Goal: Task Accomplishment & Management: Complete application form

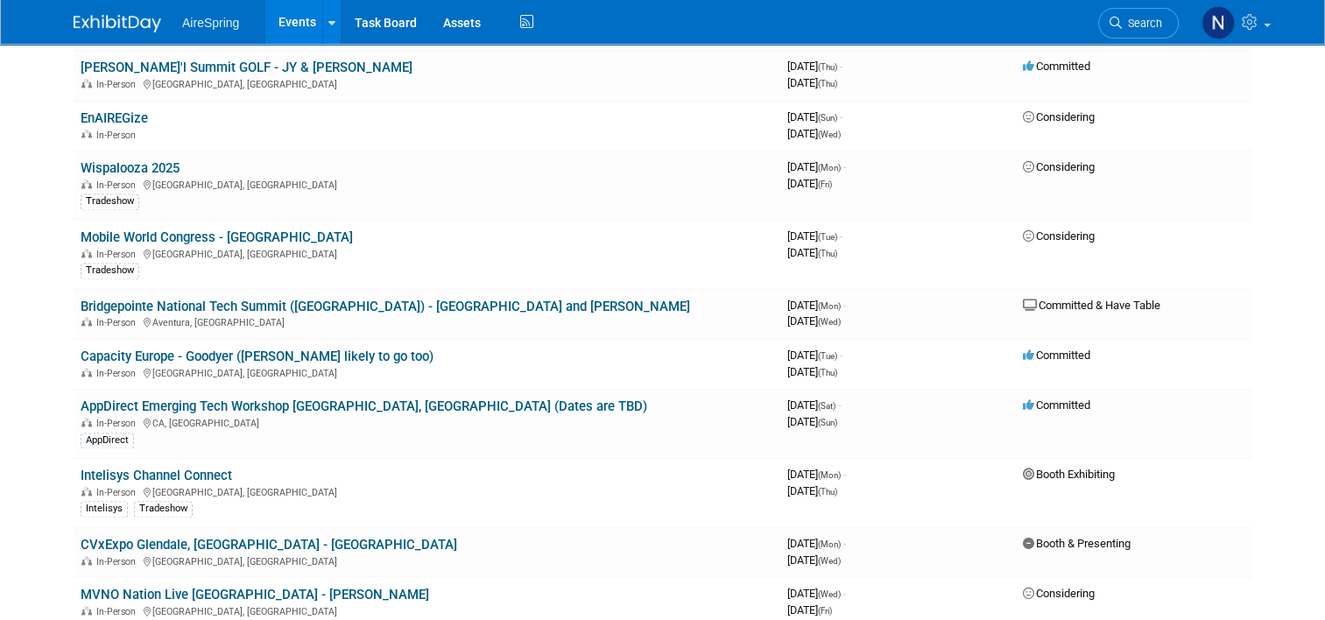
scroll to position [2453, 0]
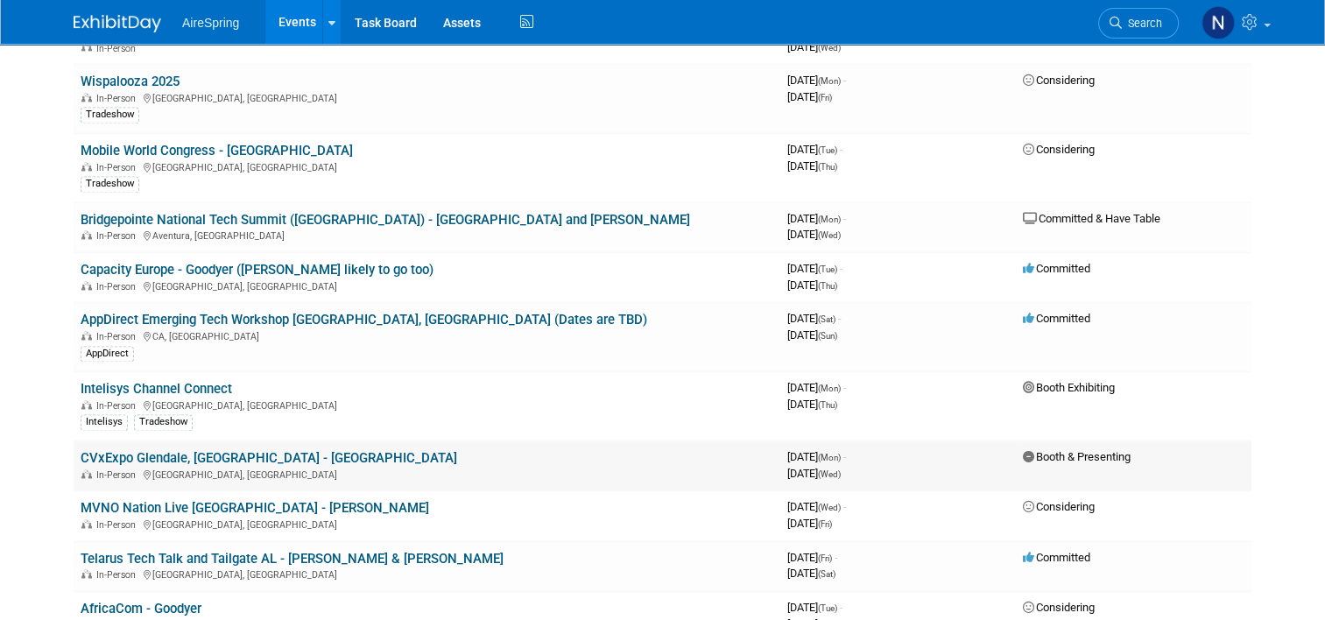
click at [223, 450] on link "CVxExpo Glendale, [GEOGRAPHIC_DATA] - [GEOGRAPHIC_DATA]" at bounding box center [269, 458] width 377 height 16
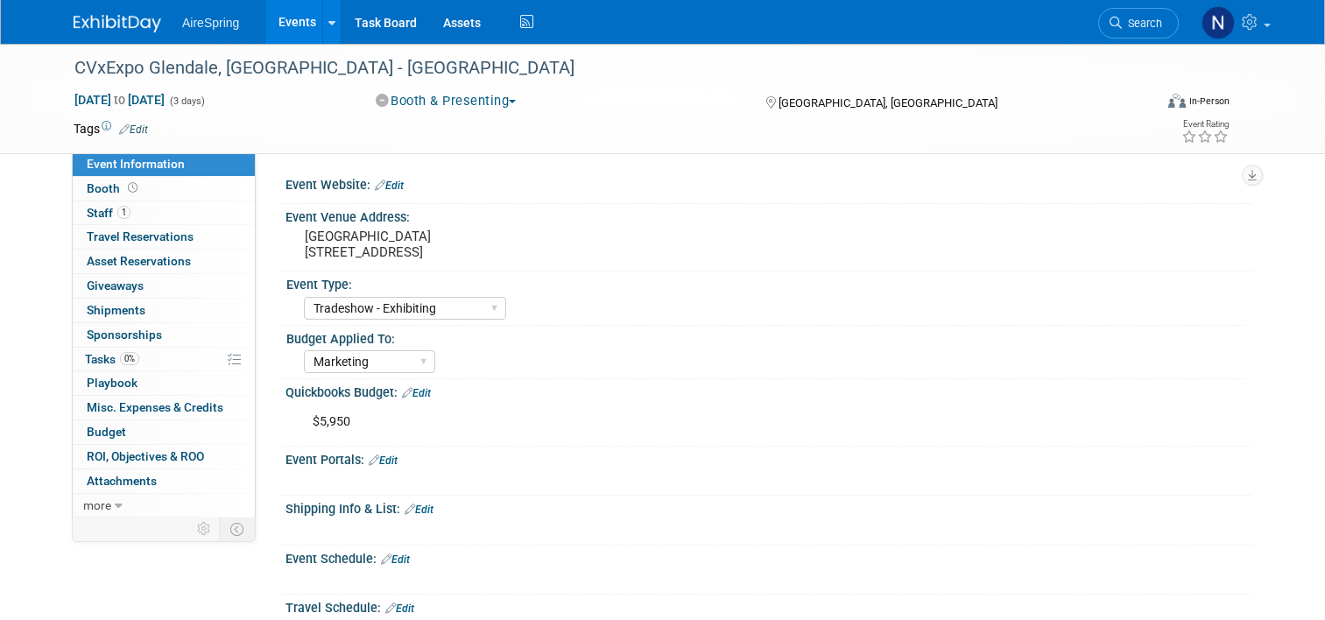
select select "Tradeshow - Exhibiting"
select select "Marketing"
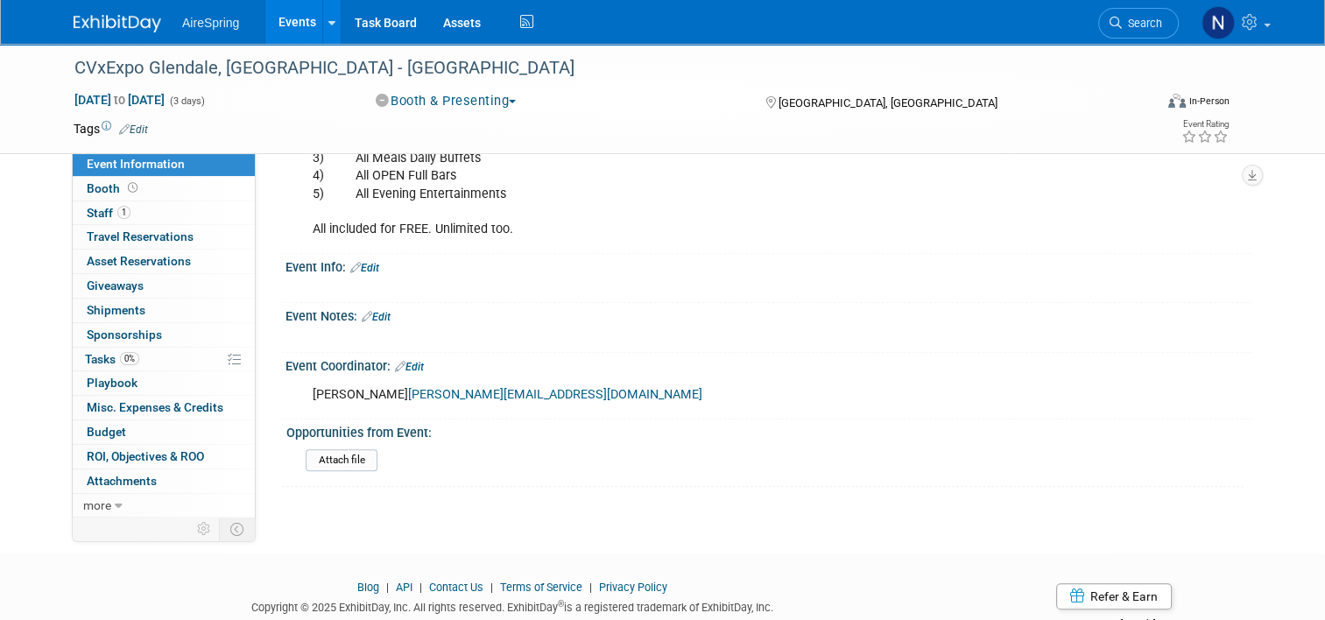
scroll to position [978, 0]
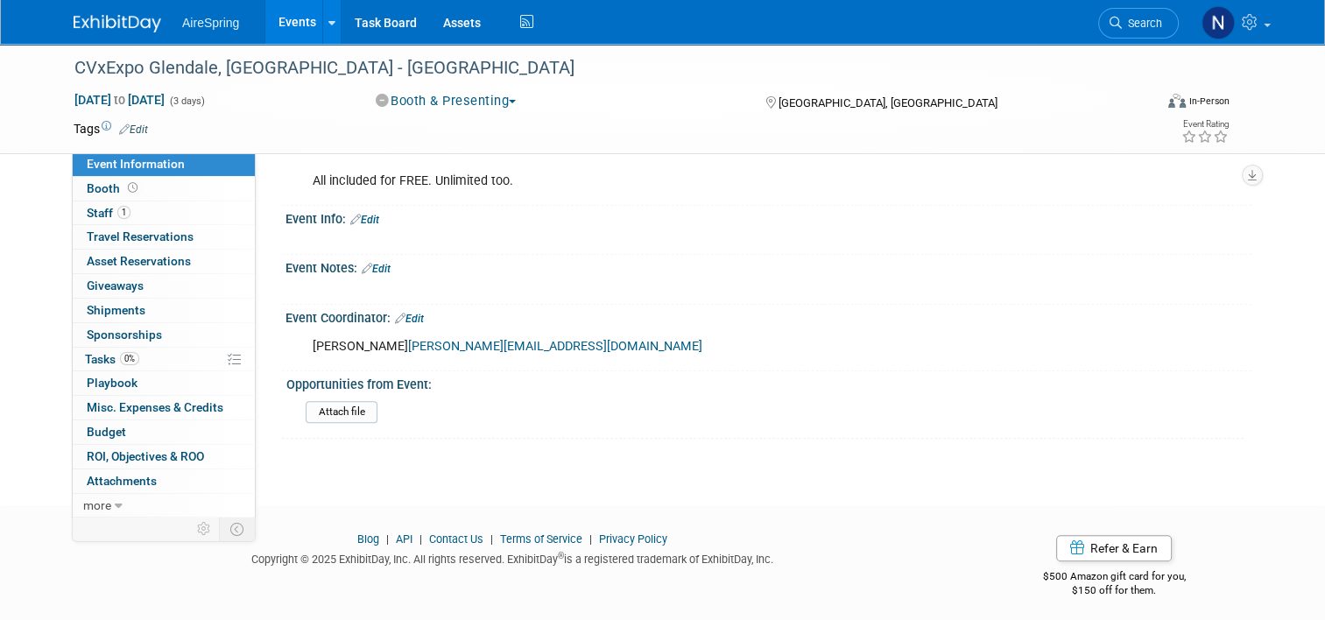
click at [283, 18] on link "Events" at bounding box center [297, 22] width 64 height 44
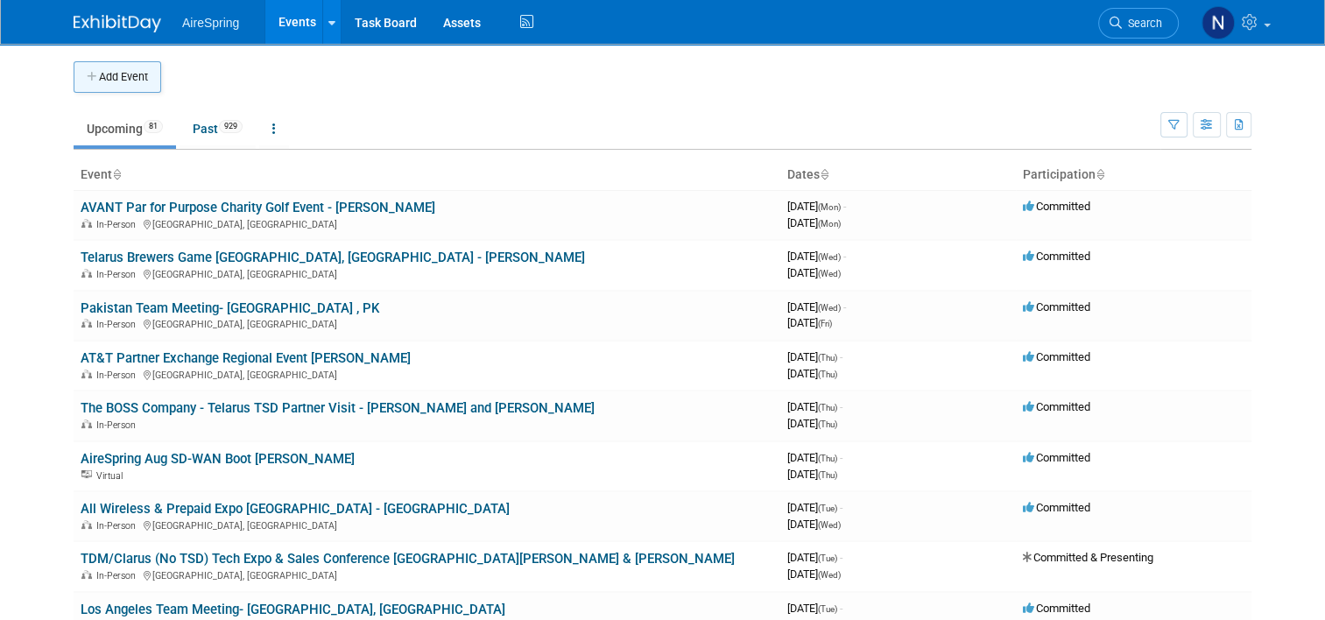
click at [121, 84] on button "Add Event" at bounding box center [118, 77] width 88 height 32
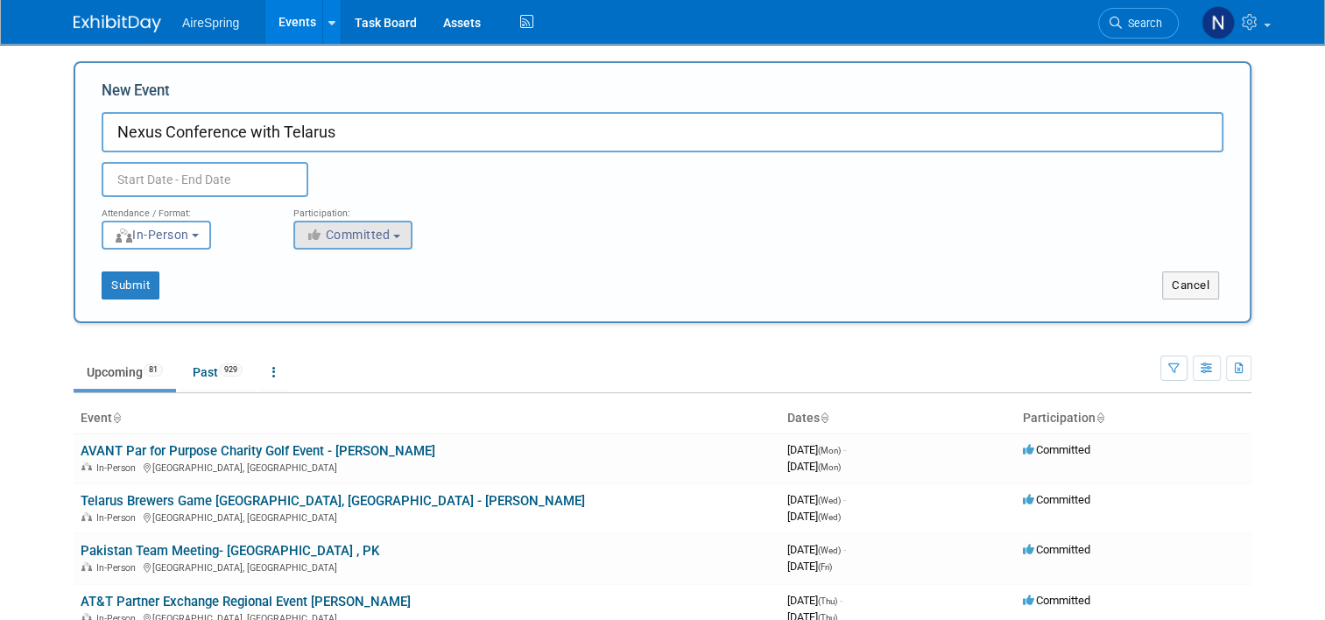
type input "Nexus Conference with Telarus"
click at [350, 229] on span "Committed" at bounding box center [348, 235] width 85 height 14
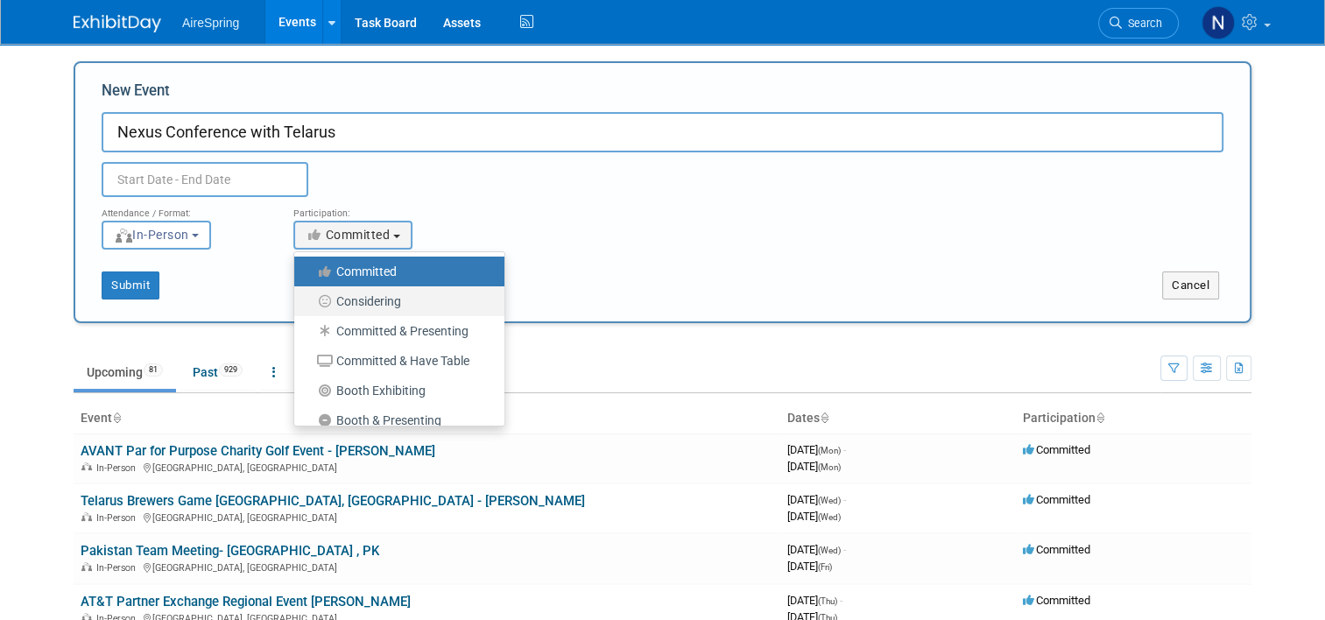
click at [378, 294] on label "Considering" at bounding box center [395, 301] width 184 height 23
click at [310, 296] on input "Considering" at bounding box center [304, 301] width 11 height 11
select select "2"
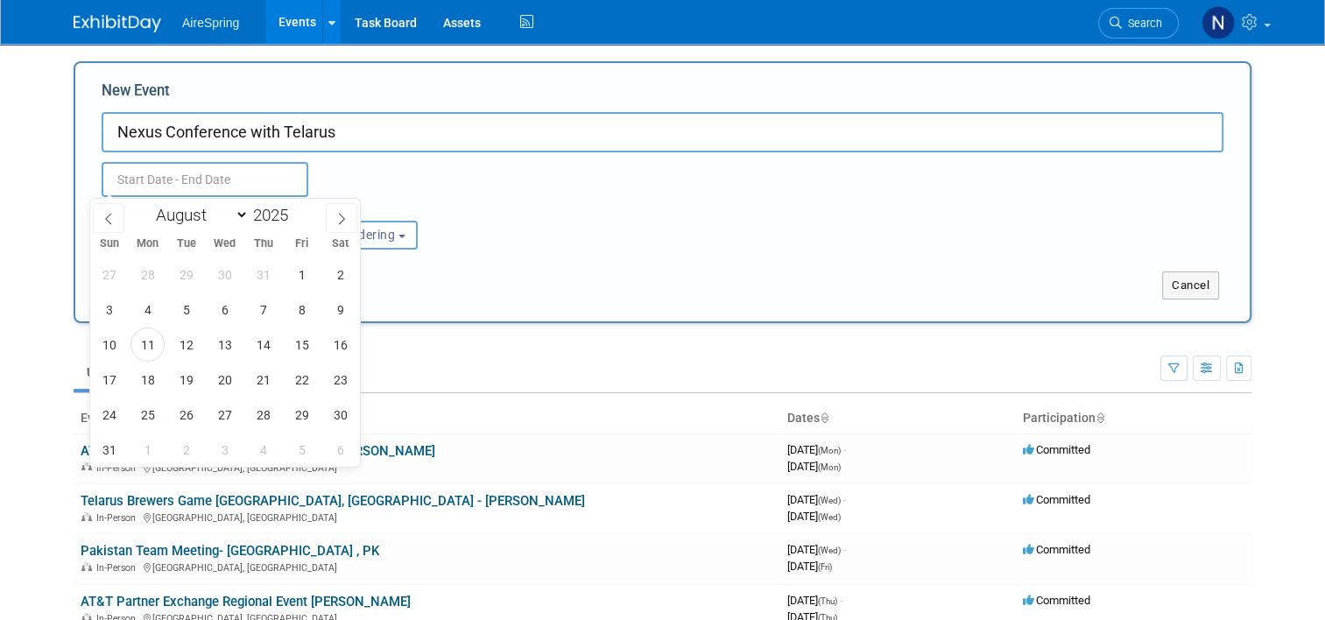
click at [217, 180] on input "text" at bounding box center [205, 179] width 207 height 35
click at [154, 409] on span "25" at bounding box center [148, 415] width 34 height 34
click at [176, 408] on span "26" at bounding box center [186, 415] width 34 height 34
type input "Aug 25, 2025 to Aug 26, 2025"
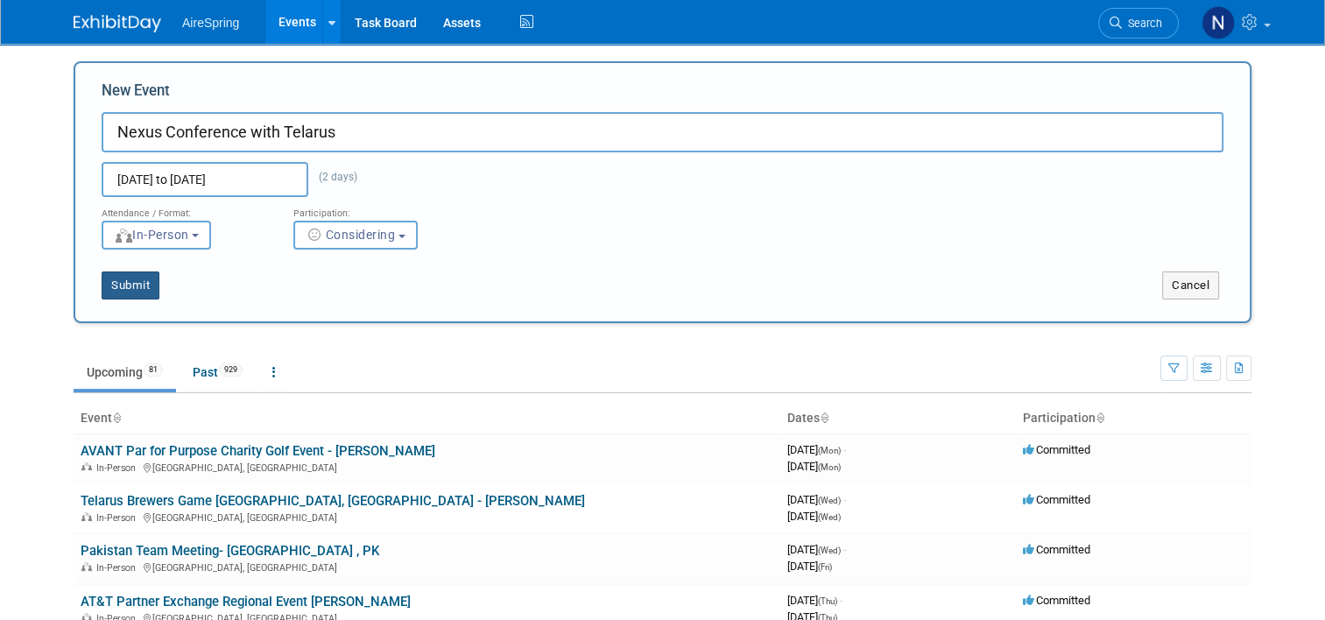
click at [102, 279] on button "Submit" at bounding box center [131, 286] width 58 height 28
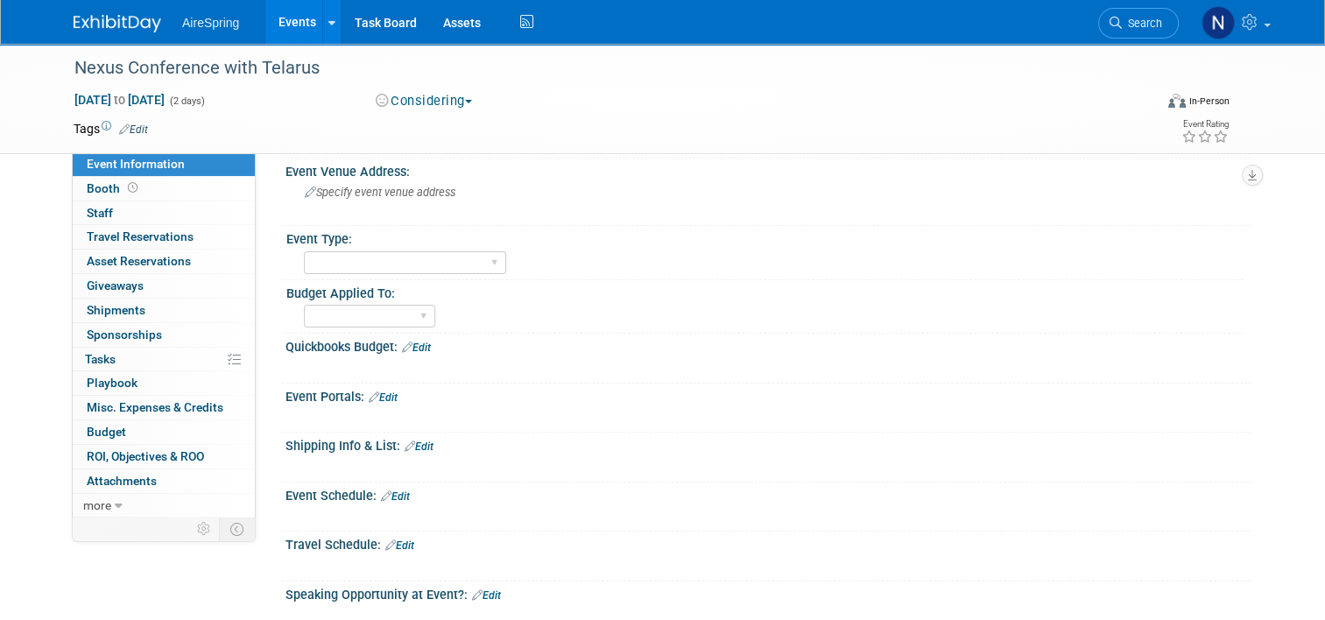
scroll to position [88, 0]
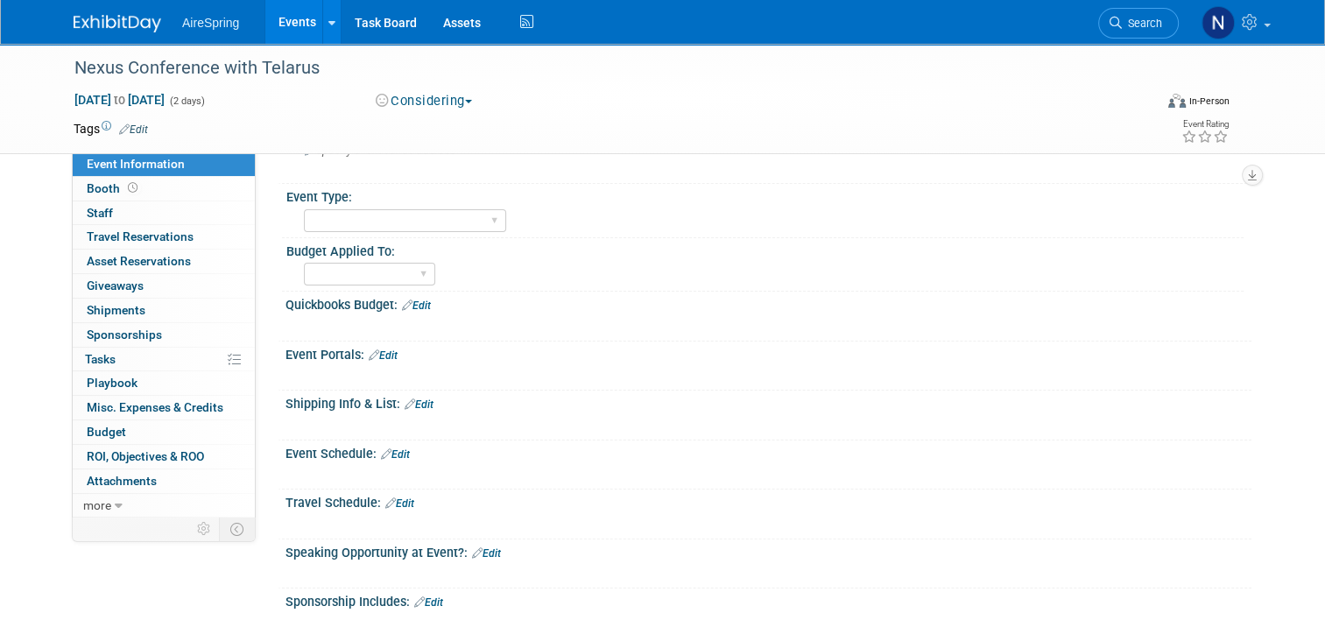
click at [389, 451] on link "Edit" at bounding box center [395, 455] width 29 height 12
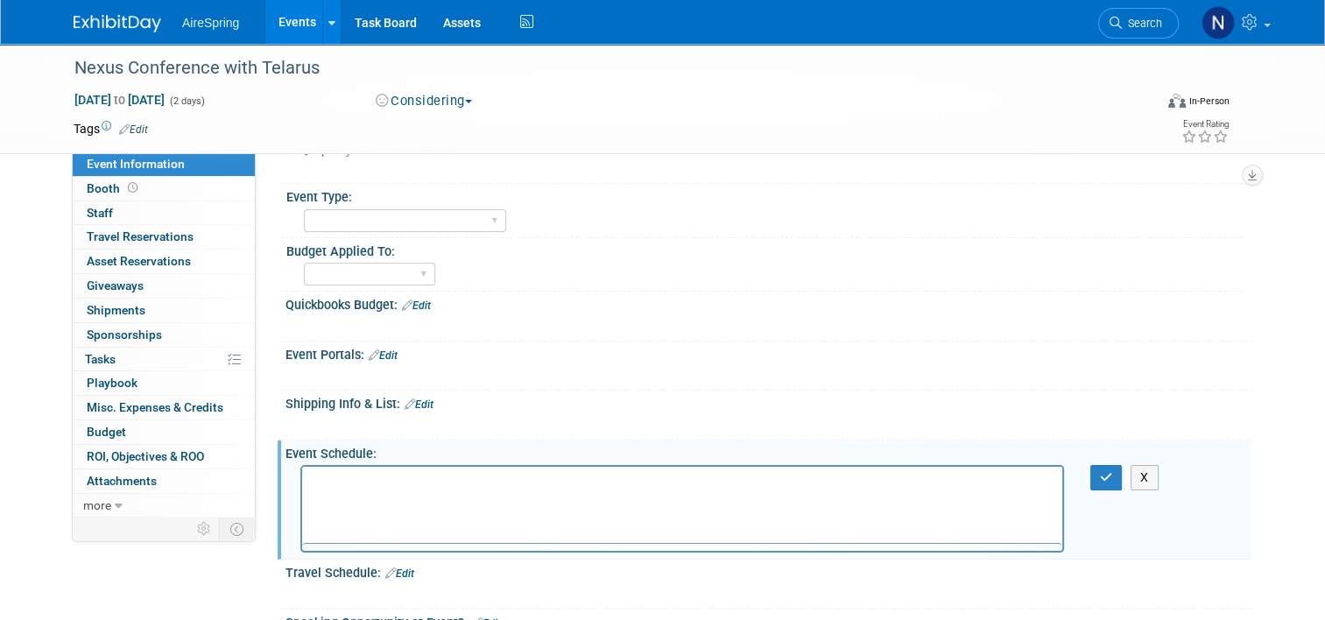
scroll to position [0, 0]
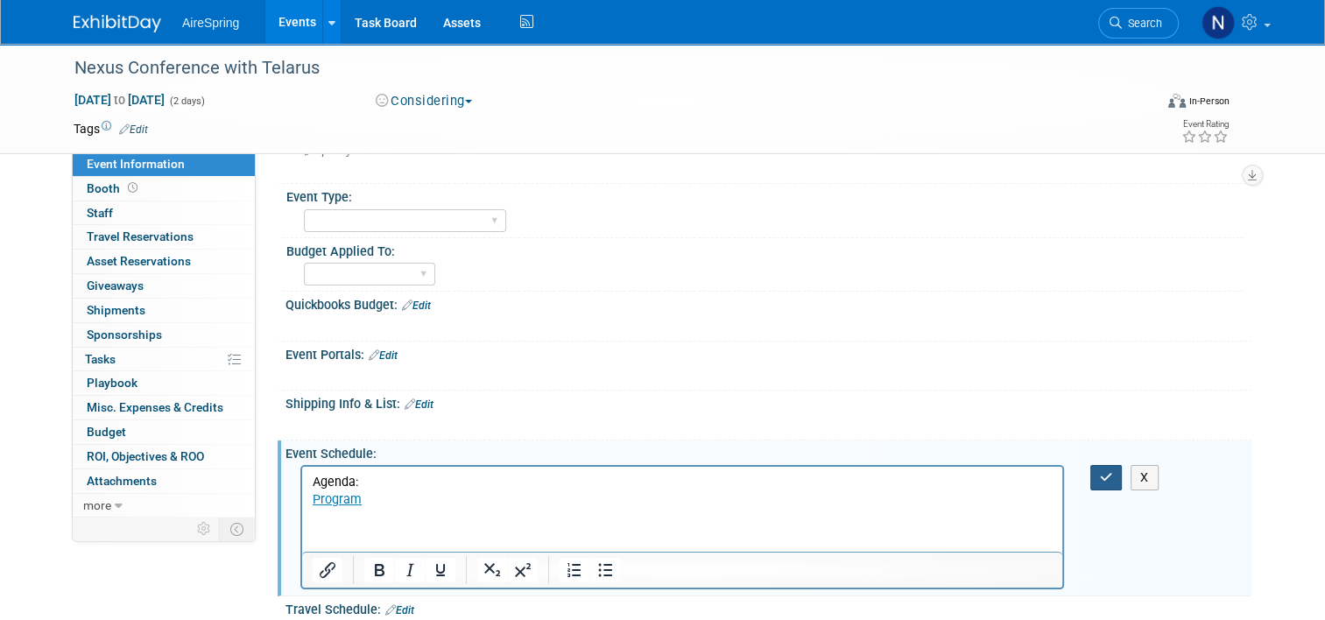
click at [1109, 471] on icon "button" at bounding box center [1106, 477] width 13 height 12
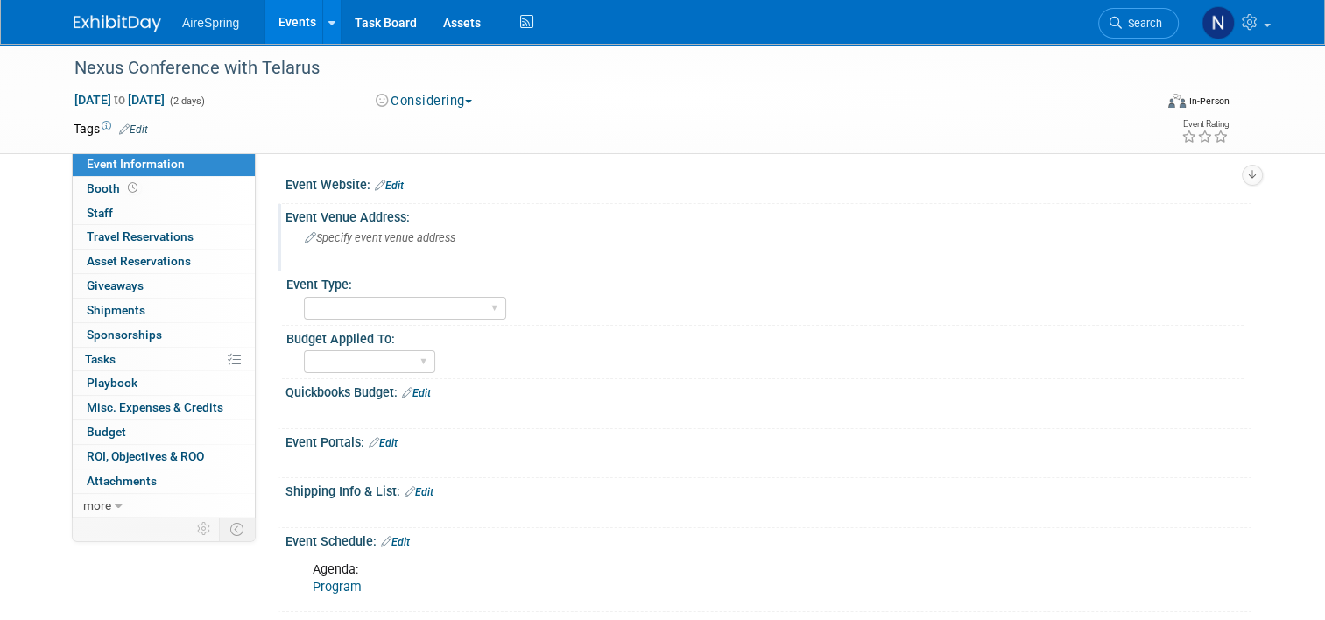
click at [438, 224] on div "Specify event venue address" at bounding box center [487, 244] width 377 height 40
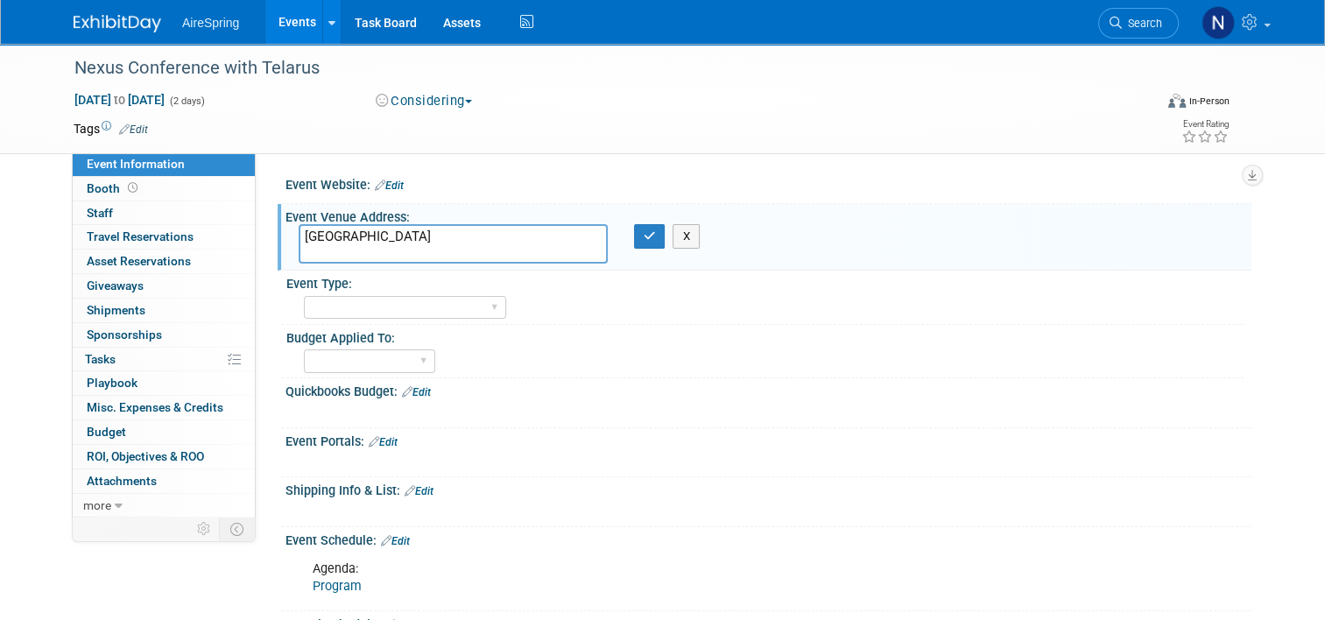
paste textarea "18603 La Cantera Terrace, San Antonio, TX 78256"
type textarea "Eilán Hotel & Spa 18603 La Cantera Terrace, San Antonio, TX 78256"
click at [644, 237] on icon "button" at bounding box center [650, 235] width 12 height 11
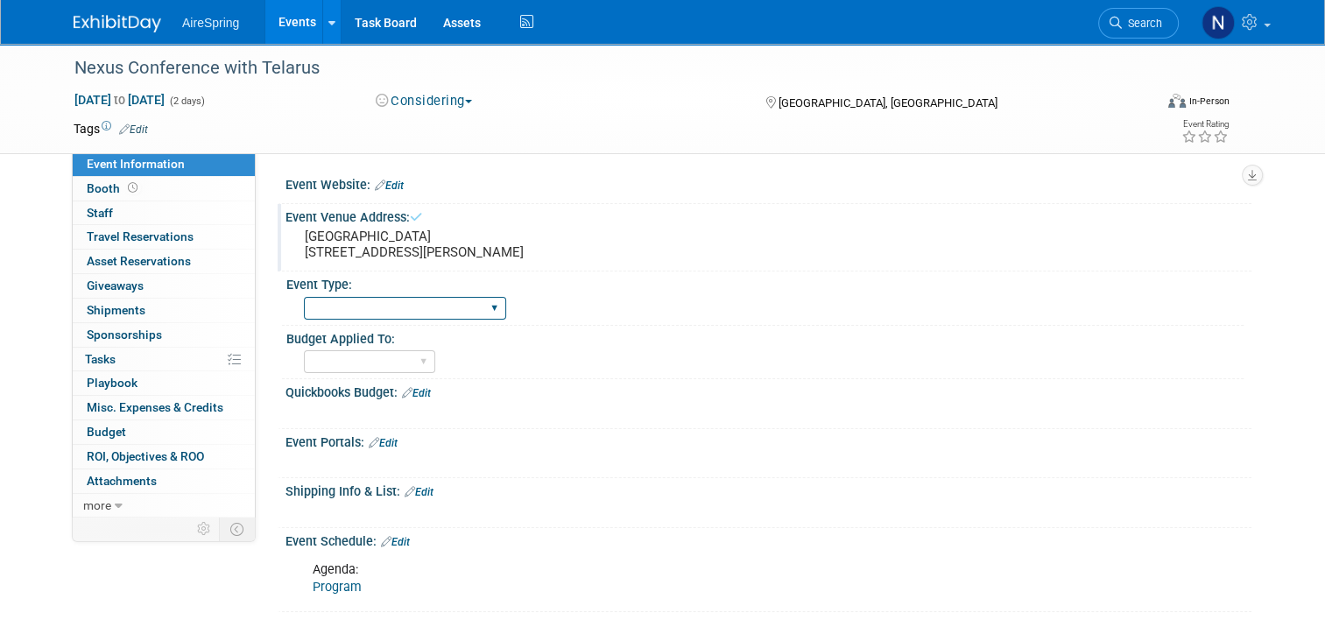
click at [434, 313] on select "AireSpring Event AireSpring Internal Partner Event Training Tradeshow - Exhibit…" at bounding box center [405, 309] width 202 height 24
select select "Partner Event"
click at [304, 297] on select "AireSpring Event AireSpring Internal Partner Event Training Tradeshow - Exhibit…" at bounding box center [405, 309] width 202 height 24
click at [392, 371] on select "Marketing Sales Operations Customer" at bounding box center [369, 362] width 131 height 24
select select "Marketing"
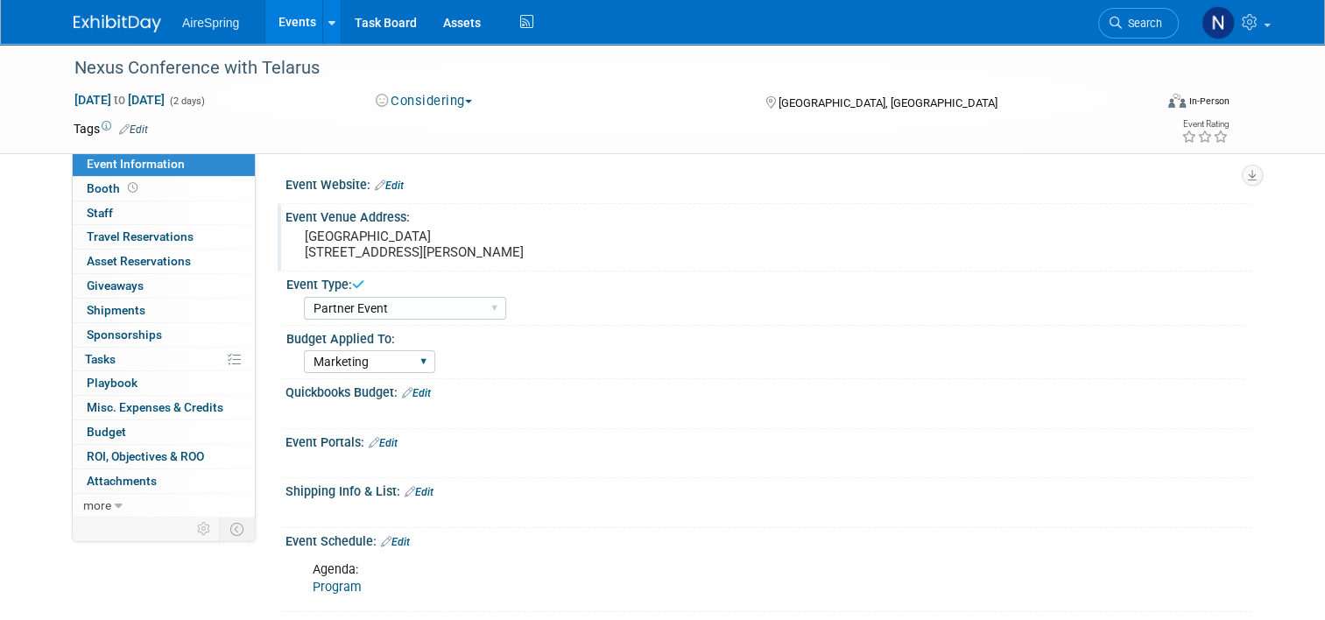
click at [304, 350] on select "Marketing Sales Operations Customer" at bounding box center [369, 362] width 131 height 24
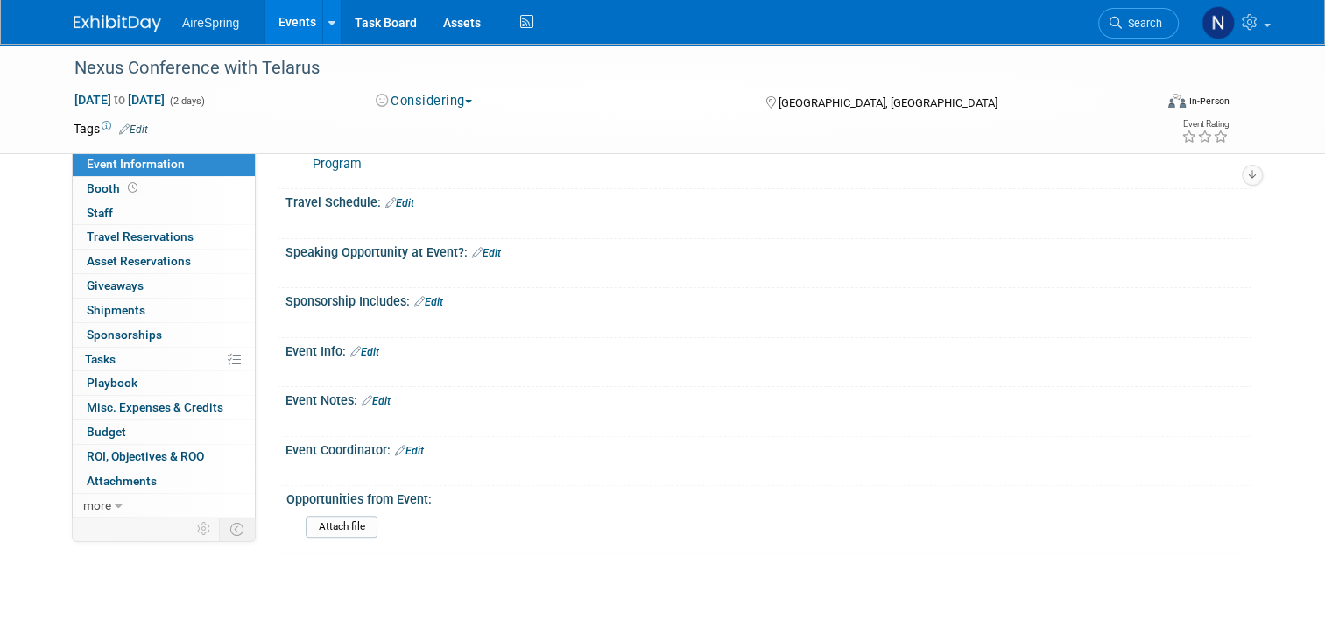
scroll to position [526, 0]
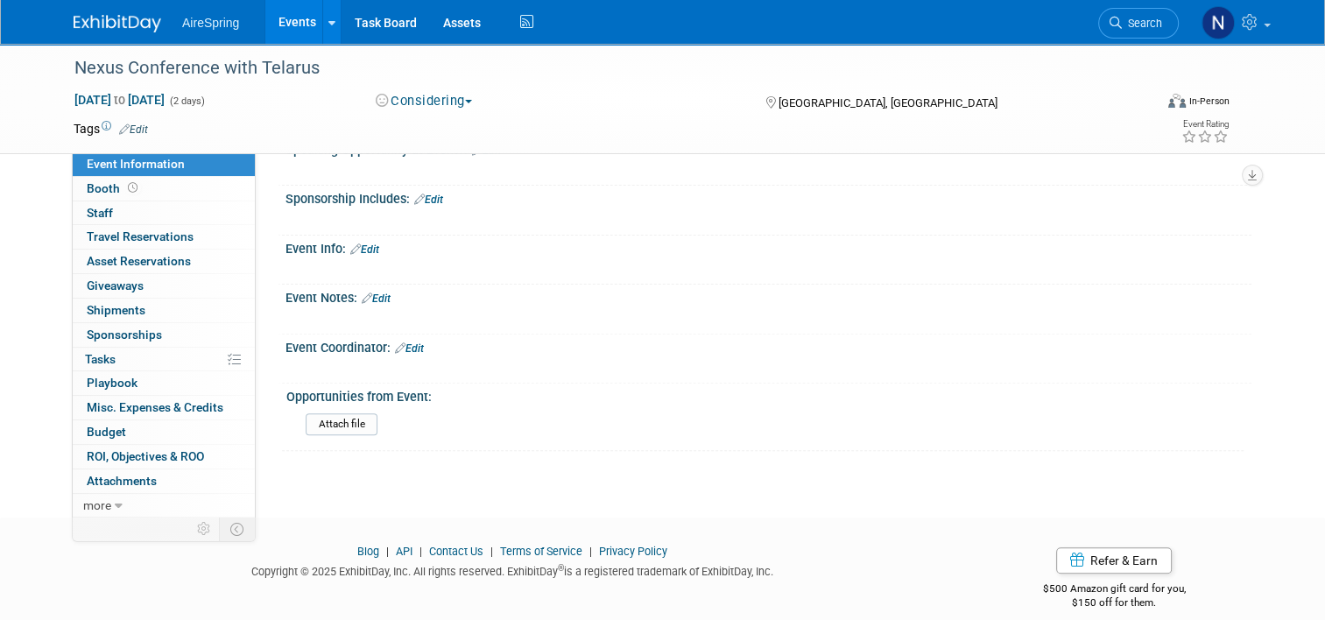
click at [427, 196] on link "Edit" at bounding box center [428, 200] width 29 height 12
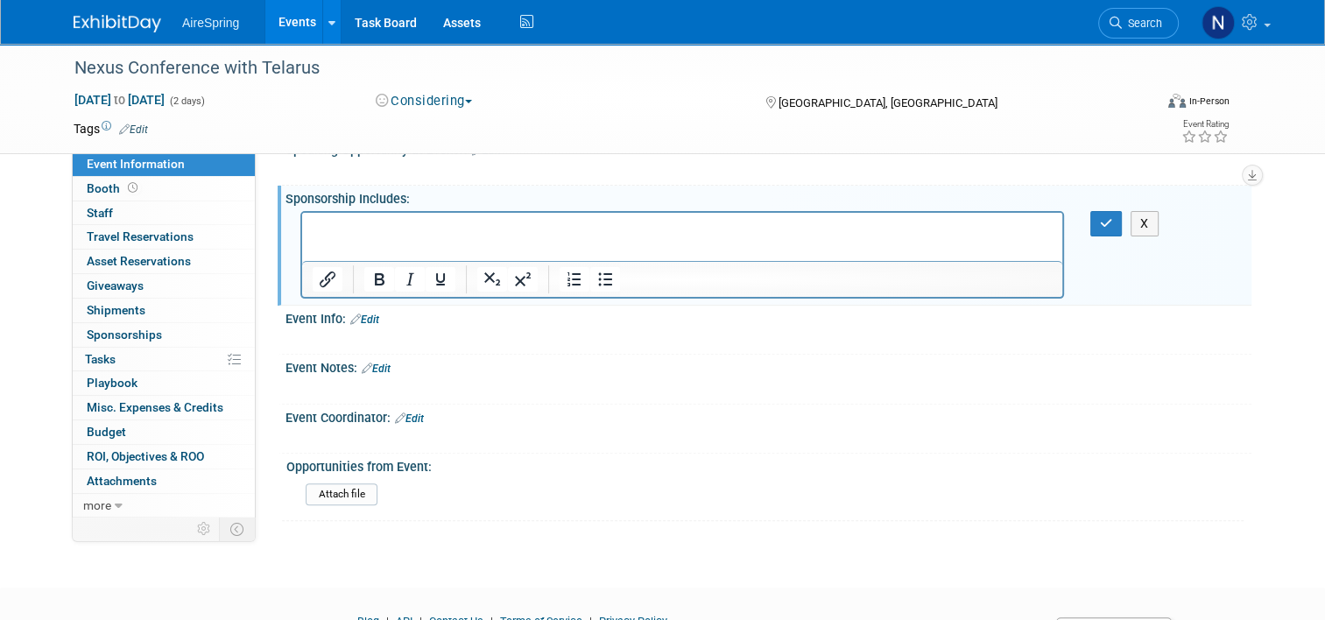
scroll to position [0, 0]
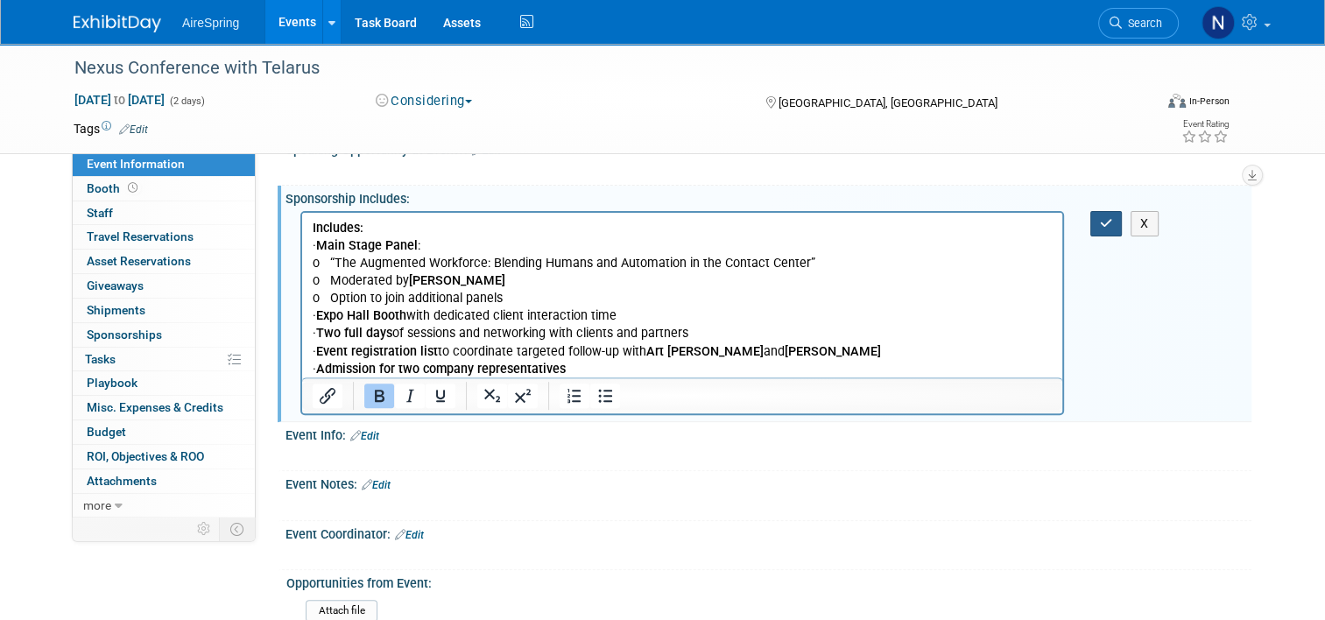
click at [1103, 220] on button "button" at bounding box center [1107, 223] width 32 height 25
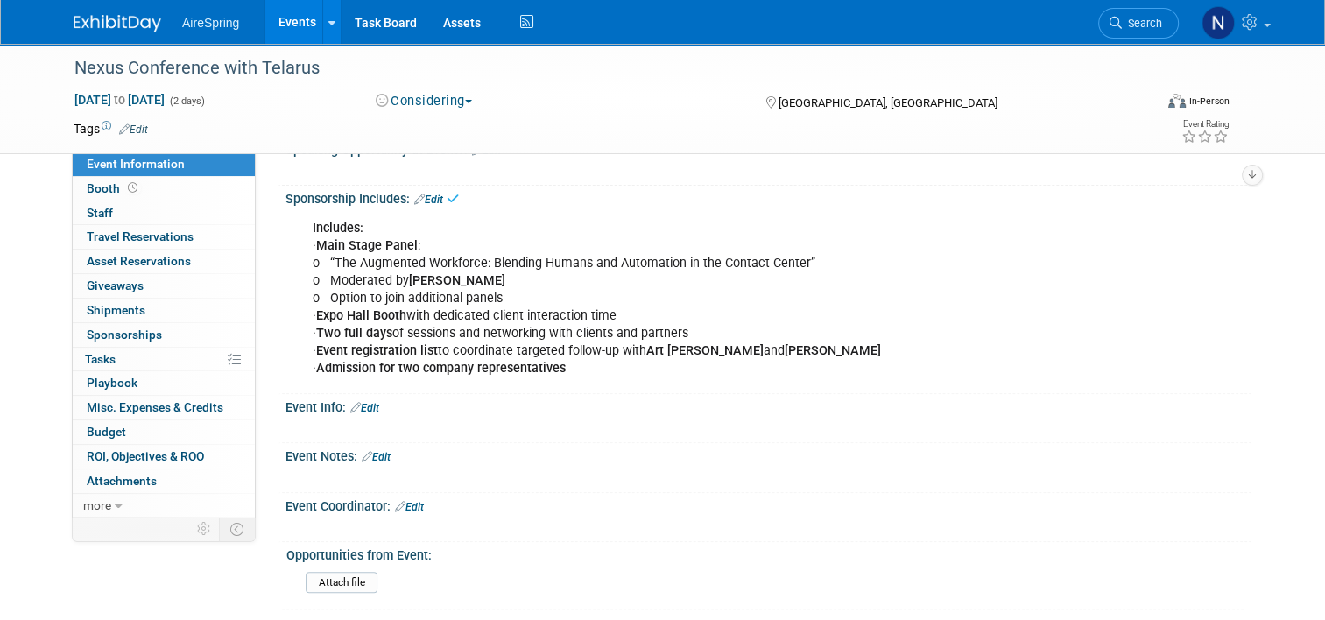
drag, startPoint x: 470, startPoint y: 266, endPoint x: 401, endPoint y: 273, distance: 68.7
click at [401, 273] on div "Includes: · Main Stage Panel : o “The Augmented Workforce: Blending Humans and …" at bounding box center [682, 299] width 764 height 176
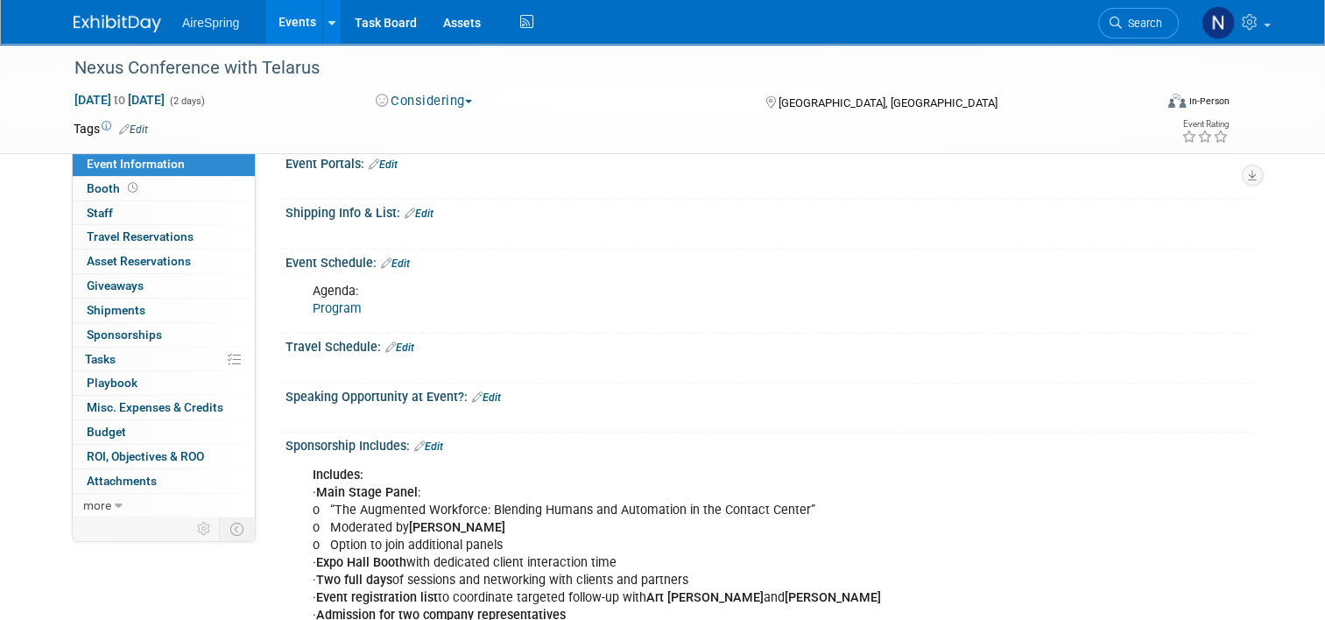
scroll to position [263, 0]
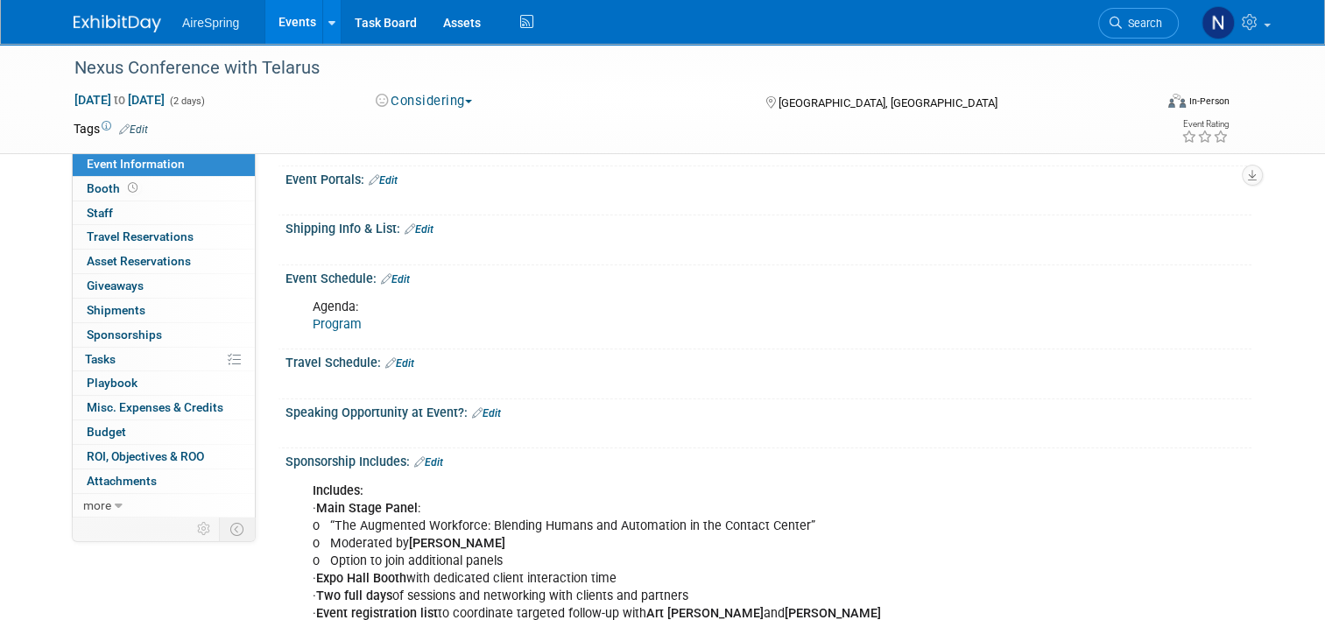
click at [486, 408] on link "Edit" at bounding box center [486, 413] width 29 height 12
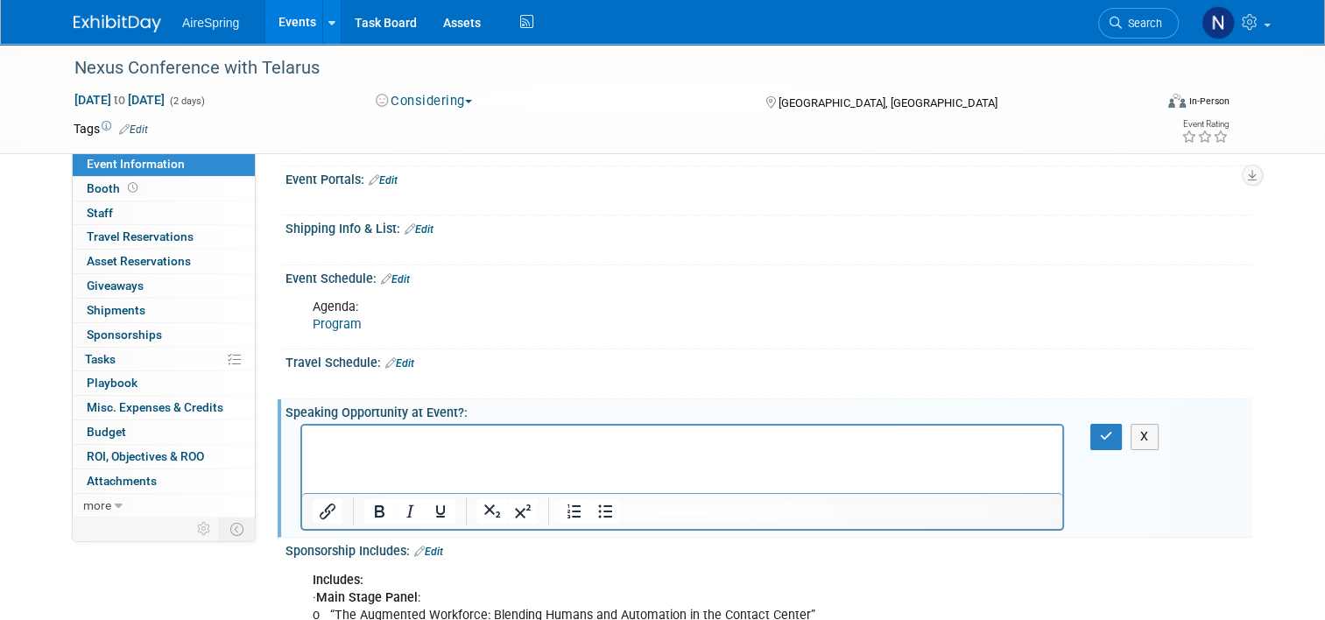
scroll to position [0, 0]
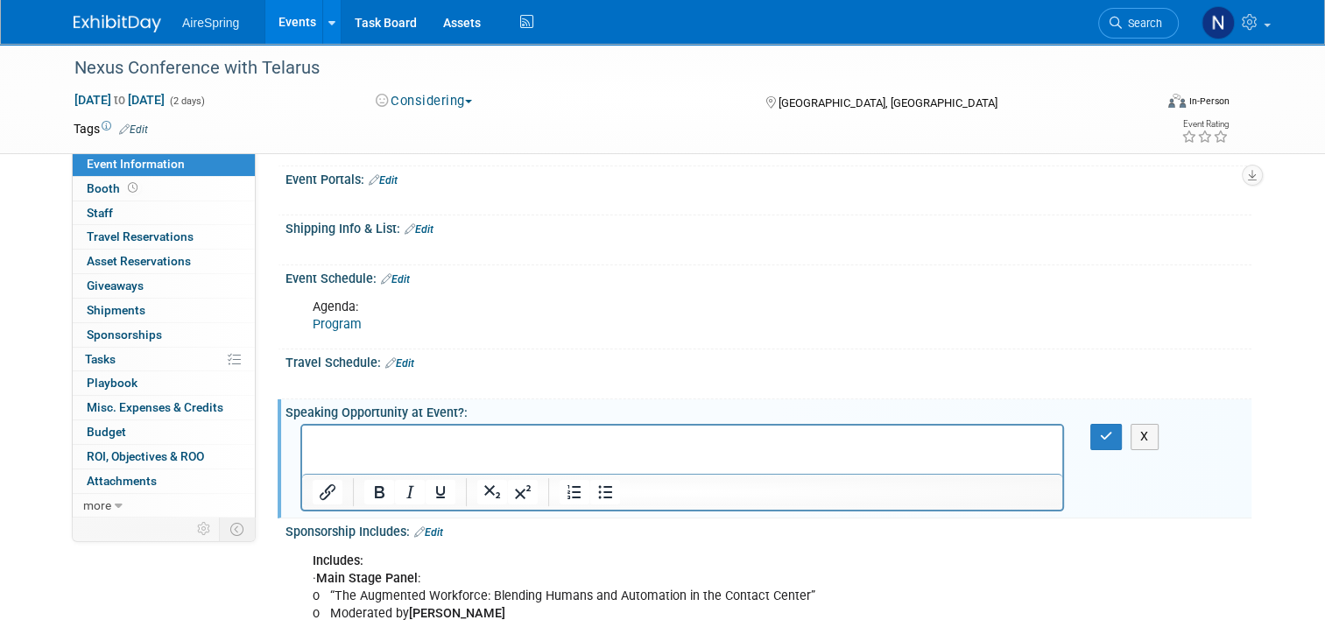
click at [611, 602] on div "Includes: · Main Stage Panel : o “The Augmented Workforce: Blending Humans and …" at bounding box center [682, 632] width 764 height 176
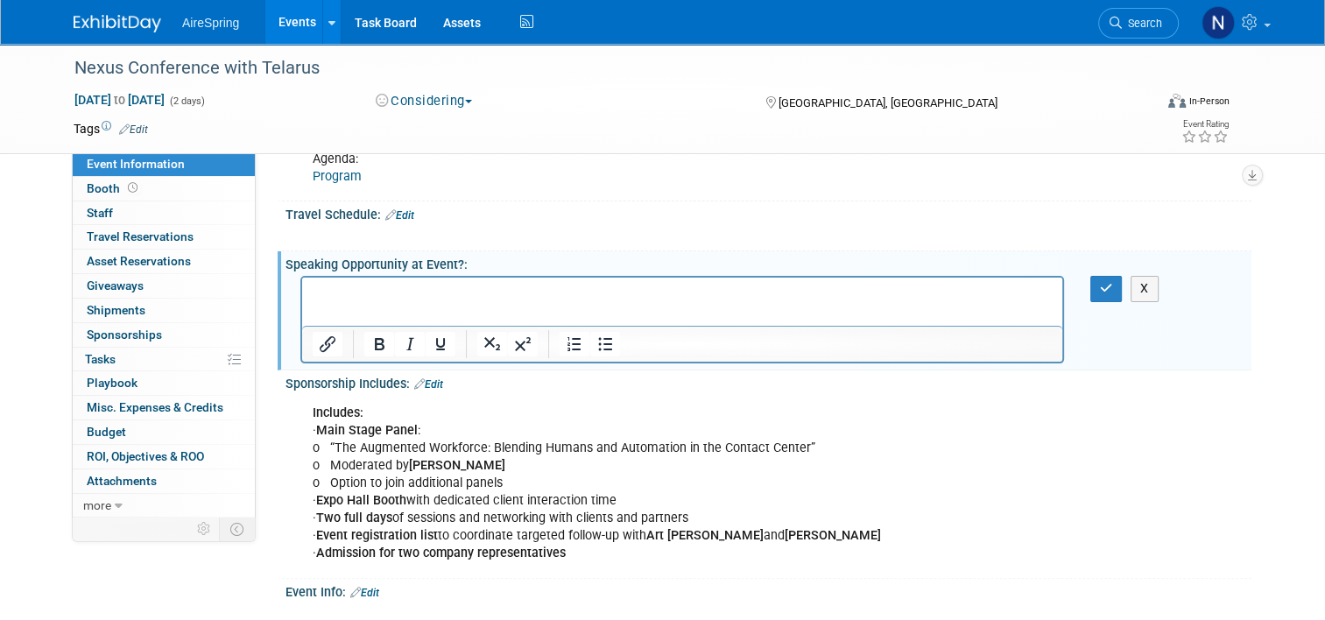
scroll to position [526, 0]
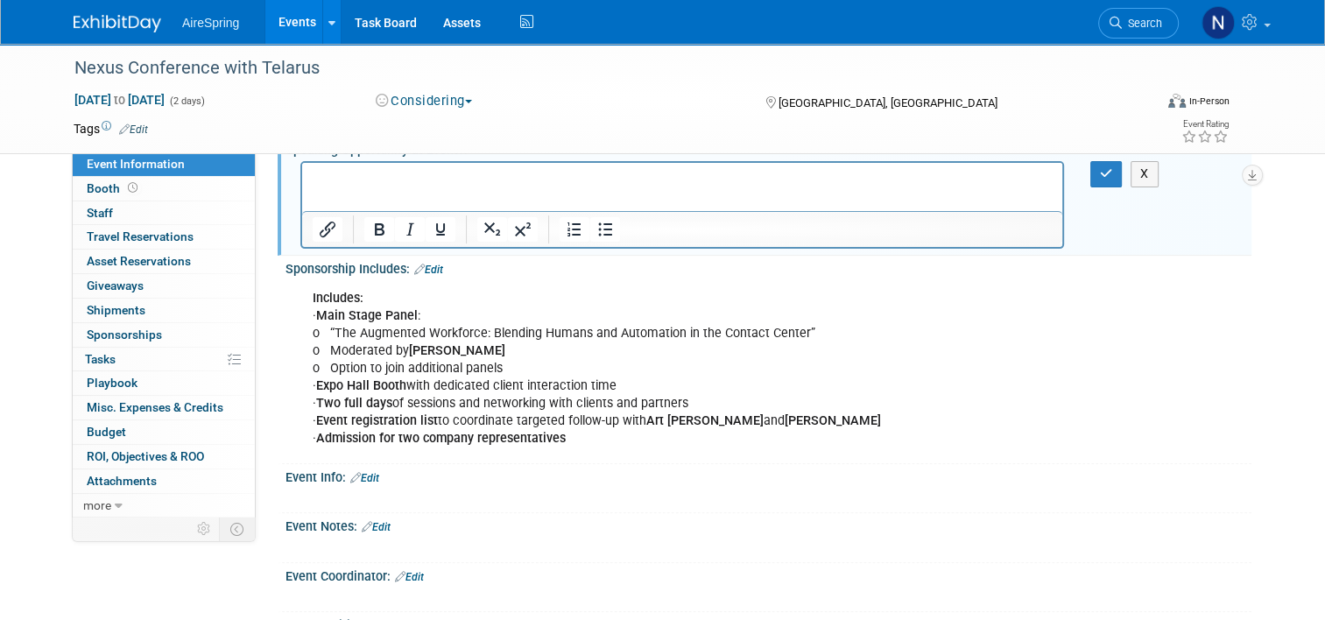
click at [424, 264] on link "Edit" at bounding box center [428, 270] width 29 height 12
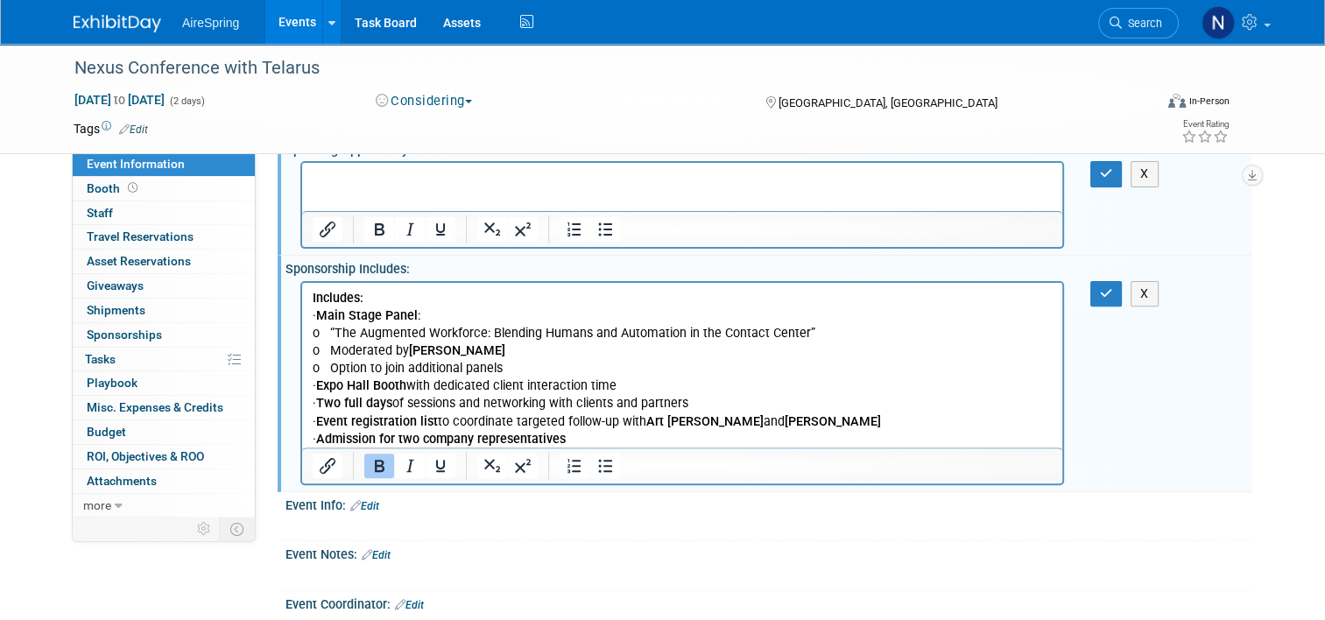
scroll to position [0, 0]
click at [655, 434] on p "Includes: · Main Stage Panel : o “The Augmented Workforce: Blending Humans and …" at bounding box center [683, 368] width 740 height 159
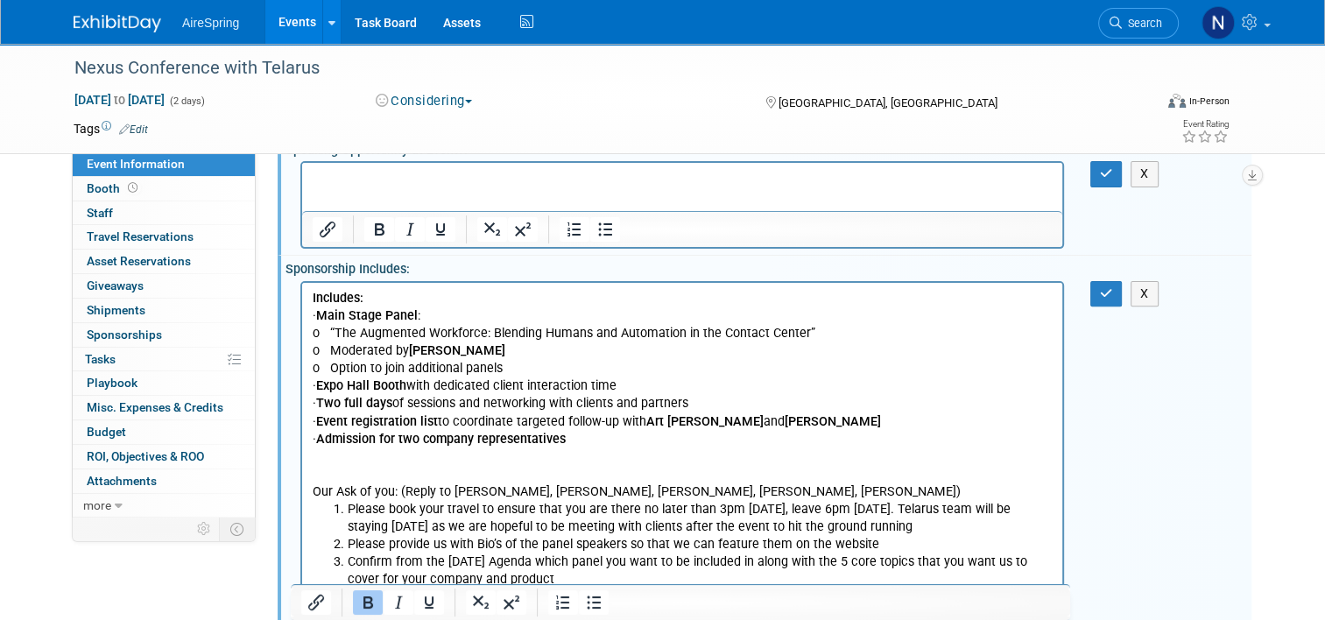
scroll to position [595, 0]
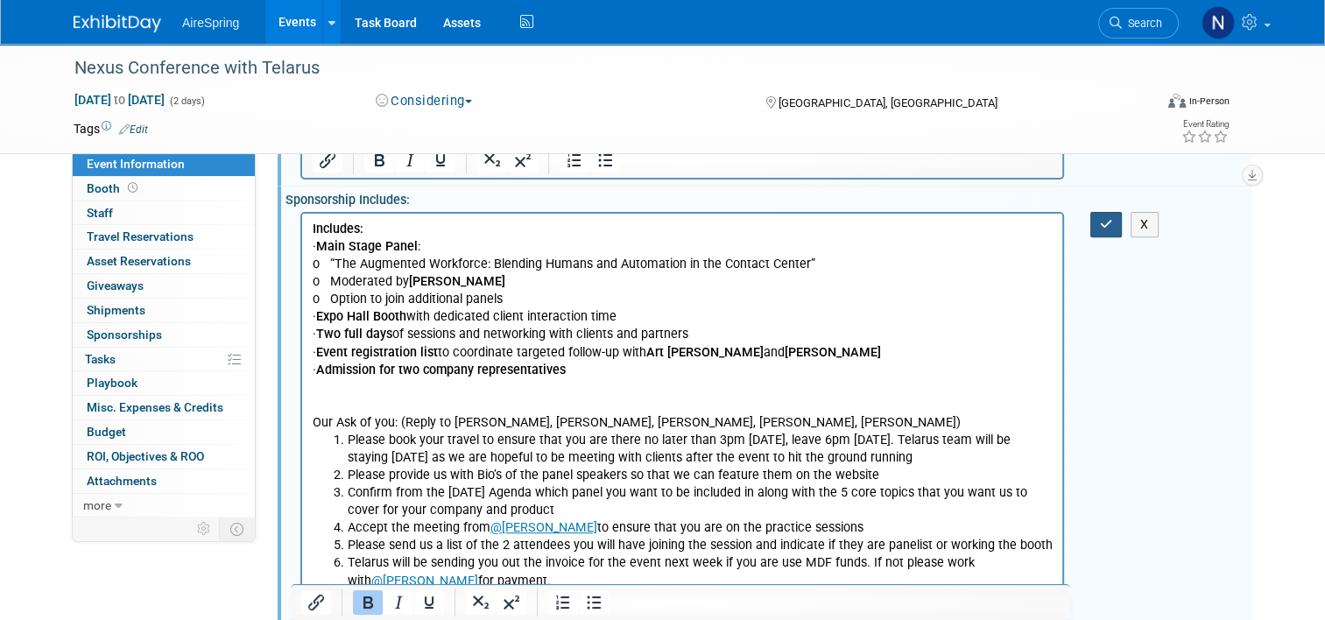
click at [1113, 219] on icon "button" at bounding box center [1106, 224] width 13 height 12
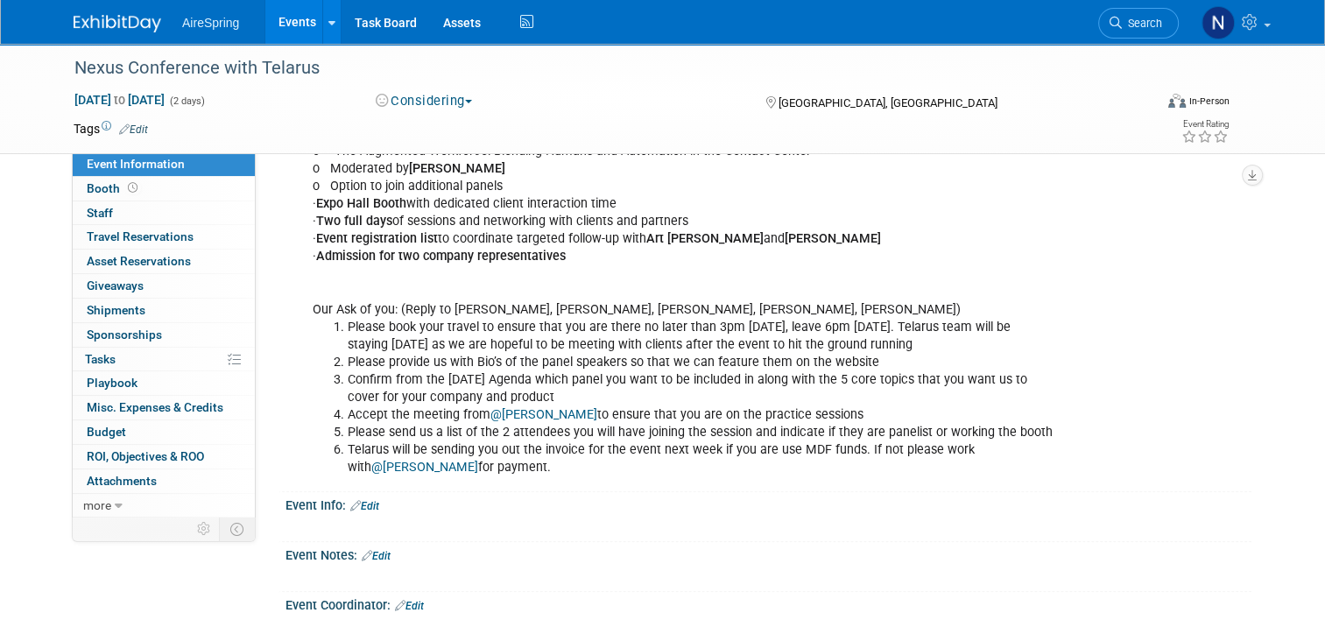
scroll to position [858, 0]
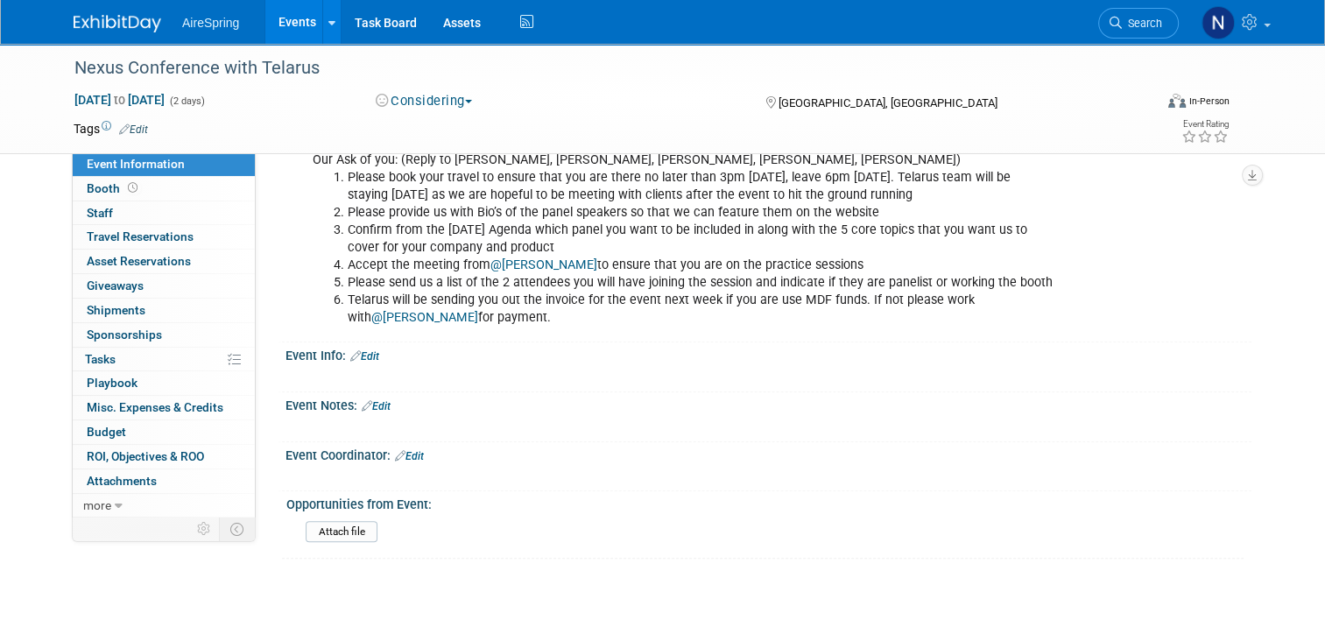
click at [406, 456] on div "Event Coordinator: Edit X" at bounding box center [765, 467] width 974 height 50
click at [411, 450] on link "Edit" at bounding box center [409, 456] width 29 height 12
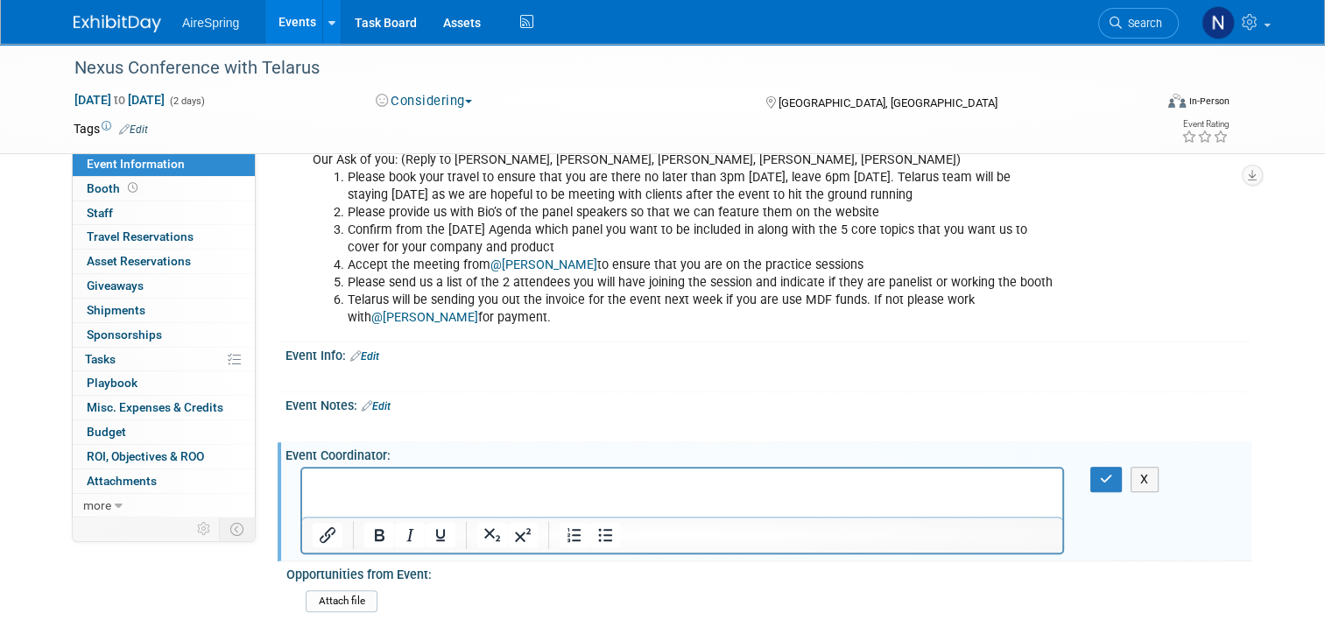
scroll to position [0, 0]
click at [832, 493] on html "Christina Curtis: ccurtis@telarus.com" at bounding box center [682, 481] width 760 height 25
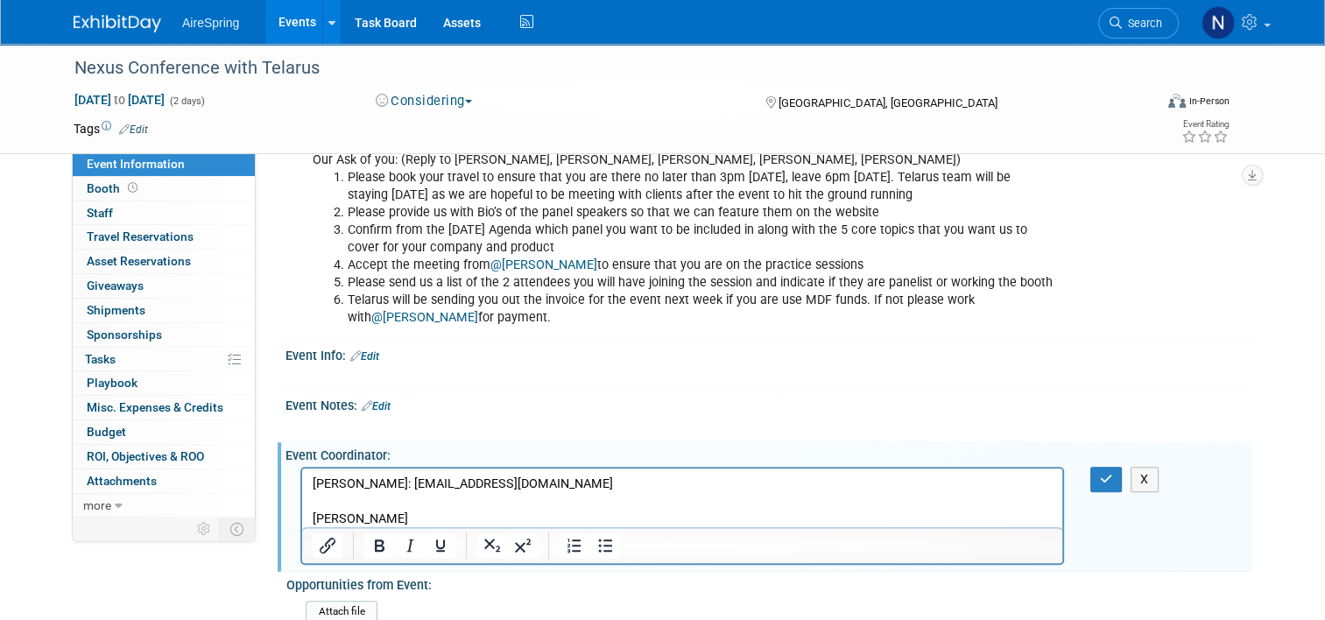
click at [442, 527] on div at bounding box center [682, 545] width 760 height 36
click at [455, 519] on p "Michael Baillargeon" at bounding box center [683, 520] width 740 height 18
click at [608, 515] on p "Michael Baillargeon: mbaillargeon@telarus.com" at bounding box center [683, 520] width 740 height 18
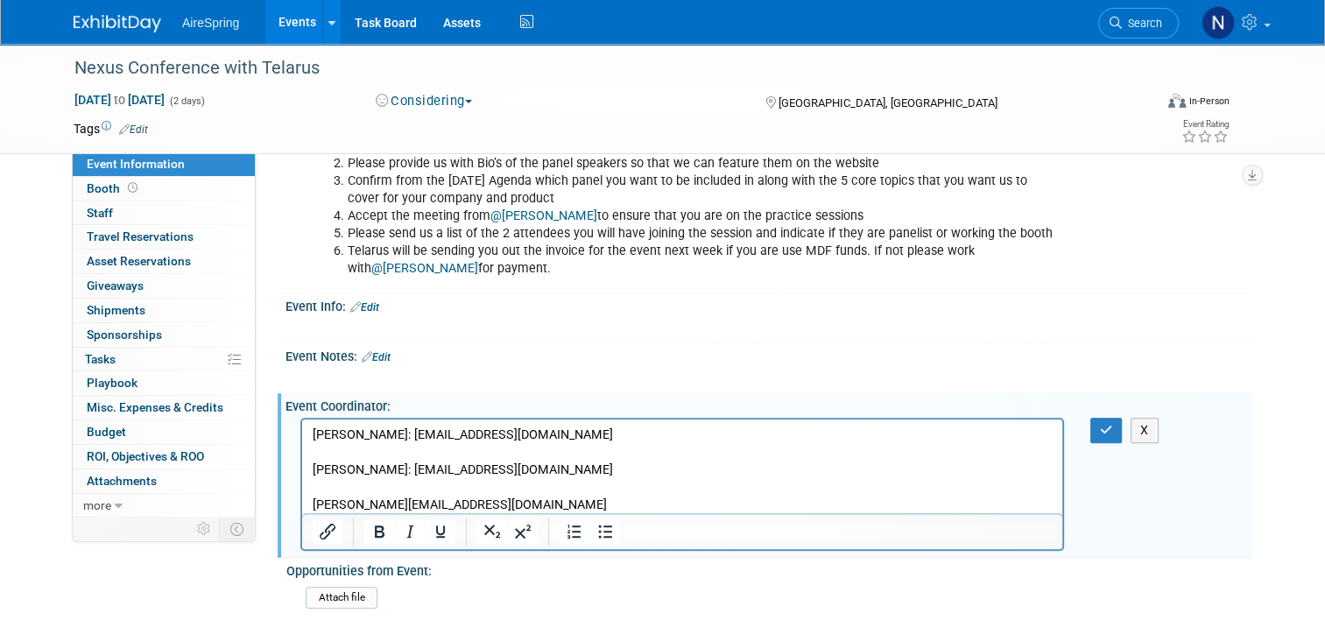
scroll to position [1033, 0]
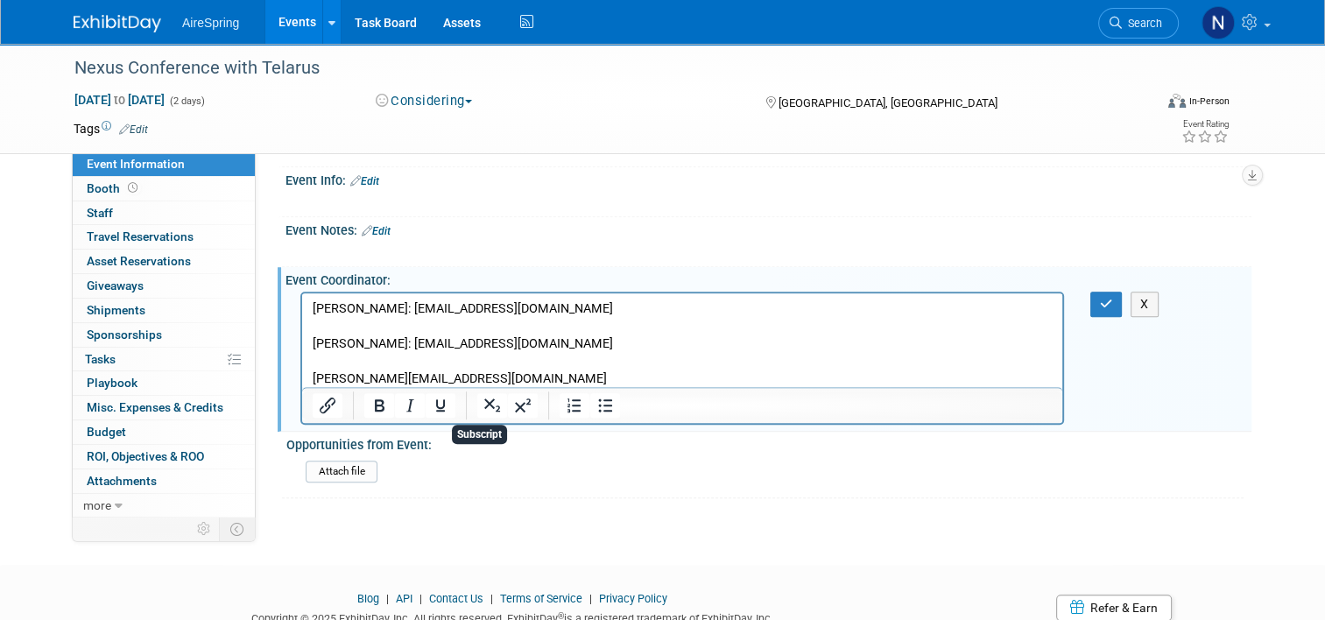
click at [512, 377] on p "jacques@mixxconsulting.com" at bounding box center [683, 380] width 740 height 18
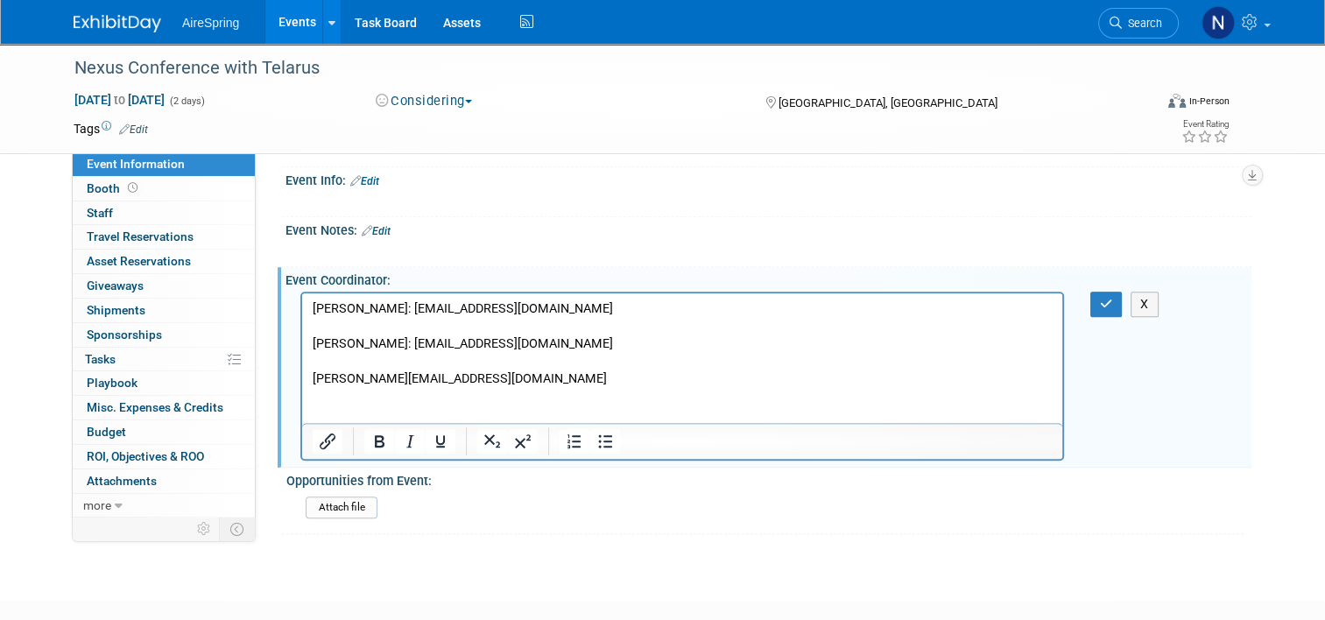
scroll to position [0, 0]
click at [463, 408] on p "JW Stanley" at bounding box center [683, 415] width 740 height 18
click at [993, 410] on p "JW Stanley:" at bounding box center [683, 415] width 740 height 18
click at [723, 412] on p "JW Stanley: jstanley@telarus.com" at bounding box center [683, 415] width 740 height 18
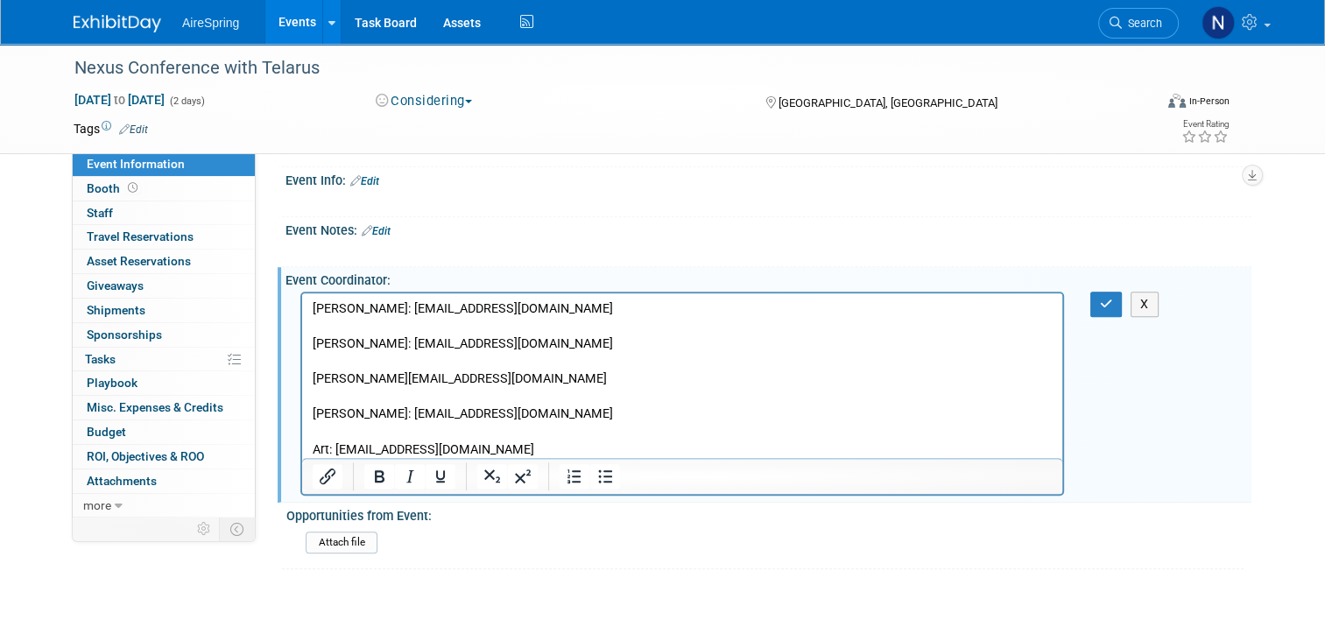
click at [550, 447] on p "Art: art@artcomtx.com" at bounding box center [683, 451] width 740 height 18
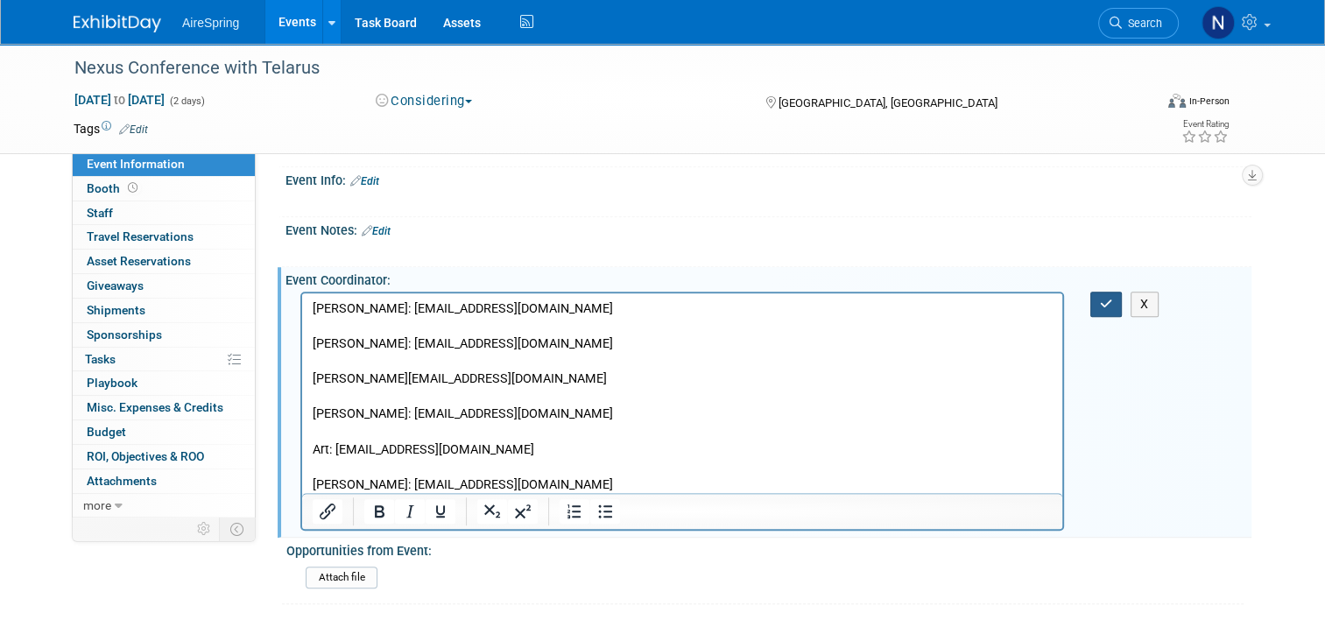
click at [1113, 300] on icon "button" at bounding box center [1106, 304] width 13 height 12
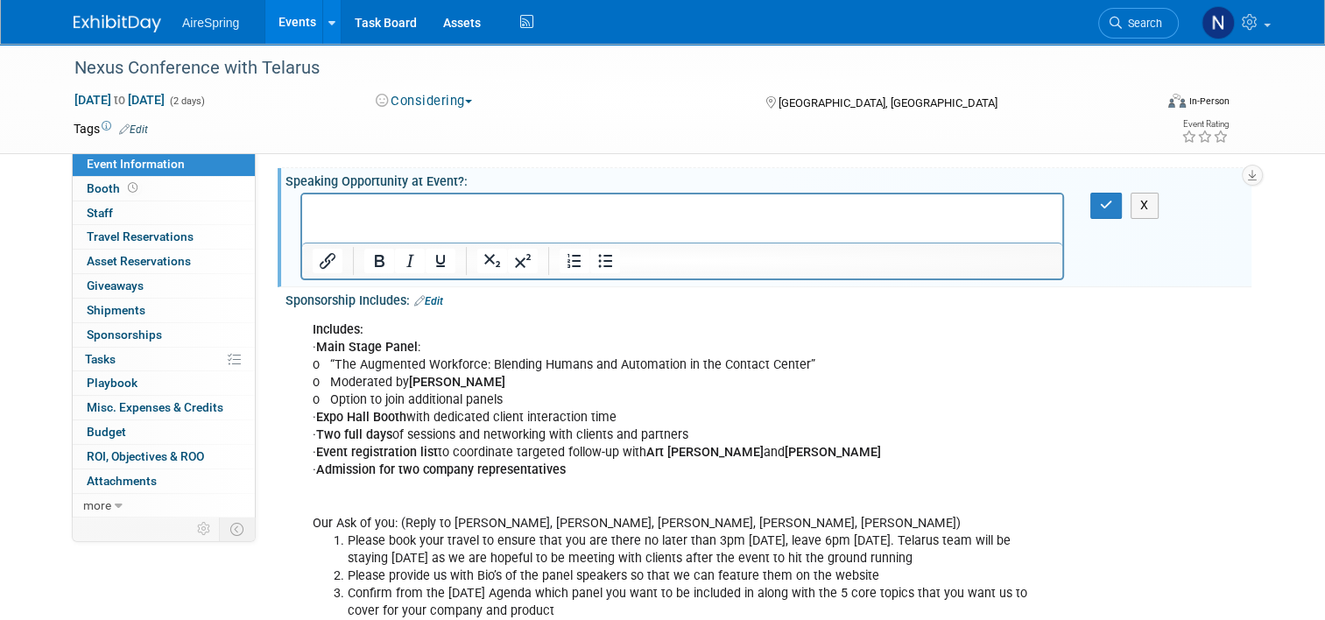
scroll to position [420, 0]
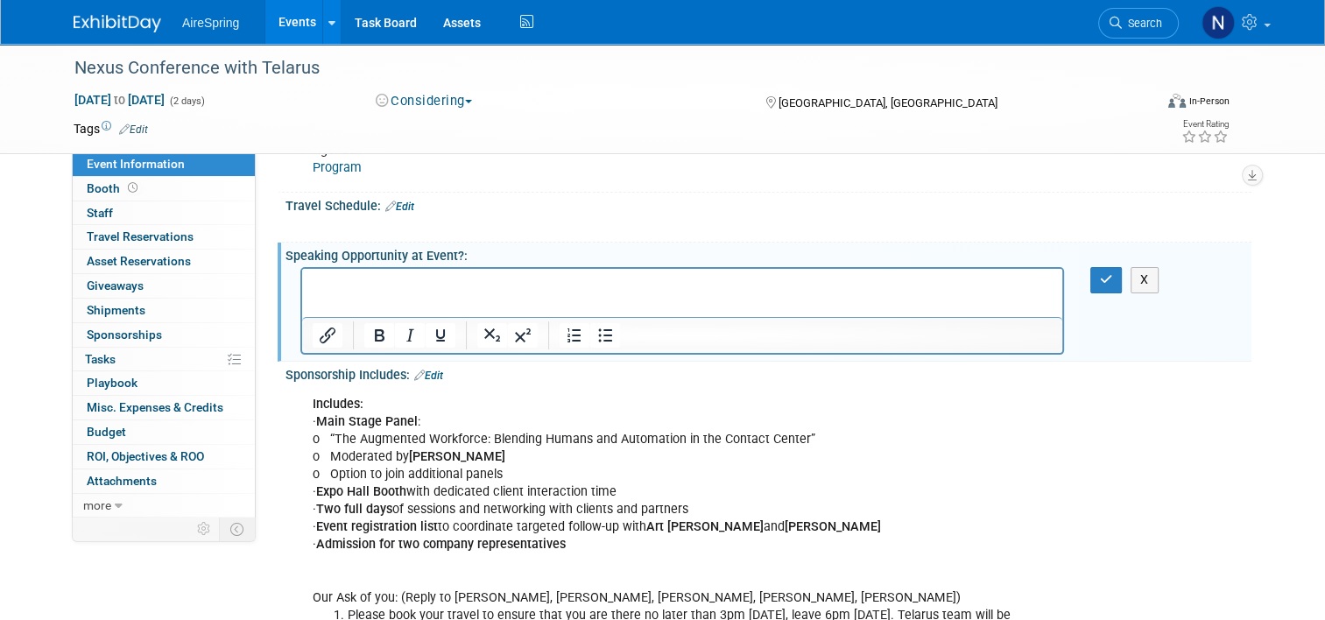
click at [427, 267] on div at bounding box center [682, 311] width 764 height 88
click at [440, 288] on p "Rich Text Area. Press ALT-0 for help." at bounding box center [683, 285] width 740 height 18
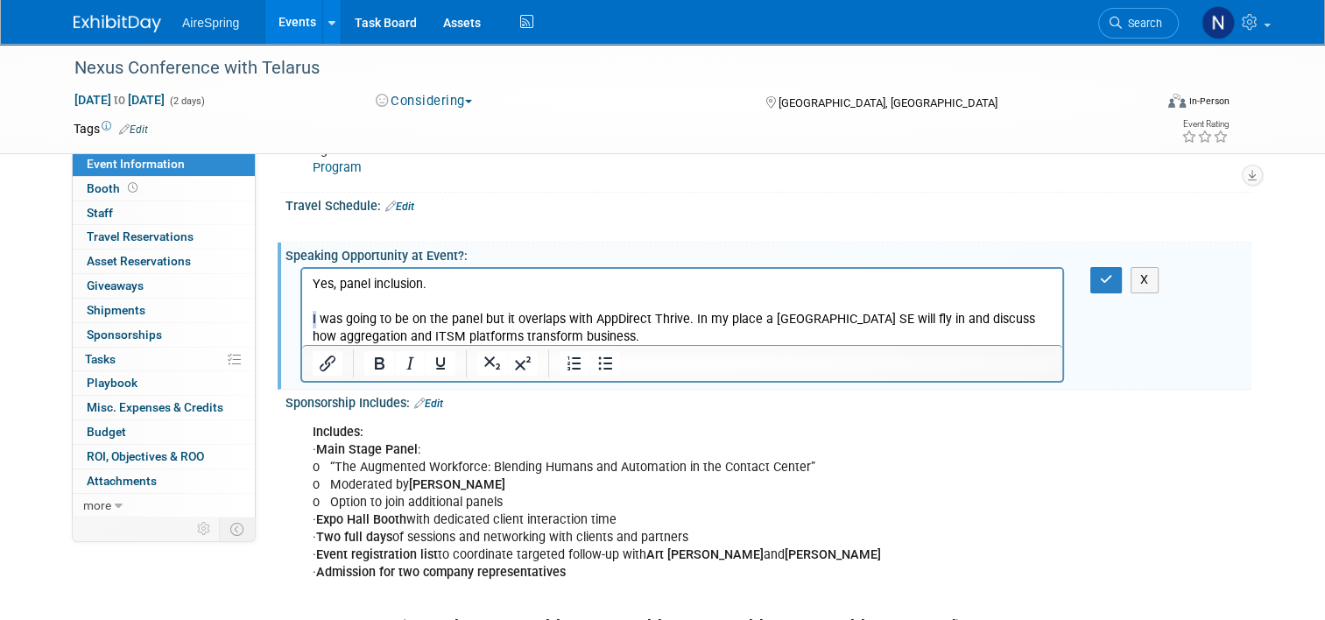
drag, startPoint x: 315, startPoint y: 319, endPoint x: 297, endPoint y: 319, distance: 18.4
click at [302, 319] on html "Yes, panel inclusion. I was going to be on the panel but it overlaps with AppDi…" at bounding box center [682, 307] width 760 height 77
drag, startPoint x: 734, startPoint y: 321, endPoint x: 717, endPoint y: 322, distance: 16.7
click at [717, 322] on p "JY was going to be on the panel but it overlaps with AppDirect Thrive. In my pl…" at bounding box center [683, 328] width 740 height 35
click at [1102, 282] on button "button" at bounding box center [1107, 279] width 32 height 25
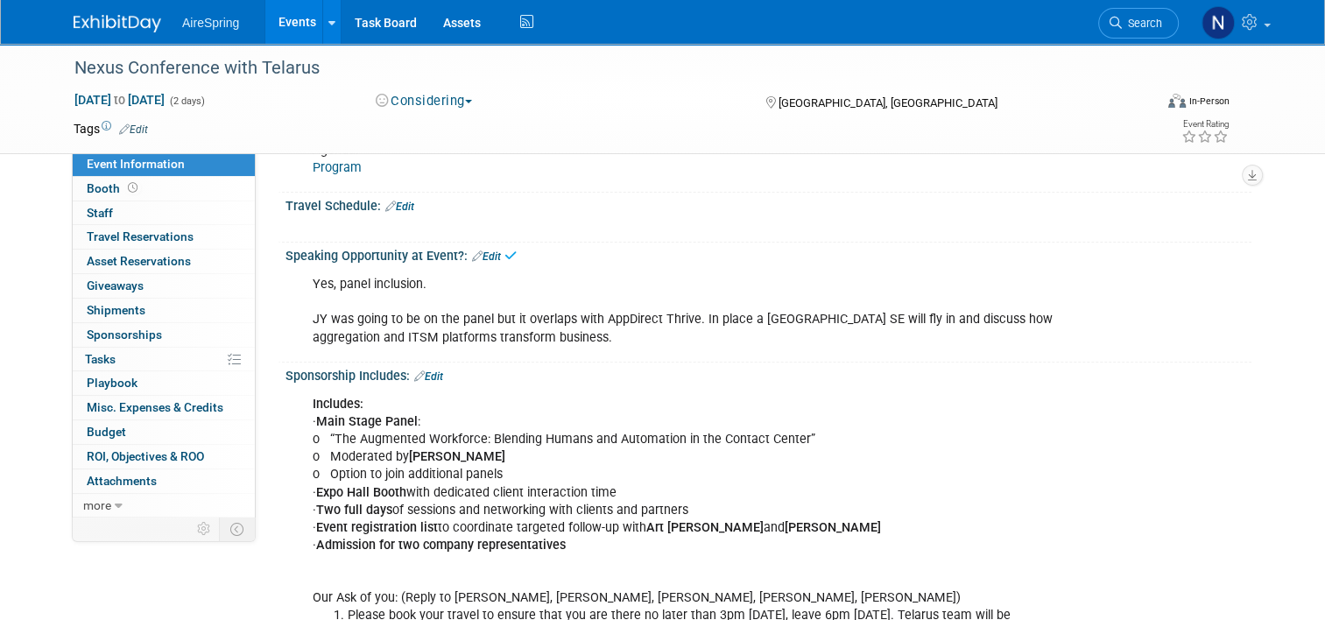
click at [480, 251] on link "Edit" at bounding box center [486, 257] width 29 height 12
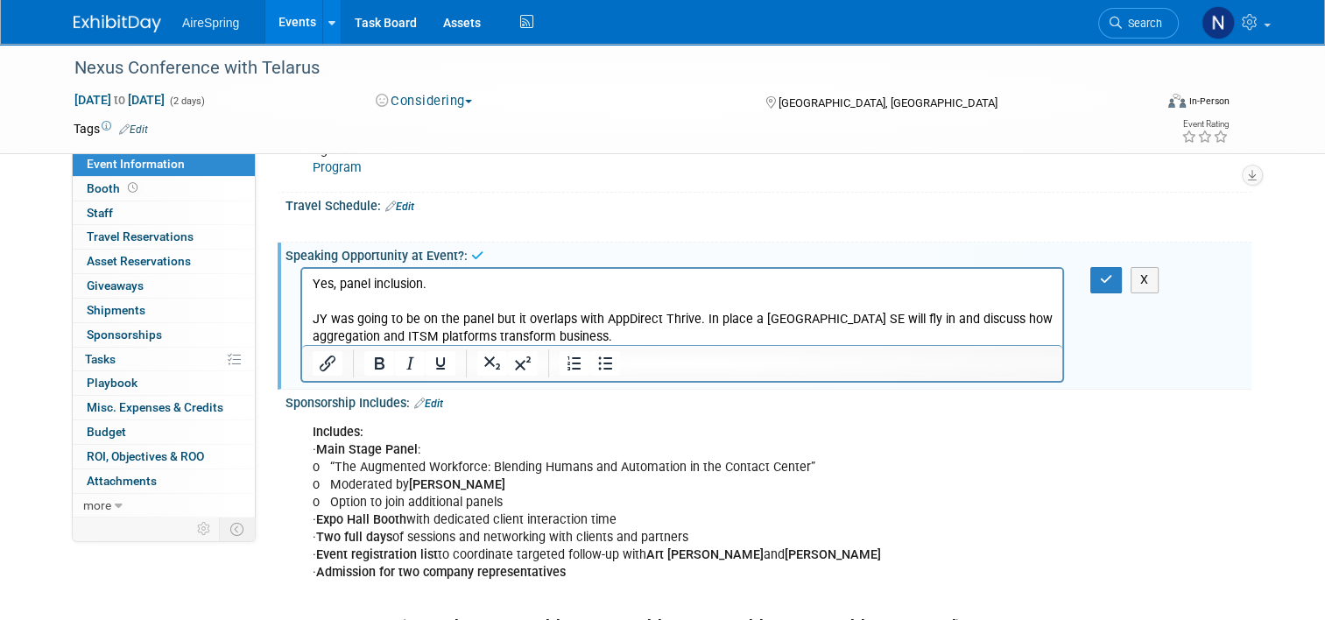
scroll to position [0, 0]
click at [479, 278] on p "Yes, panel inclusion. JY was going to be on the panel but it overlaps with AppD…" at bounding box center [683, 311] width 740 height 70
click at [1123, 275] on button "button" at bounding box center [1107, 279] width 32 height 25
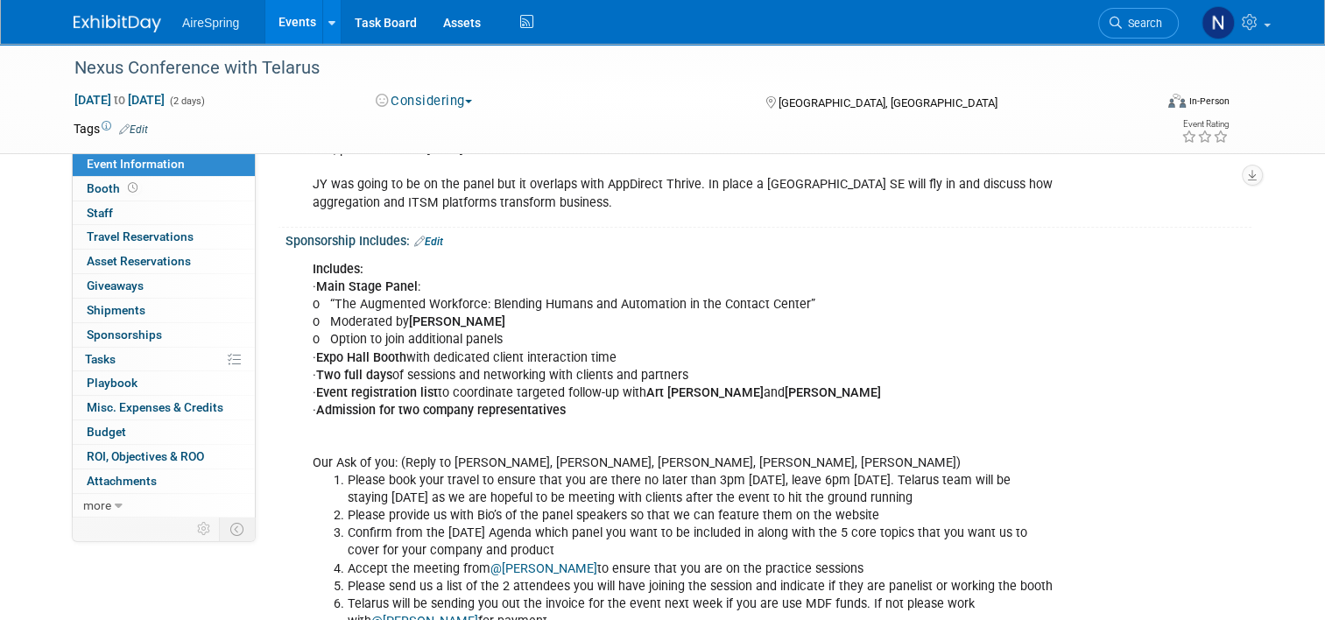
scroll to position [682, 0]
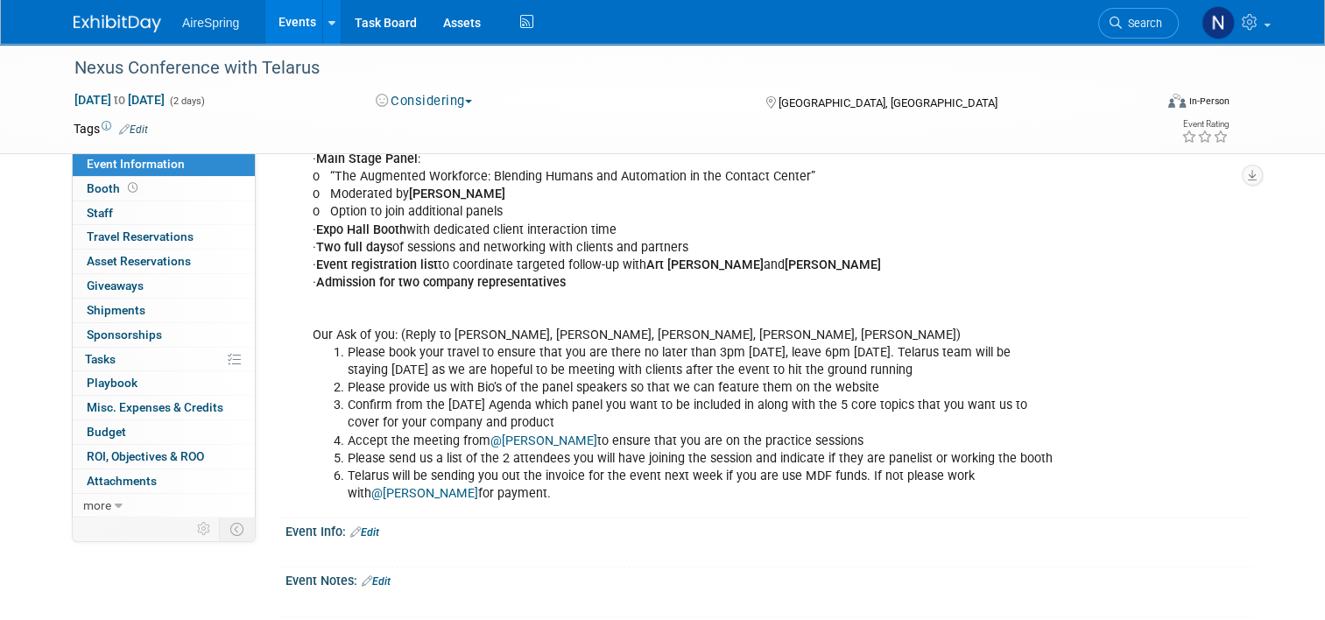
click at [363, 528] on link "Edit" at bounding box center [364, 532] width 29 height 12
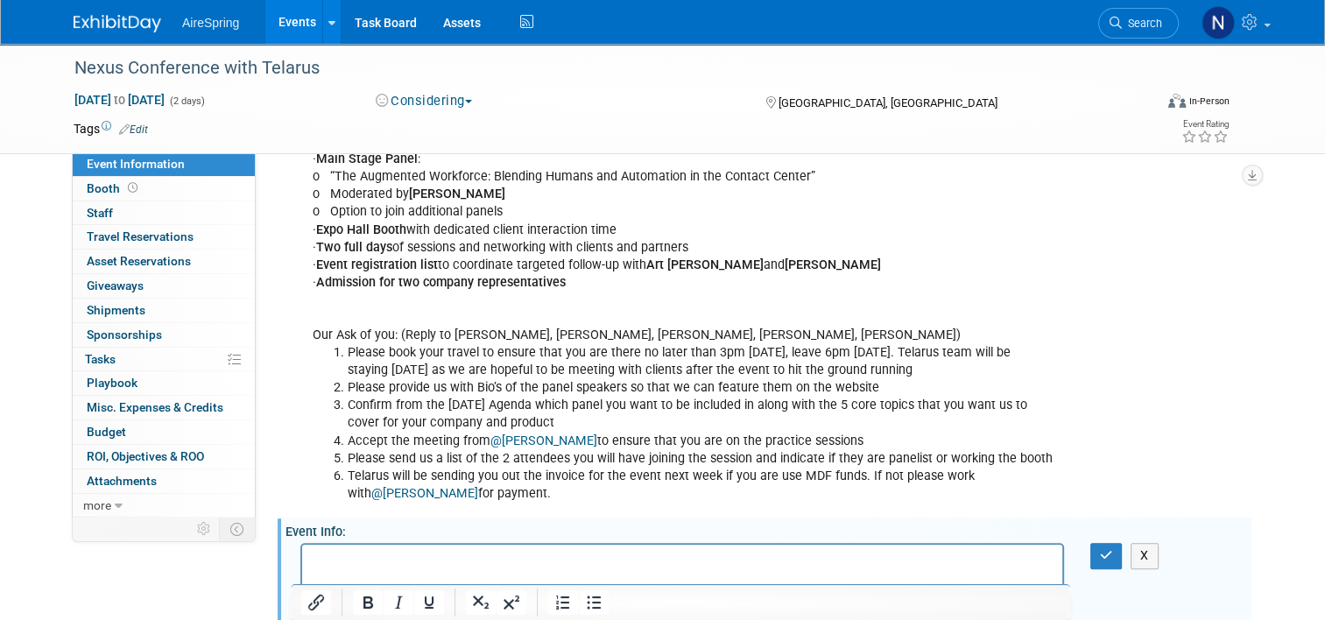
scroll to position [785, 0]
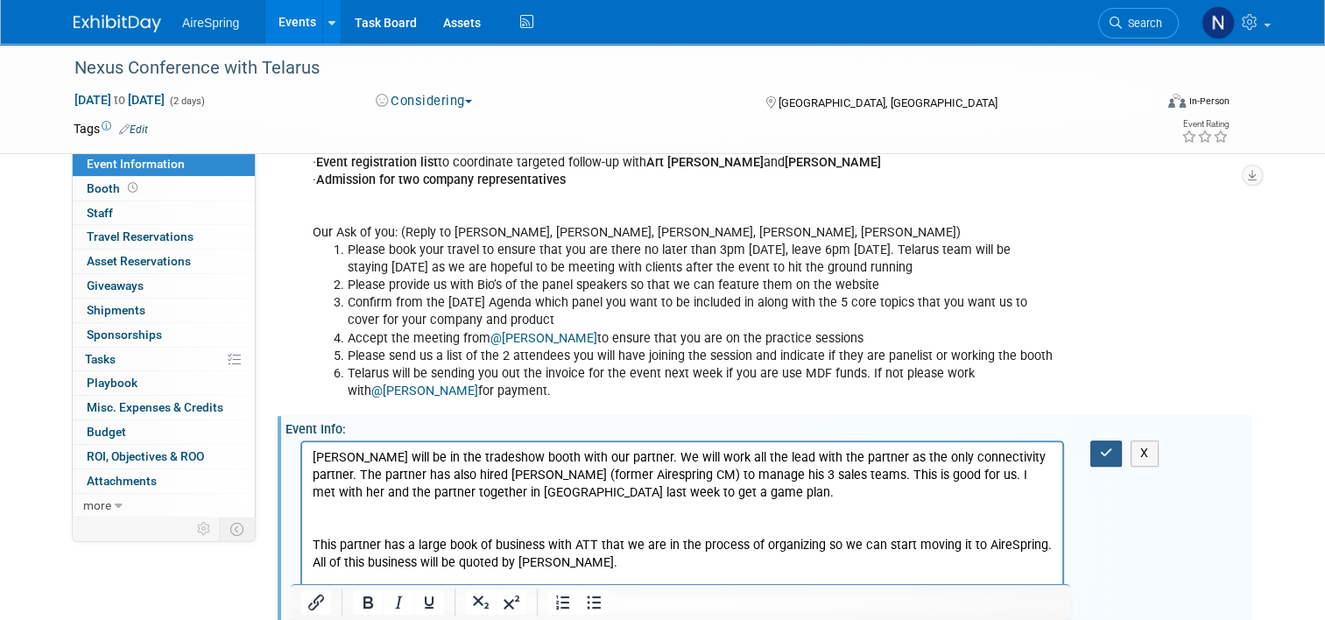
click at [1106, 441] on button "button" at bounding box center [1107, 453] width 32 height 25
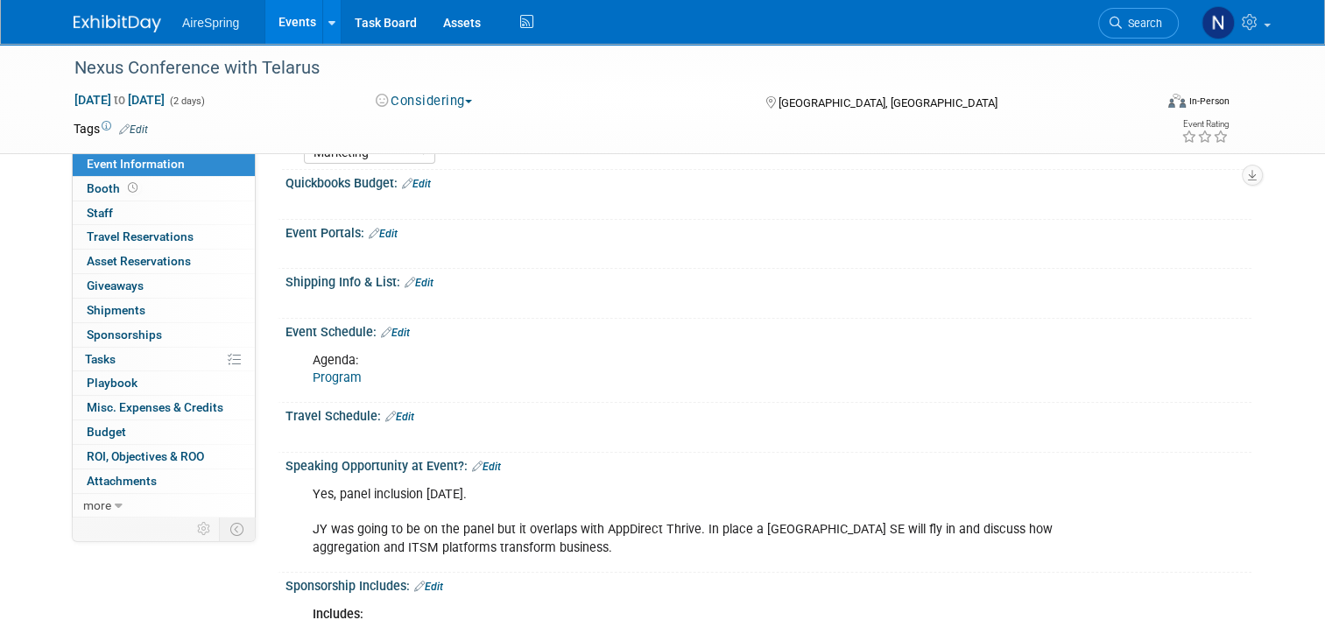
scroll to position [84, 0]
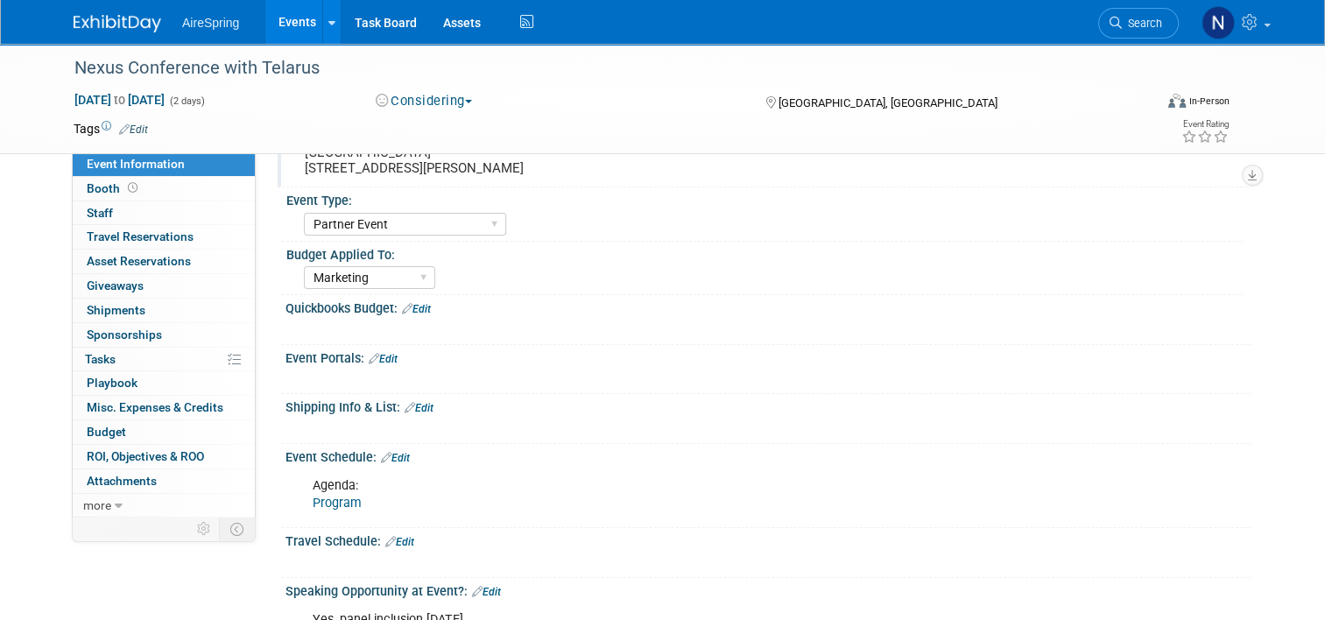
click at [413, 310] on link "Edit" at bounding box center [416, 309] width 29 height 12
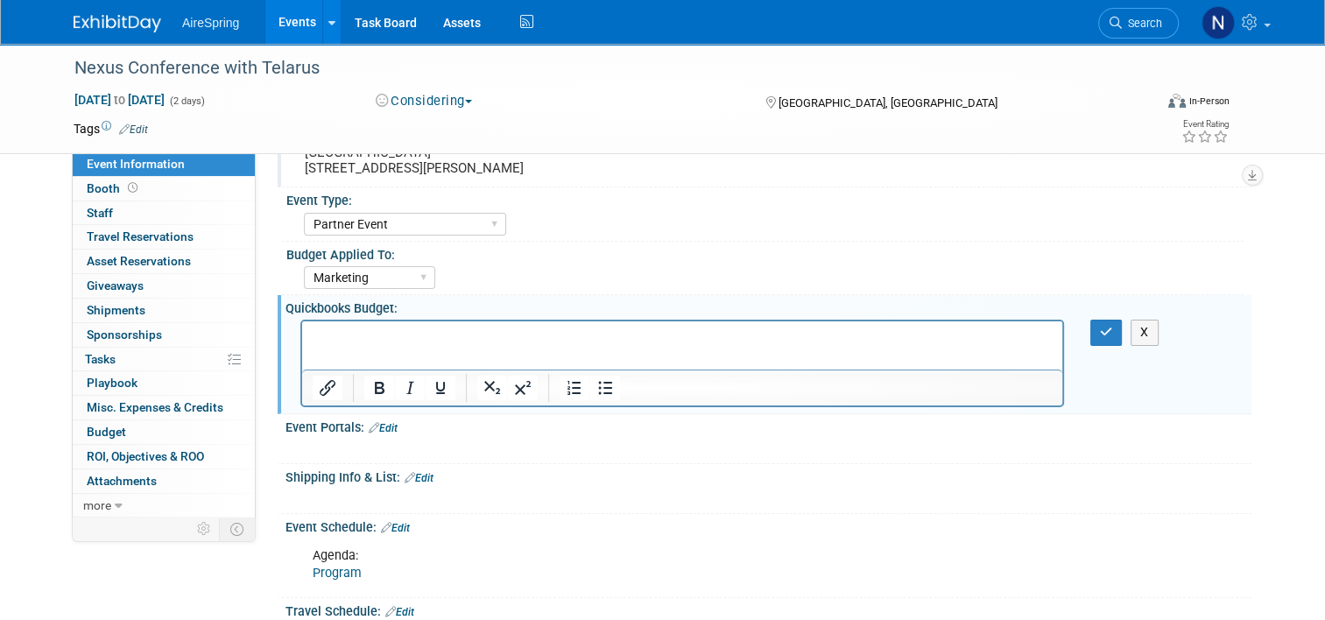
scroll to position [0, 0]
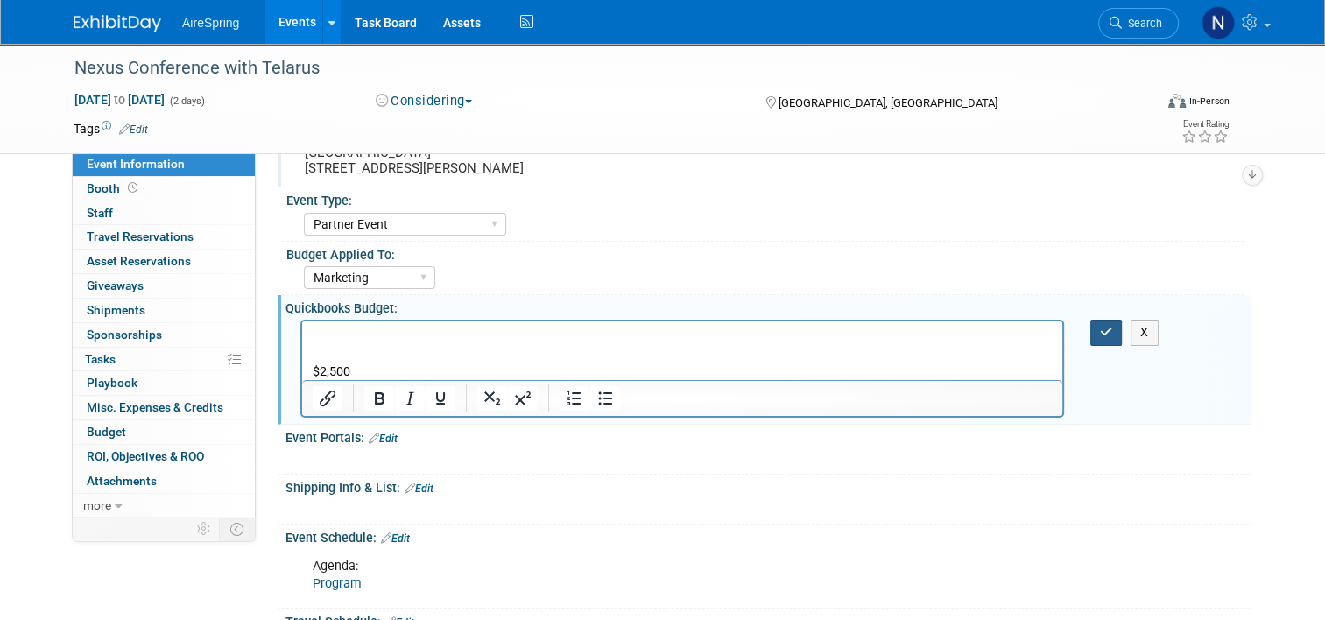
drag, startPoint x: 1111, startPoint y: 326, endPoint x: 1089, endPoint y: 338, distance: 25.1
click at [1112, 326] on icon "button" at bounding box center [1106, 332] width 13 height 12
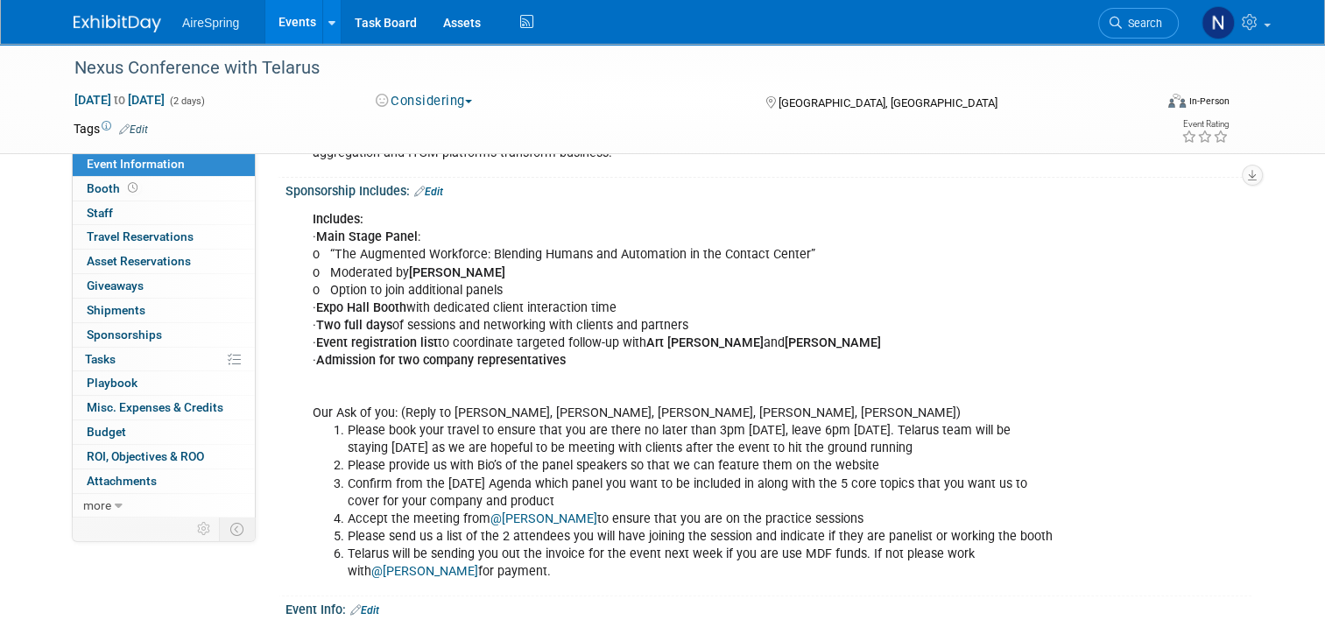
scroll to position [610, 0]
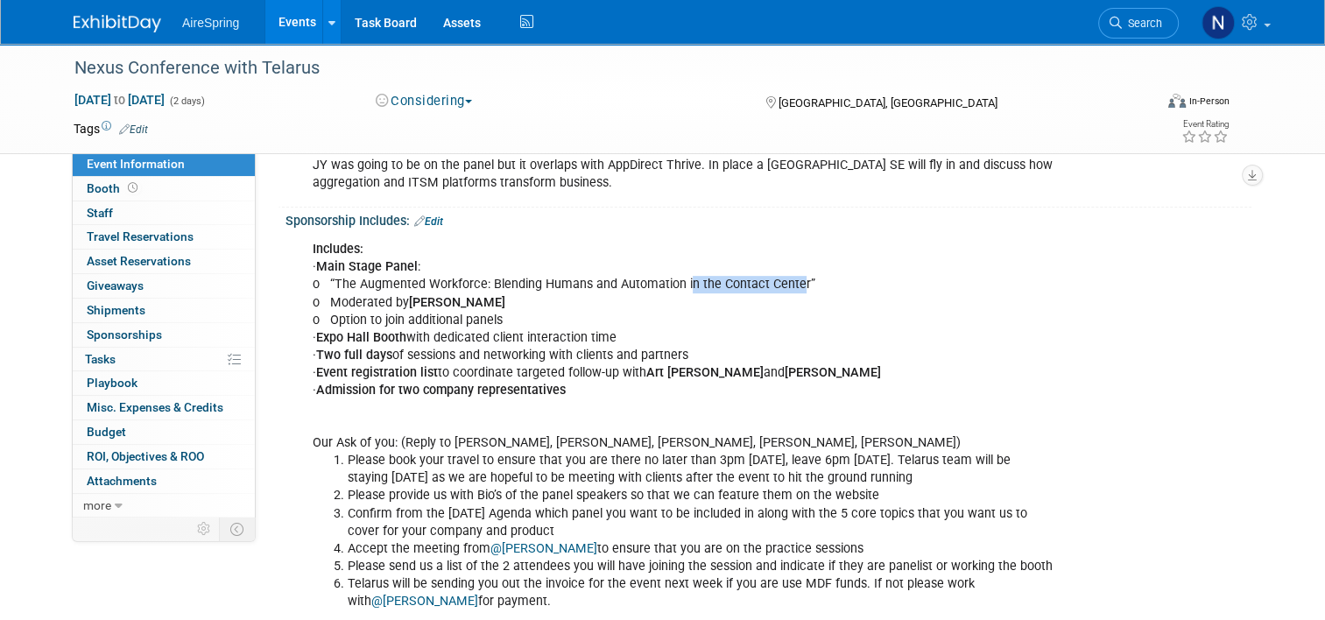
drag, startPoint x: 788, startPoint y: 280, endPoint x: 676, endPoint y: 280, distance: 111.3
click at [676, 280] on div "Includes: · Main Stage Panel : o “The Augmented Workforce: Blending Humans and …" at bounding box center [682, 425] width 764 height 387
drag, startPoint x: 676, startPoint y: 280, endPoint x: 746, endPoint y: 279, distance: 70.1
click at [746, 279] on div "Includes: · Main Stage Panel : o “The Augmented Workforce: Blending Humans and …" at bounding box center [682, 425] width 764 height 387
click at [860, 272] on div "Includes: · Main Stage Panel : o “The Augmented Workforce: Blending Humans and …" at bounding box center [682, 425] width 764 height 387
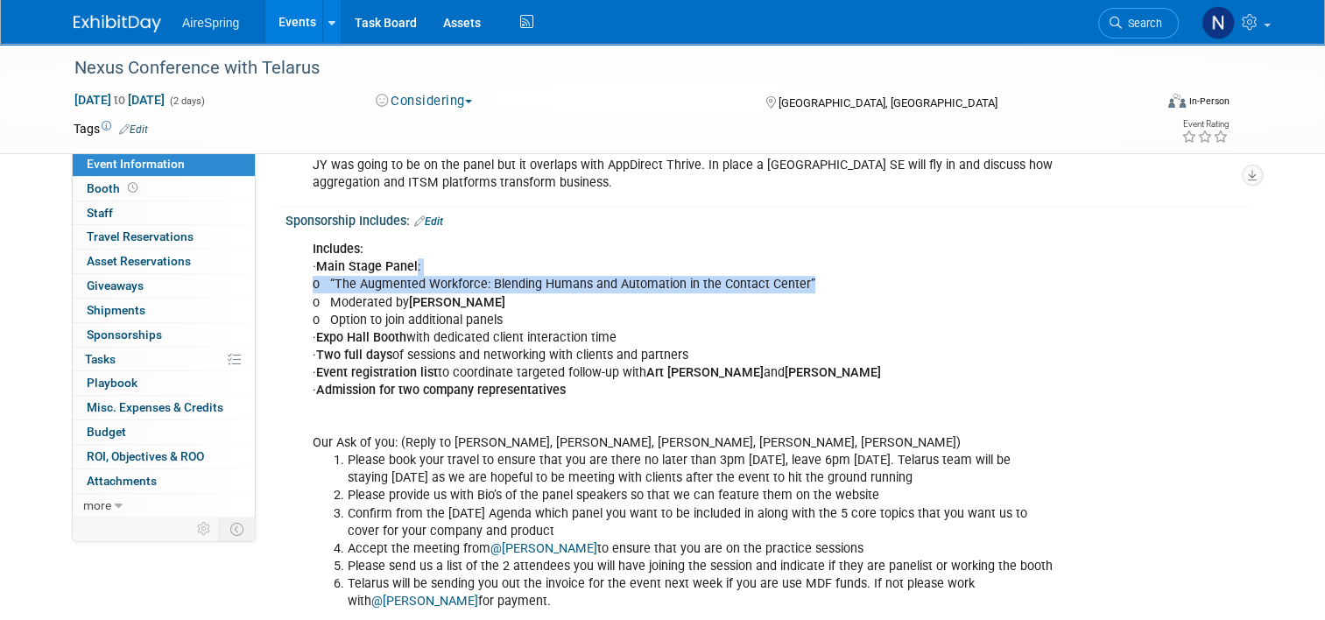
drag, startPoint x: 860, startPoint y: 272, endPoint x: 778, endPoint y: 270, distance: 82.4
click at [778, 270] on div "Includes: · Main Stage Panel : o “The Augmented Workforce: Blending Humans and …" at bounding box center [682, 425] width 764 height 387
click at [795, 279] on div "Includes: · Main Stage Panel : o “The Augmented Workforce: Blending Humans and …" at bounding box center [682, 425] width 764 height 387
drag, startPoint x: 788, startPoint y: 283, endPoint x: 325, endPoint y: 280, distance: 463.4
click at [325, 280] on div "Includes: · Main Stage Panel : o “The Augmented Workforce: Blending Humans and …" at bounding box center [682, 425] width 764 height 387
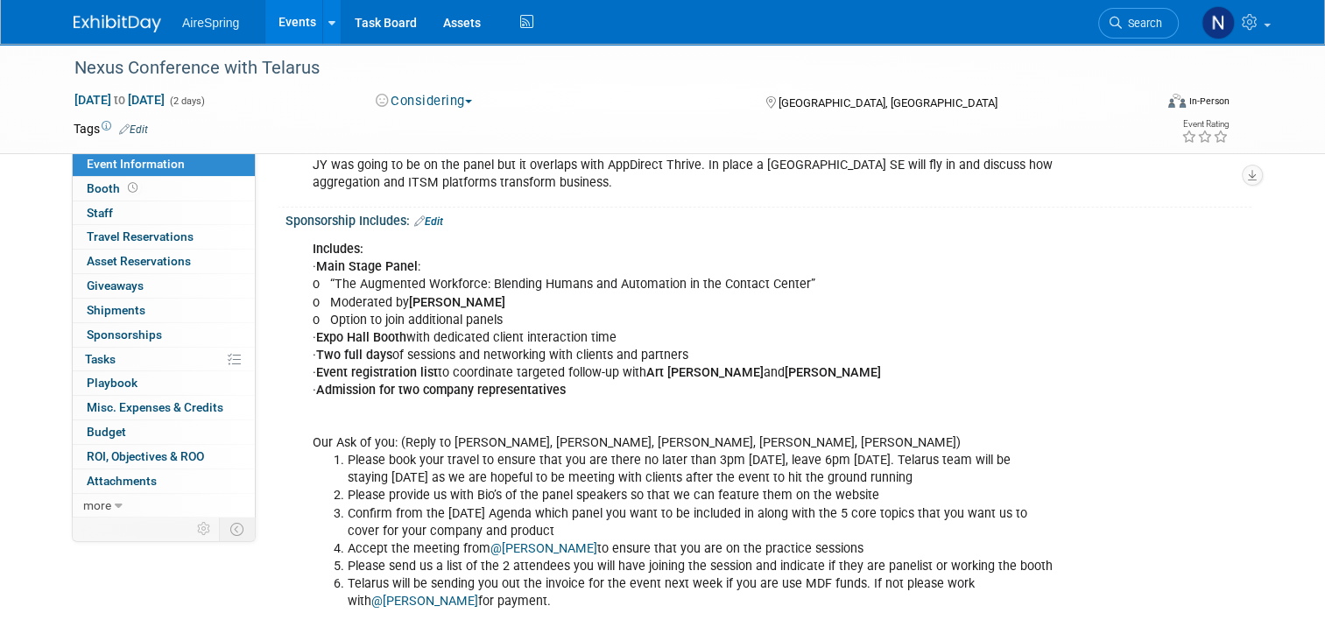
drag, startPoint x: 325, startPoint y: 280, endPoint x: 877, endPoint y: 332, distance: 554.3
click at [877, 332] on div "Includes: · Main Stage Panel : o “The Augmented Workforce: Blending Humans and …" at bounding box center [682, 425] width 764 height 387
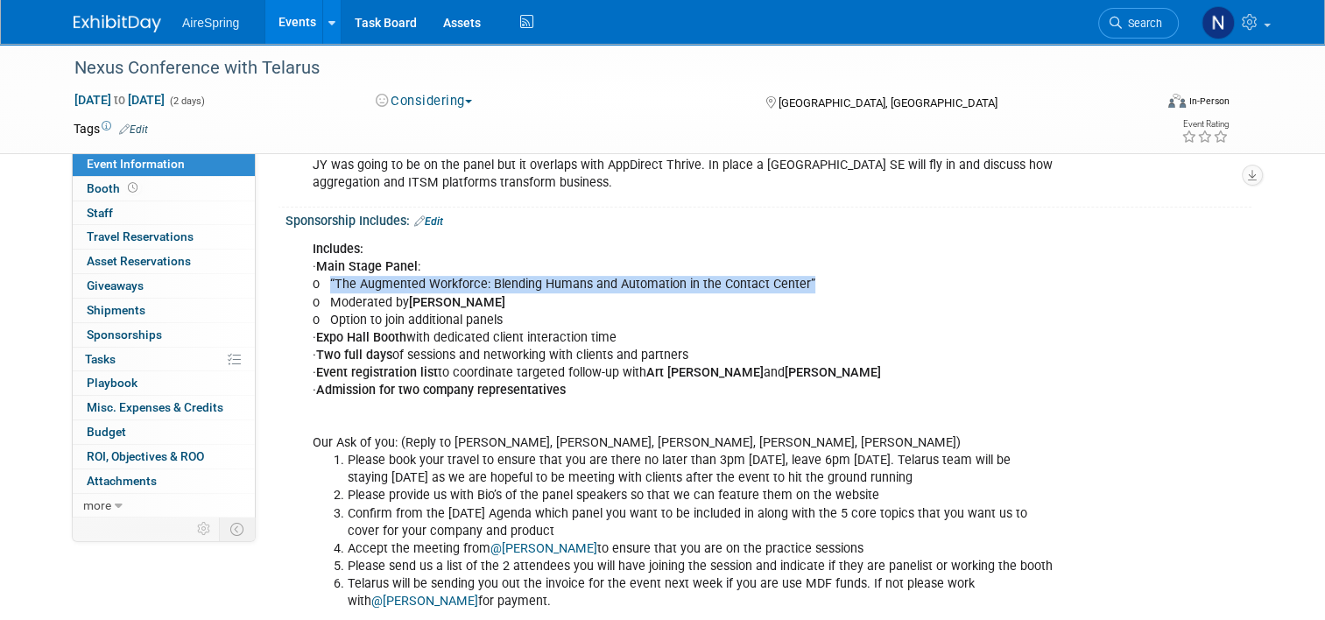
drag, startPoint x: 810, startPoint y: 279, endPoint x: 318, endPoint y: 280, distance: 492.3
click at [318, 280] on div "Includes: · Main Stage Panel : o “The Augmented Workforce: Blending Humans and …" at bounding box center [682, 425] width 764 height 387
copy div "“The Augmented Workforce: Blending Humans and Automation in the Contact Center”"
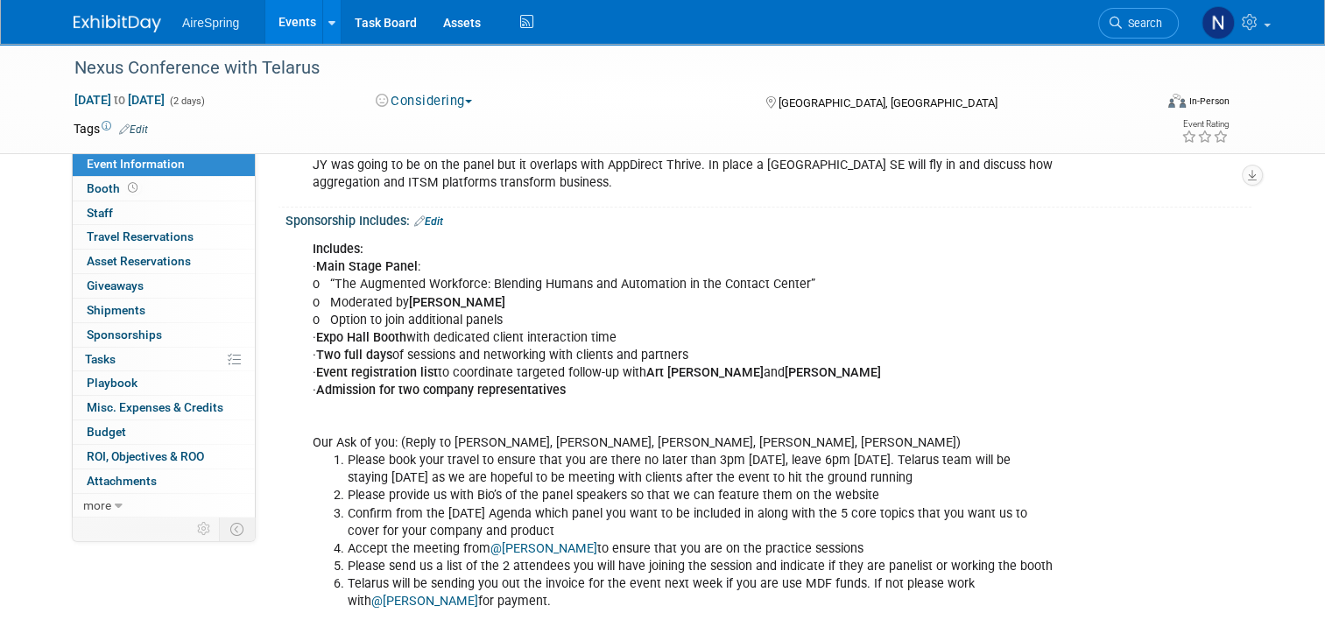
click at [908, 265] on div "Includes: · Main Stage Panel : o “The Augmented Workforce: Blending Humans and …" at bounding box center [682, 425] width 764 height 387
drag, startPoint x: 884, startPoint y: 161, endPoint x: 1053, endPoint y: 172, distance: 169.4
click at [1053, 172] on div "Yes, panel inclusion on Tuesday. JY was going to be on the panel but it overlap…" at bounding box center [682, 156] width 764 height 88
copy div "discuss how aggregation and ITSM platforms transform business."
click at [531, 306] on div "Includes: · Main Stage Panel : o “The Augmented Workforce: Blending Humans and …" at bounding box center [682, 425] width 764 height 387
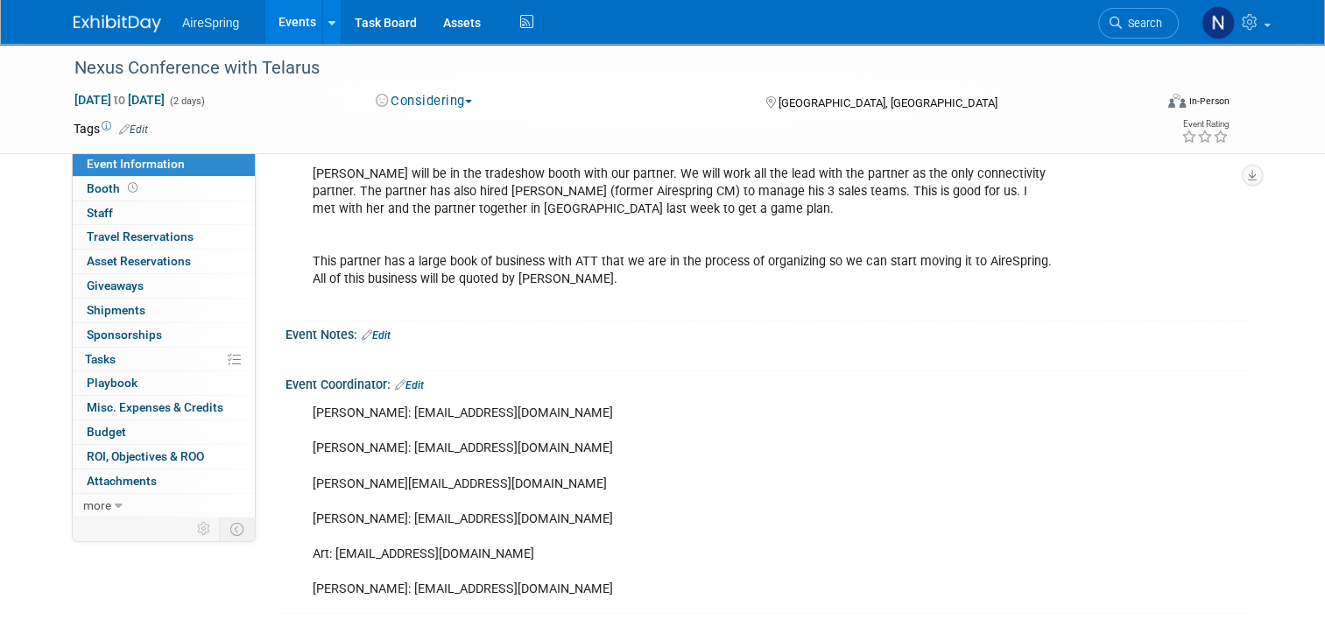
scroll to position [1135, 0]
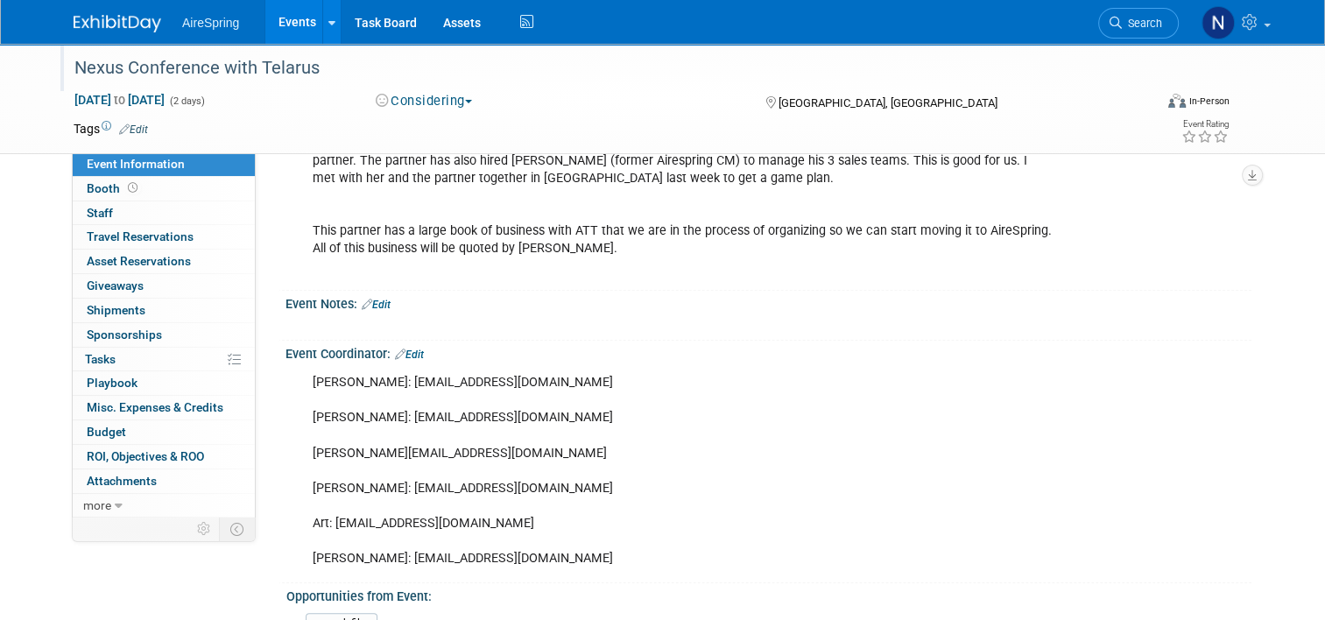
click at [293, 69] on div "Nexus Conference with Telarus" at bounding box center [599, 69] width 1063 height 32
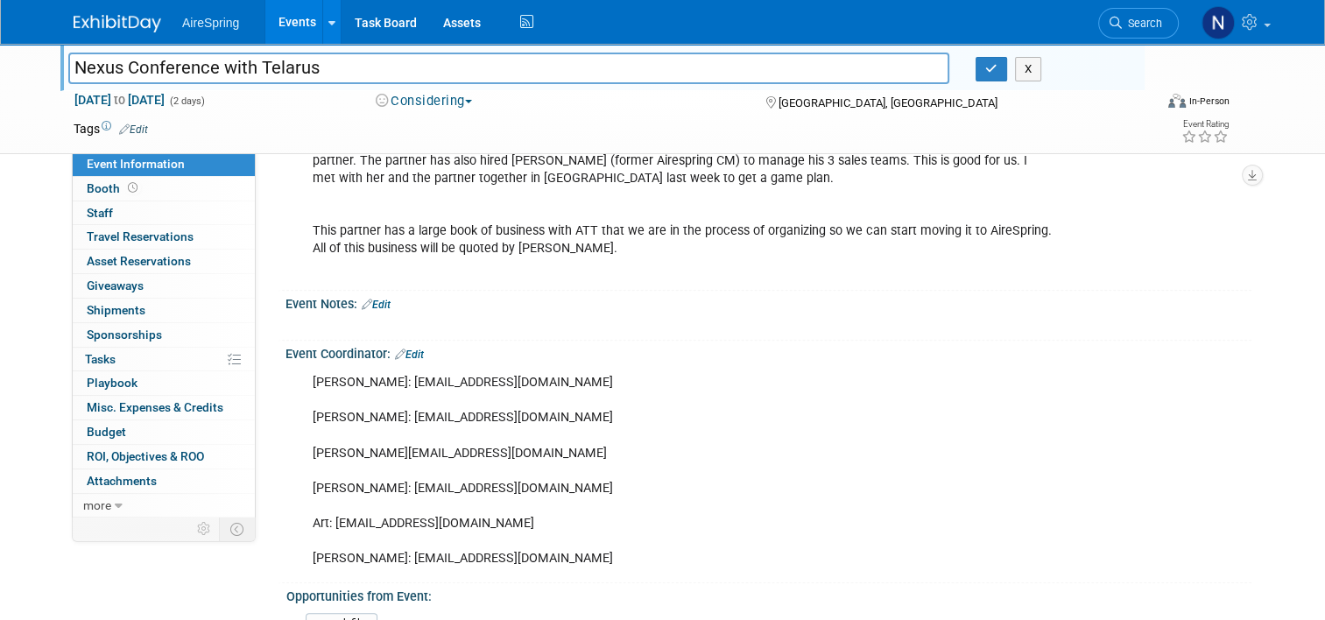
drag, startPoint x: 318, startPoint y: 67, endPoint x: 44, endPoint y: 40, distance: 275.4
drag, startPoint x: 240, startPoint y: 67, endPoint x: 79, endPoint y: 54, distance: 161.7
click at [68, 55] on input "client event hosted by Nexus and Artcom fueled by Telarus." at bounding box center [508, 68] width 881 height 31
click at [352, 63] on input "Nexus and Artcom fueled by Telarus." at bounding box center [508, 68] width 881 height 31
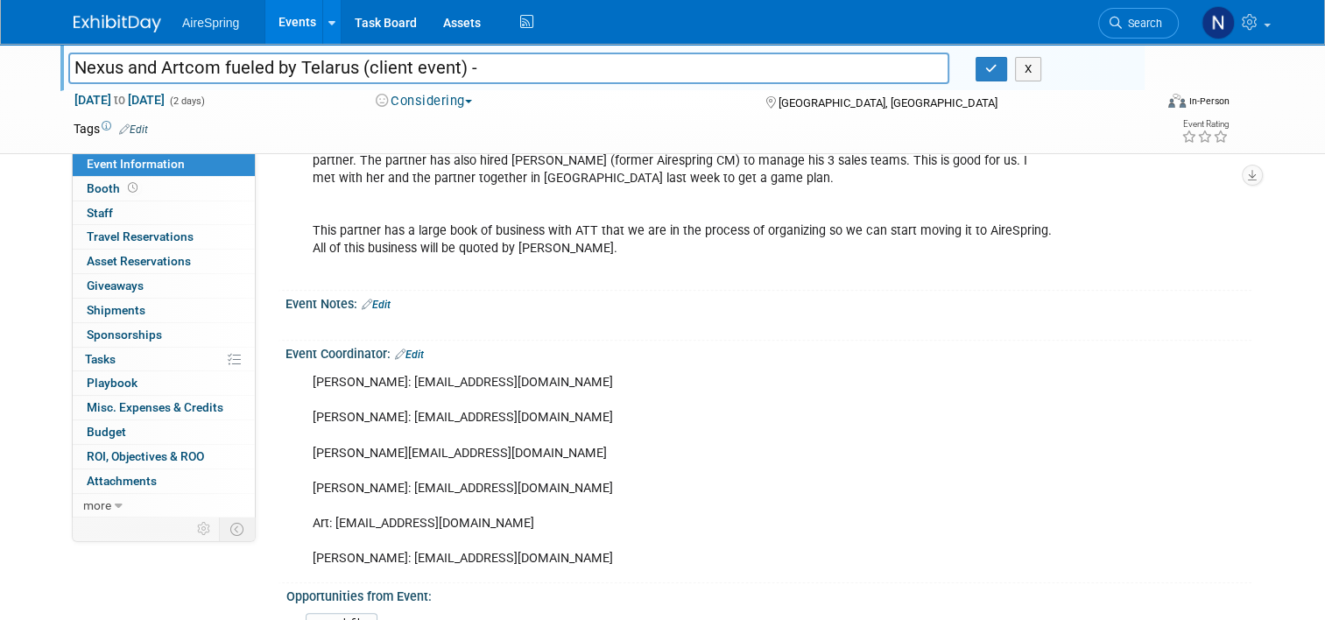
drag, startPoint x: 145, startPoint y: 69, endPoint x: 354, endPoint y: 102, distance: 212.0
click at [116, 73] on input "Nexus and Artcom fueled by Telarus (client event) -" at bounding box center [508, 68] width 881 height 31
click at [201, 66] on input "Nexus & Artcom fueled by Telarus (client event) -" at bounding box center [508, 68] width 881 height 31
type input "Nexus & Artcom Fueled by Telarus (client event) -"
click at [992, 67] on icon "button" at bounding box center [991, 68] width 12 height 11
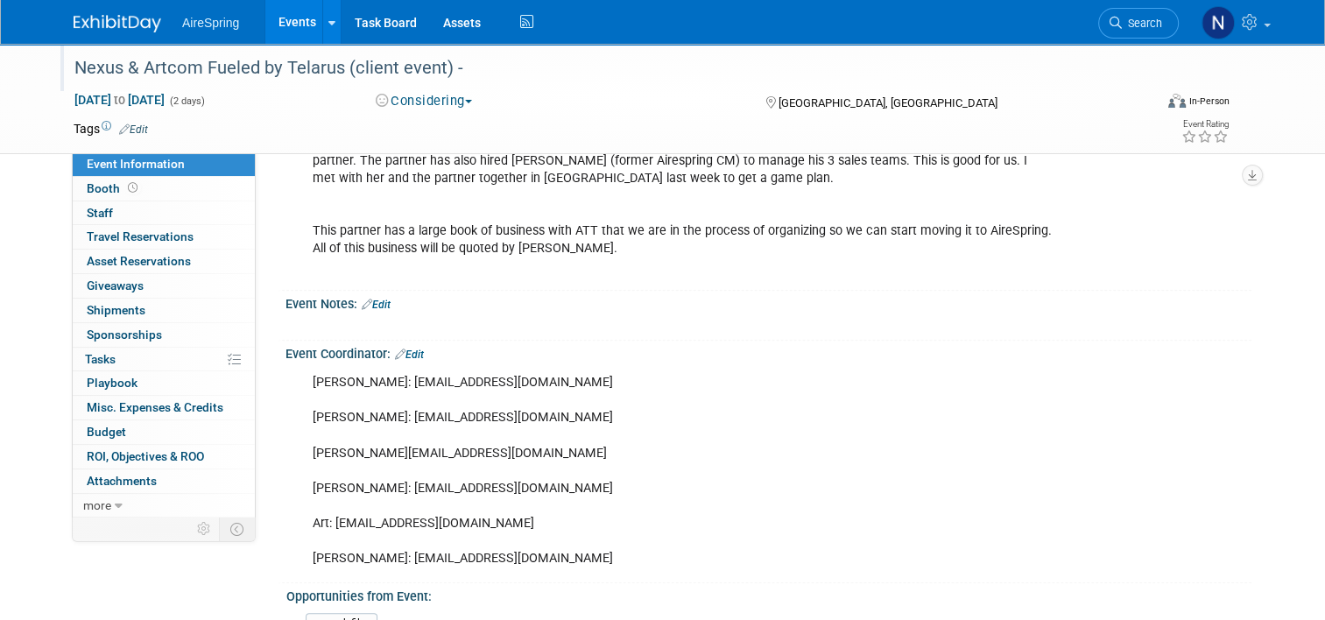
click at [192, 72] on div "Nexus & Artcom Fueled by Telarus (client event) -" at bounding box center [599, 69] width 1063 height 32
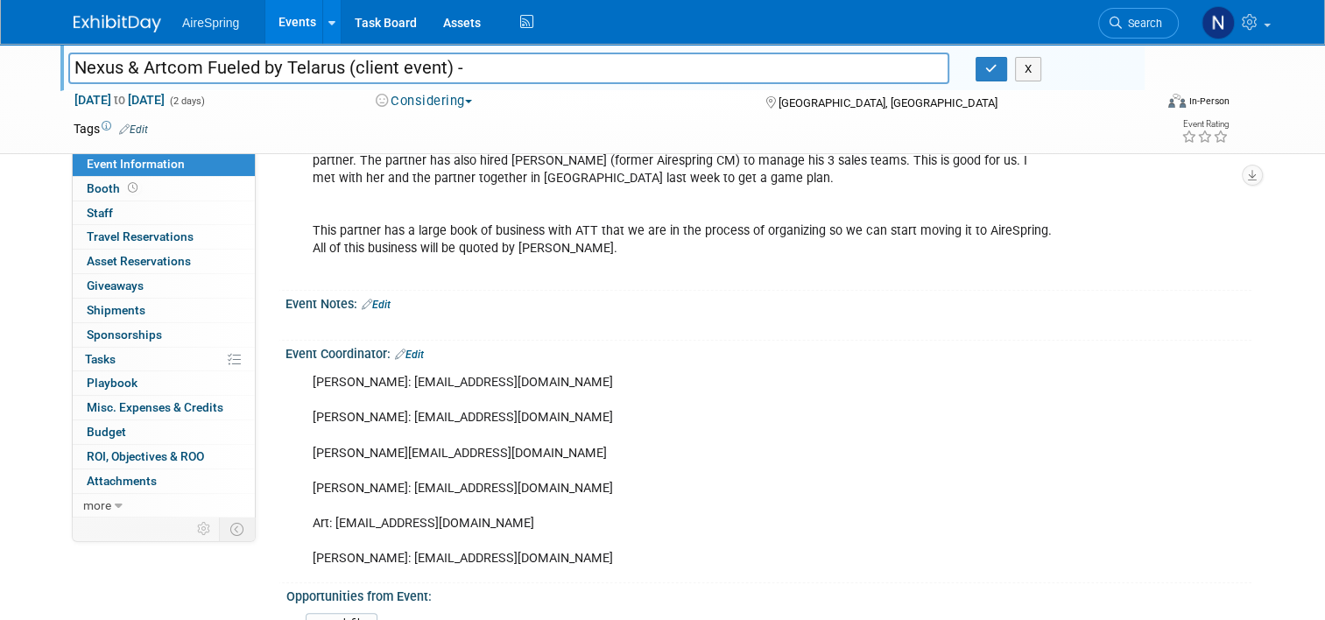
click at [195, 72] on input "Nexus & Artcom Fueled by Telarus (client event) -" at bounding box center [508, 68] width 881 height 31
drag, startPoint x: 427, startPoint y: 69, endPoint x: 53, endPoint y: 67, distance: 374.9
click at [55, 67] on div "Nexus & Artcom Client Expo Fueled by Telarus (client event) -" at bounding box center [509, 70] width 908 height 26
type input "Nexus & Artcom Client Expo Fueled by Telarus (client event) -"
click at [985, 76] on button "button" at bounding box center [992, 69] width 32 height 25
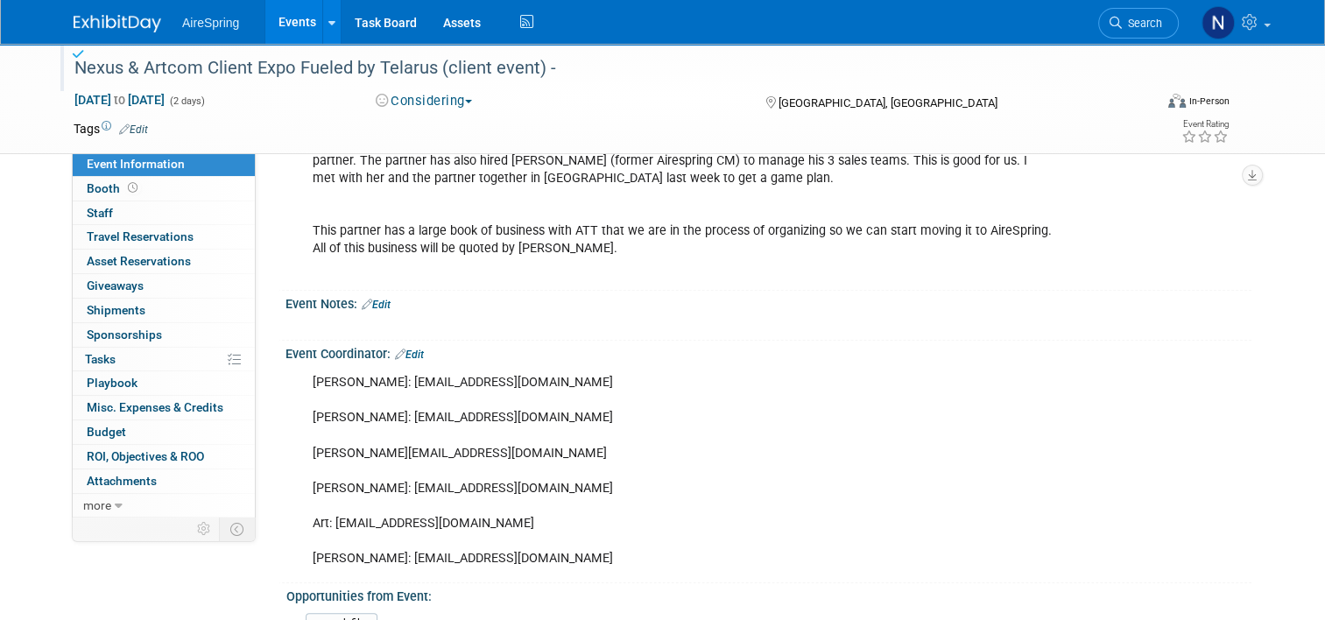
click at [782, 69] on div "Nexus & Artcom Client Expo Fueled by Telarus (client event) -" at bounding box center [599, 69] width 1063 height 32
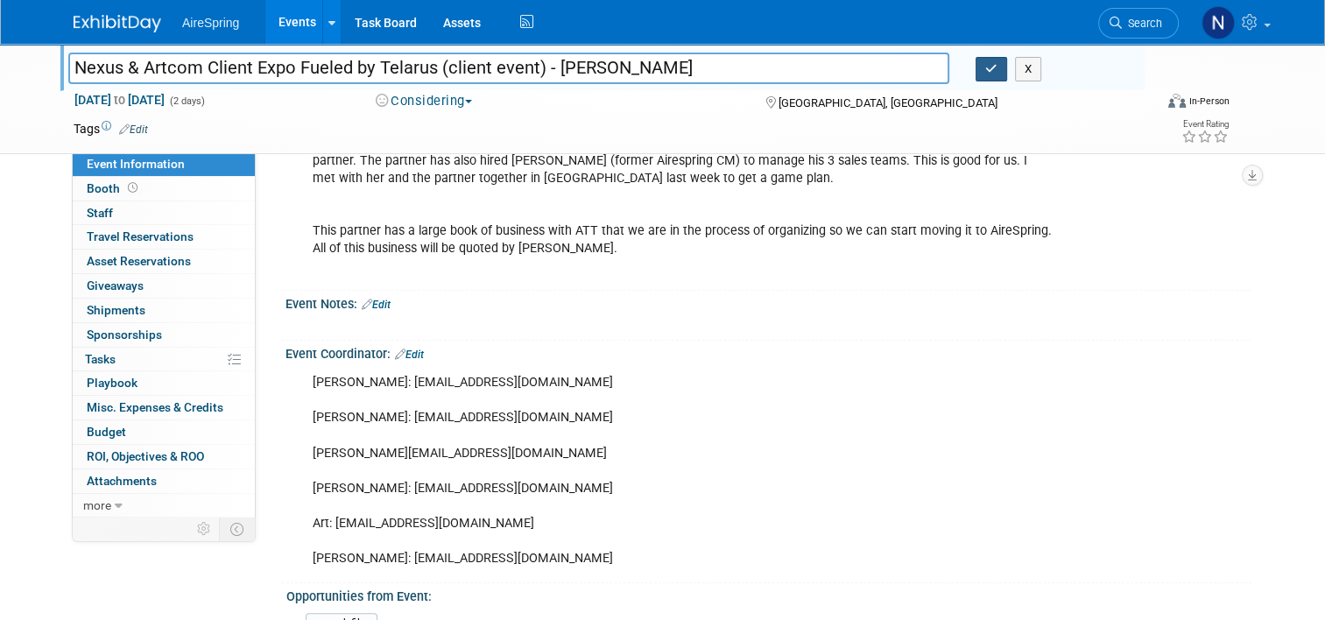
type input "Nexus & Artcom Client Expo Fueled by Telarus (client event) - [PERSON_NAME]"
click at [1005, 75] on button "button" at bounding box center [992, 69] width 32 height 25
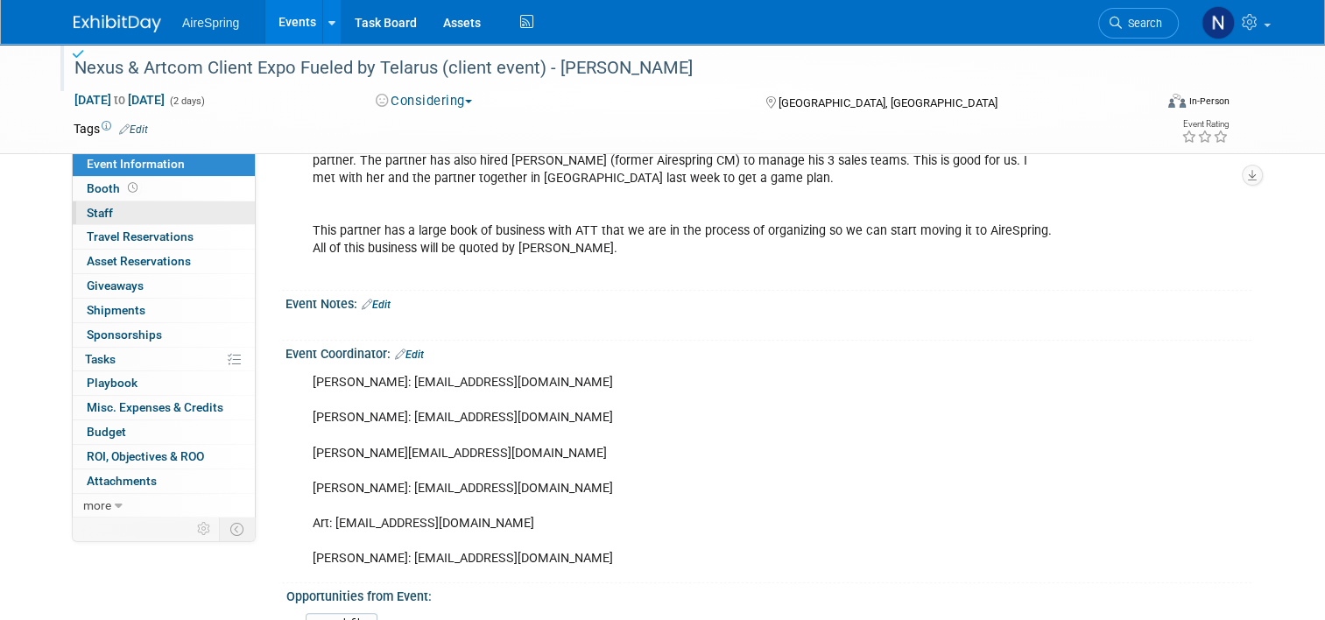
click at [146, 211] on link "0 Staff 0" at bounding box center [164, 213] width 182 height 24
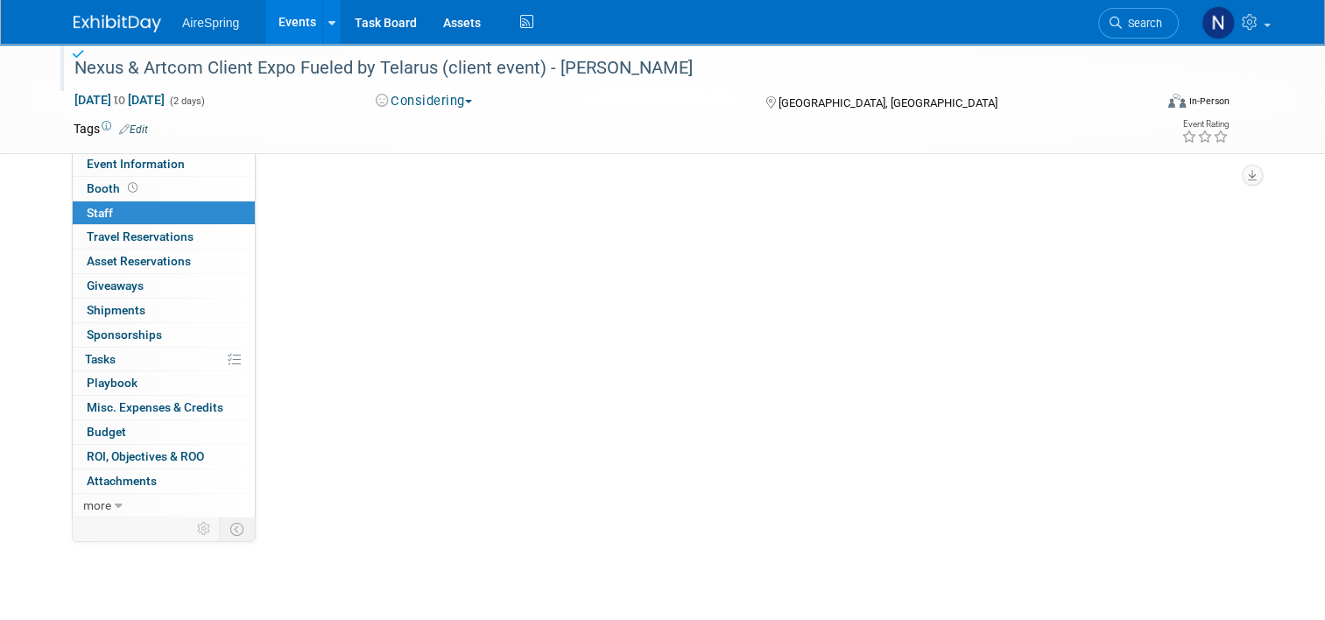
scroll to position [0, 0]
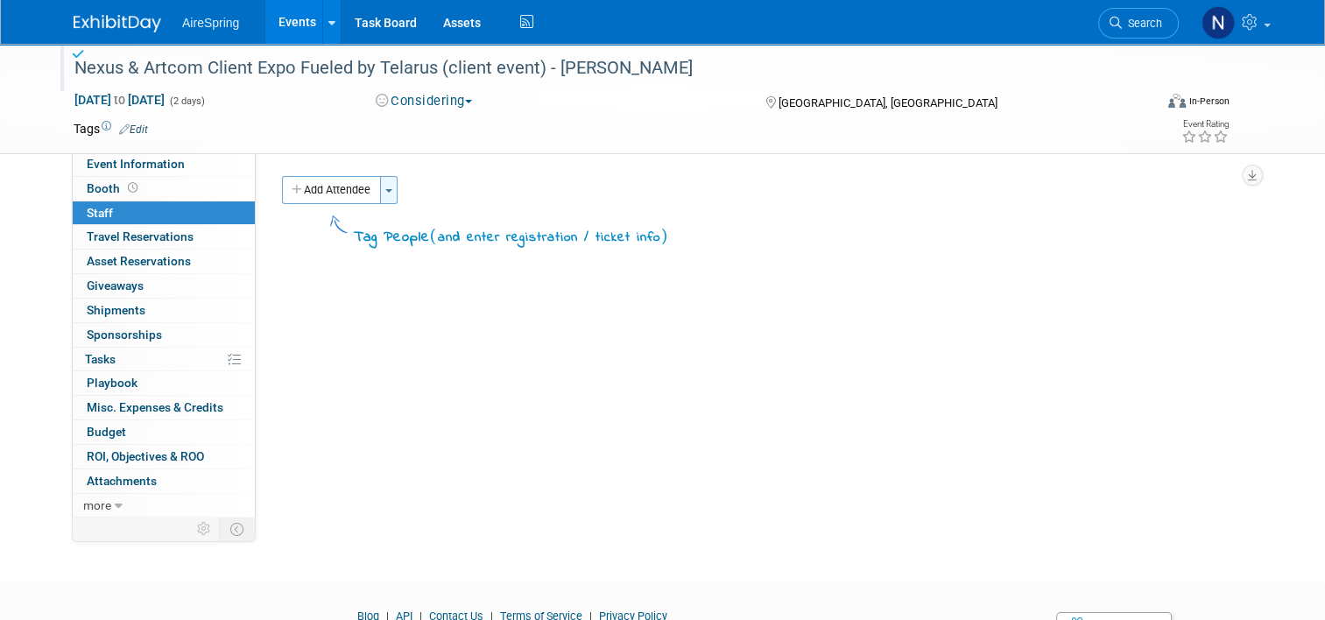
click at [385, 193] on button "Toggle Dropdown" at bounding box center [389, 190] width 18 height 28
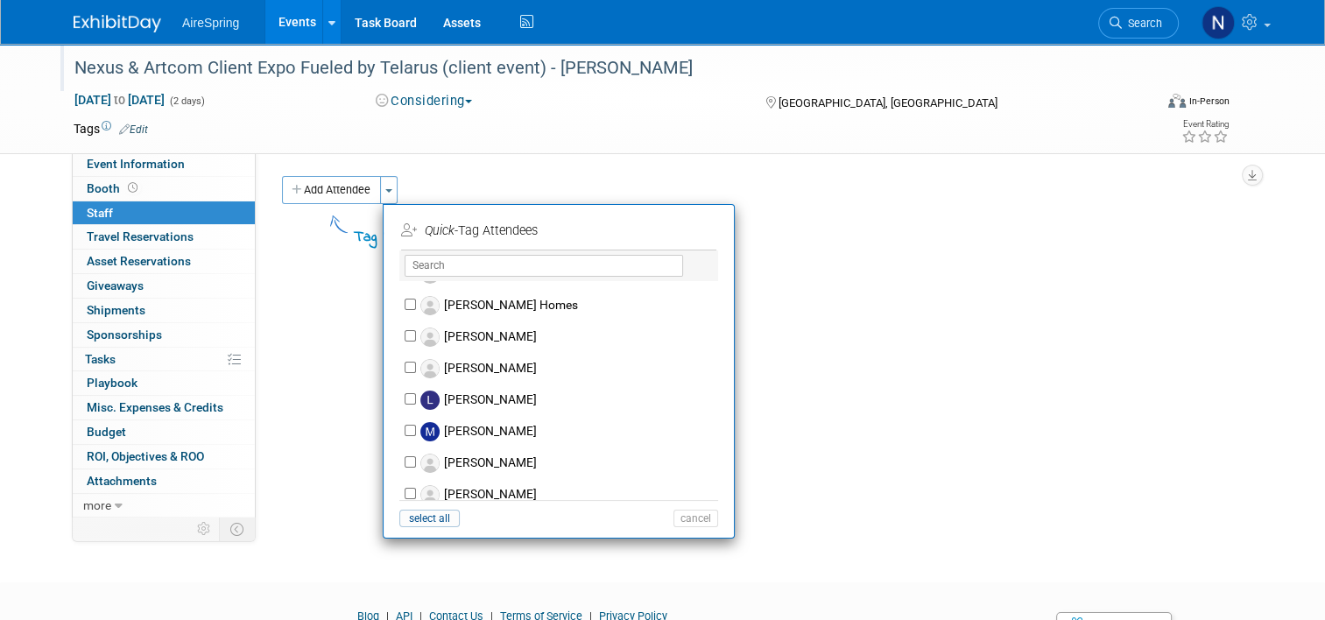
scroll to position [1577, 0]
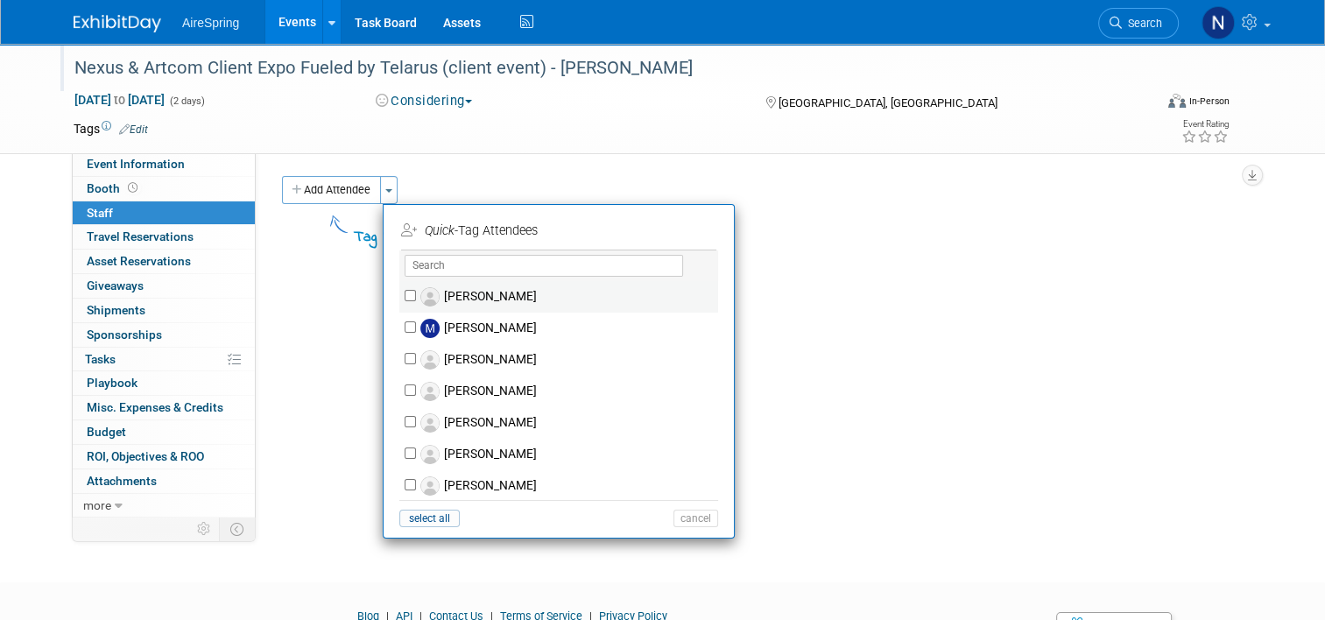
click at [499, 300] on label "[PERSON_NAME]" at bounding box center [570, 297] width 308 height 32
click at [416, 300] on input "[PERSON_NAME]" at bounding box center [410, 295] width 11 height 11
checkbox input "true"
click at [686, 224] on button "Apply" at bounding box center [689, 230] width 53 height 25
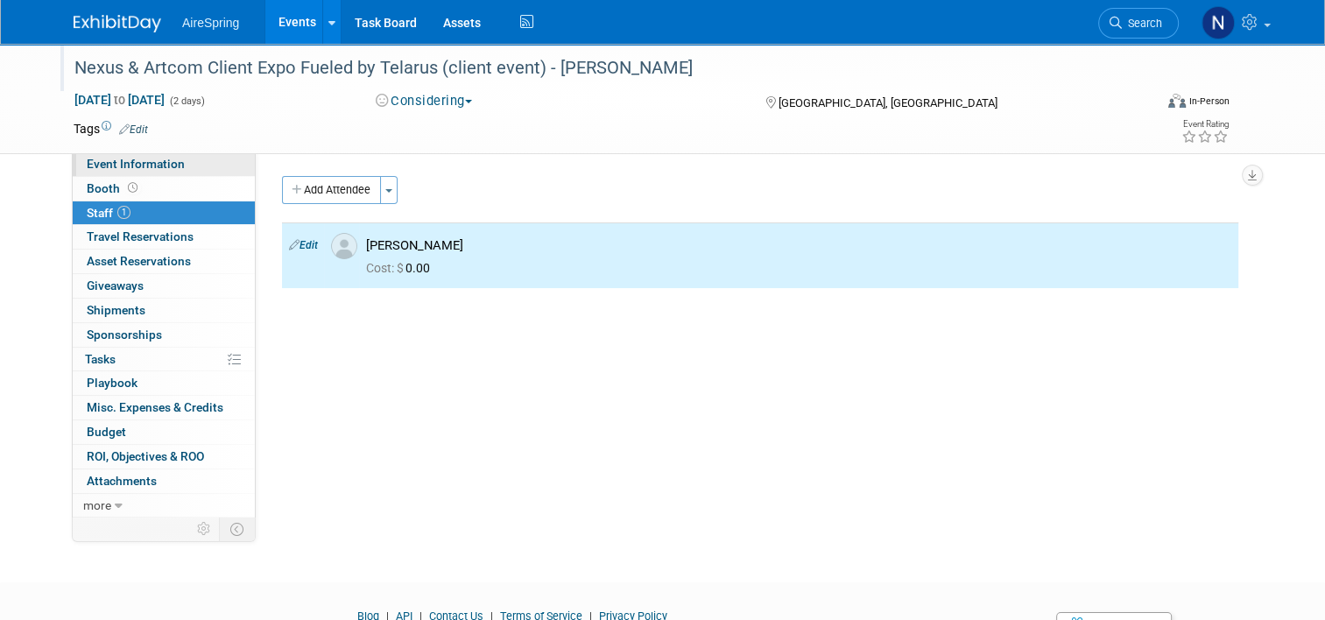
click at [104, 163] on span "Event Information" at bounding box center [136, 164] width 98 height 14
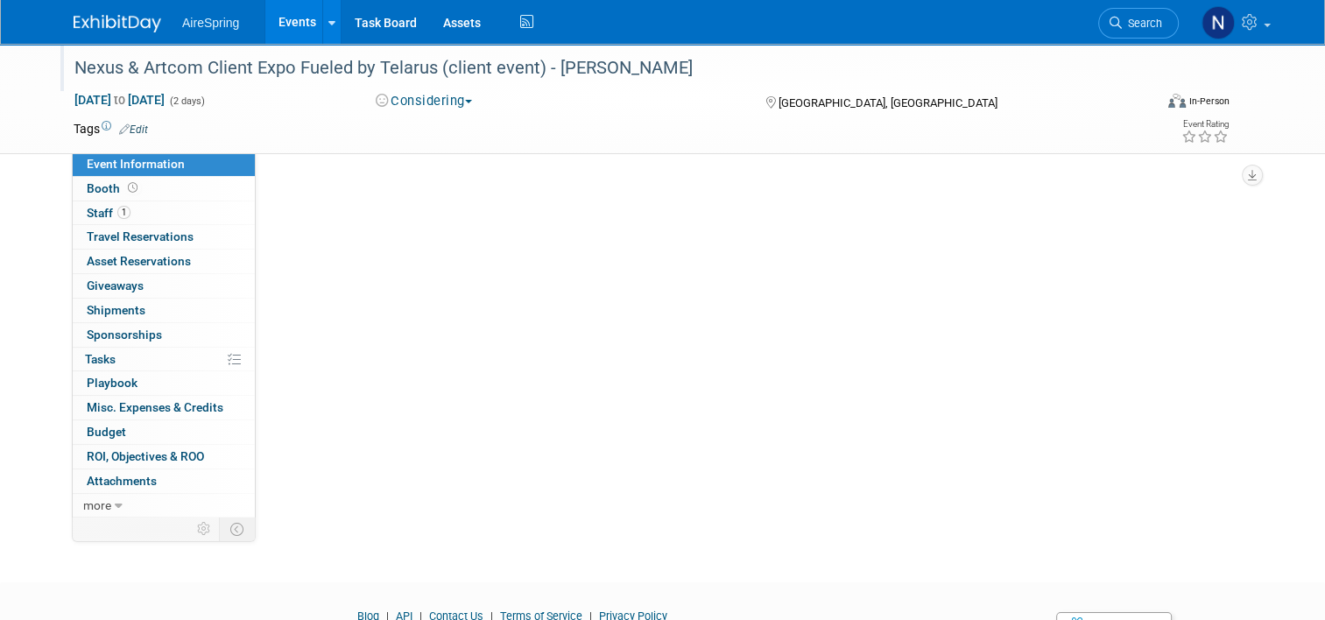
select select "Partner Event"
select select "Marketing"
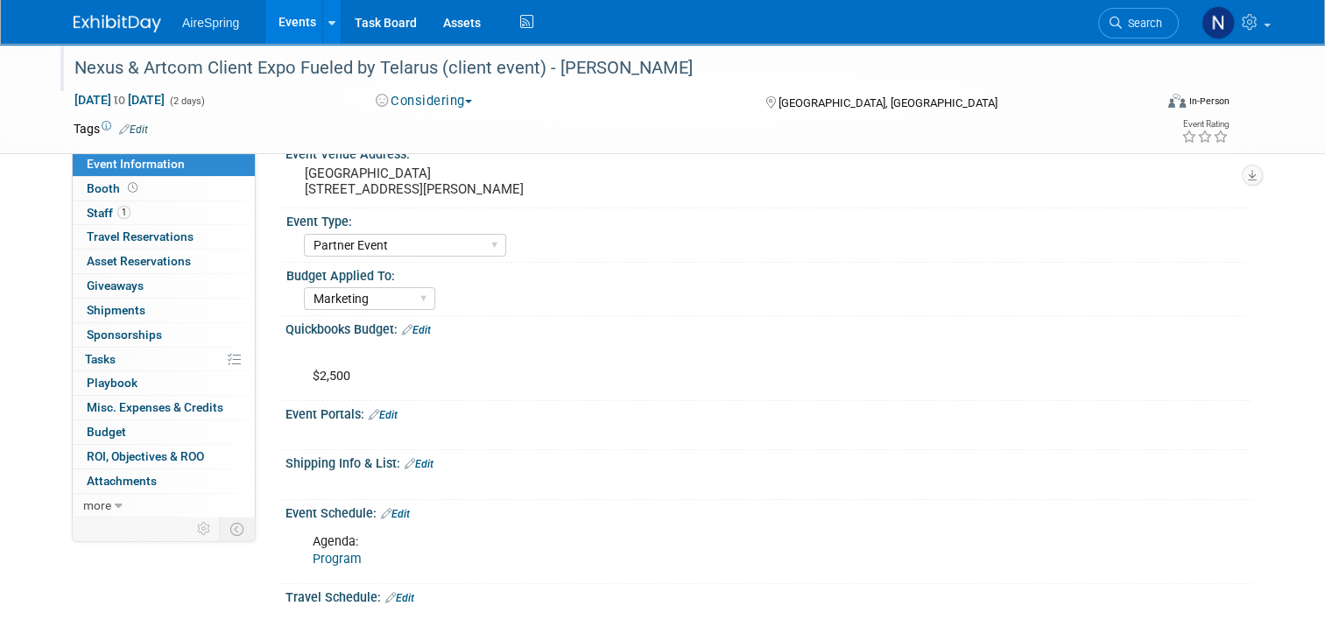
scroll to position [263, 0]
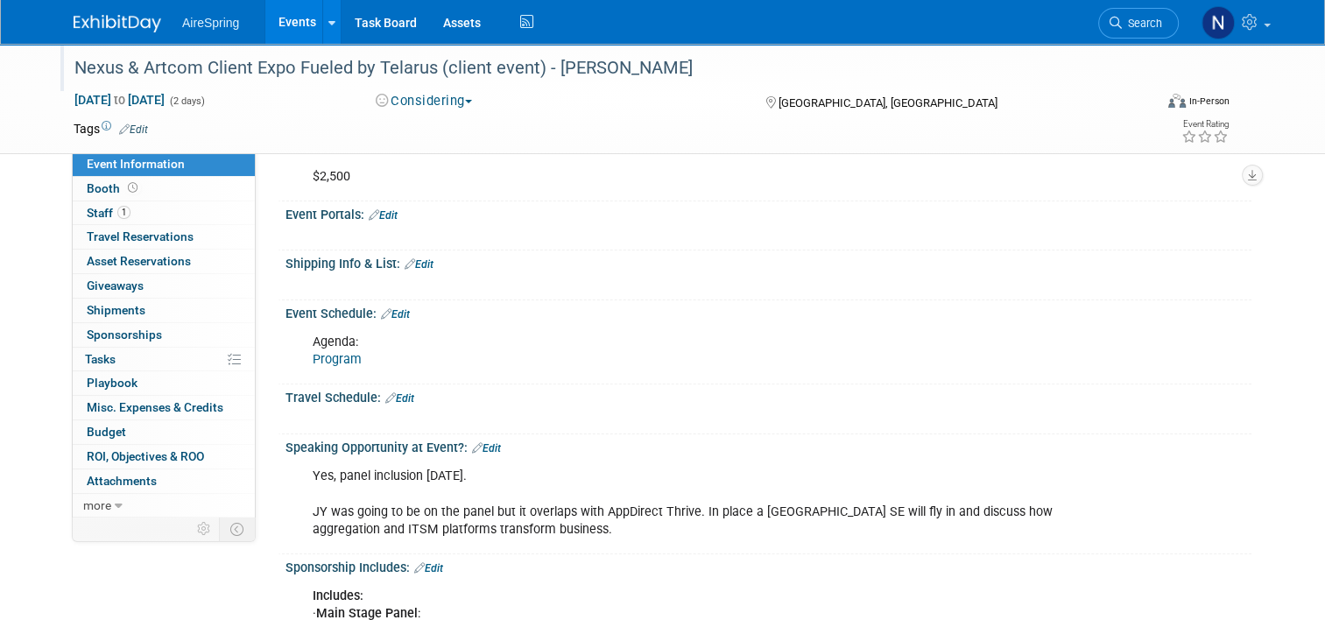
click at [398, 308] on link "Edit" at bounding box center [395, 314] width 29 height 12
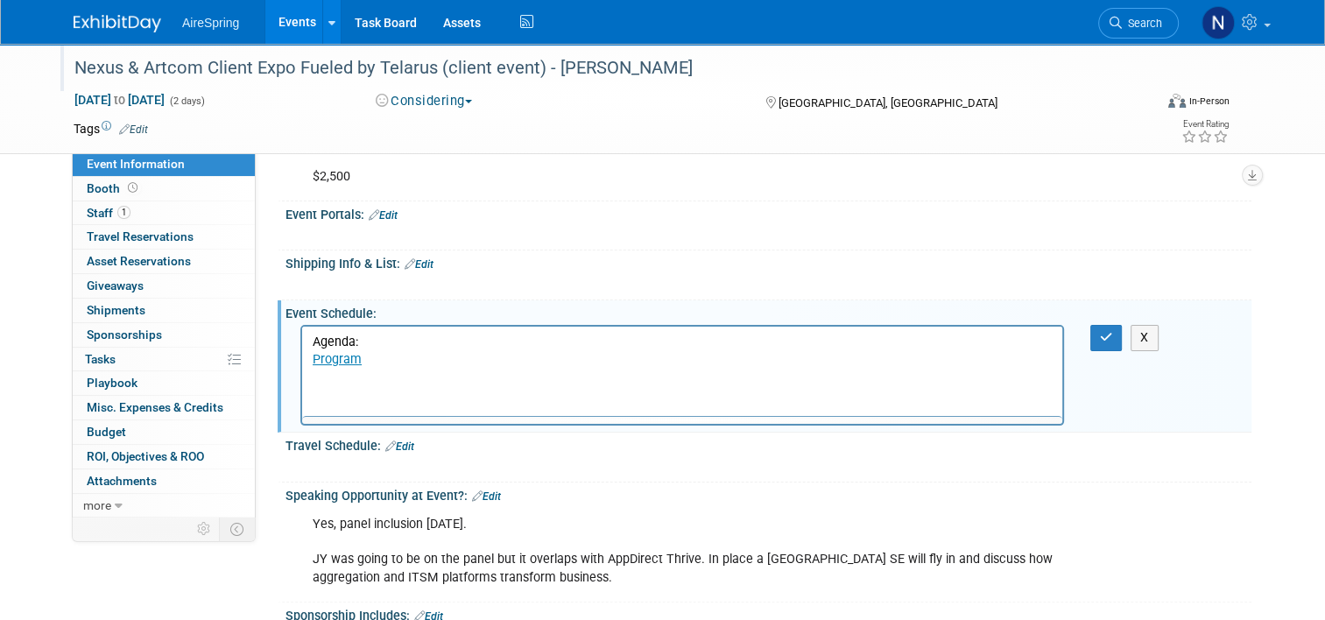
scroll to position [0, 0]
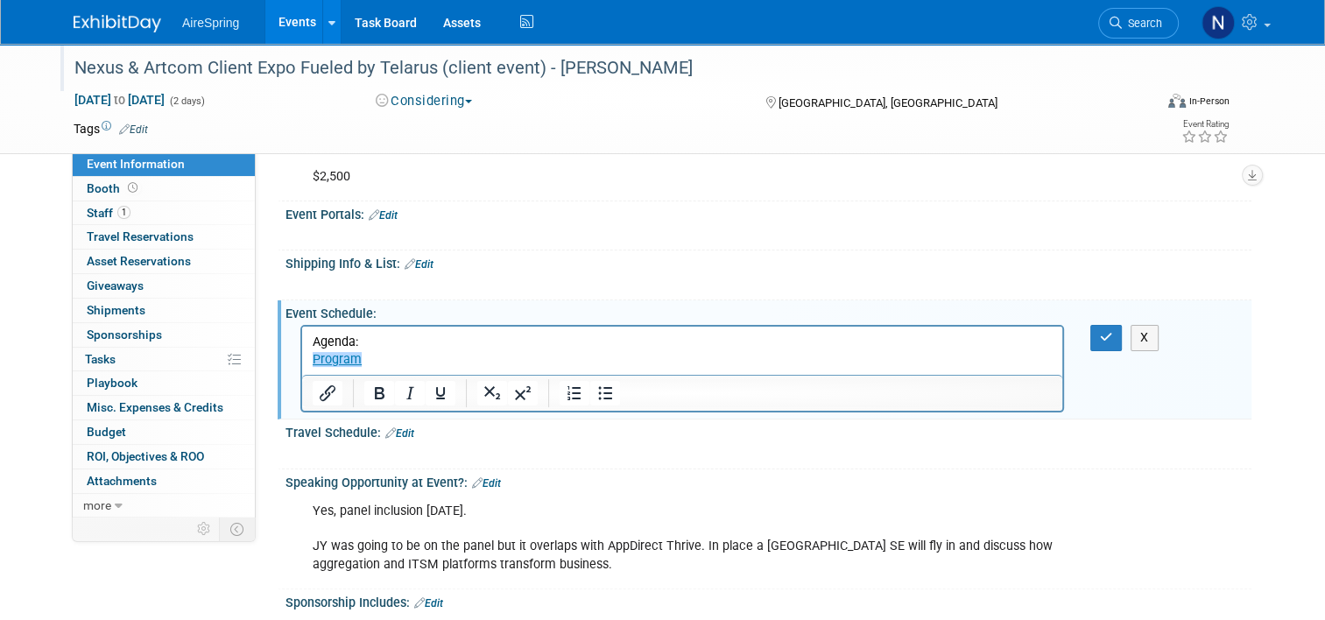
click at [423, 362] on p "Agenda: Program﻿" at bounding box center [683, 351] width 740 height 35
click at [724, 352] on p "Agenda: Program﻿" at bounding box center [683, 351] width 740 height 35
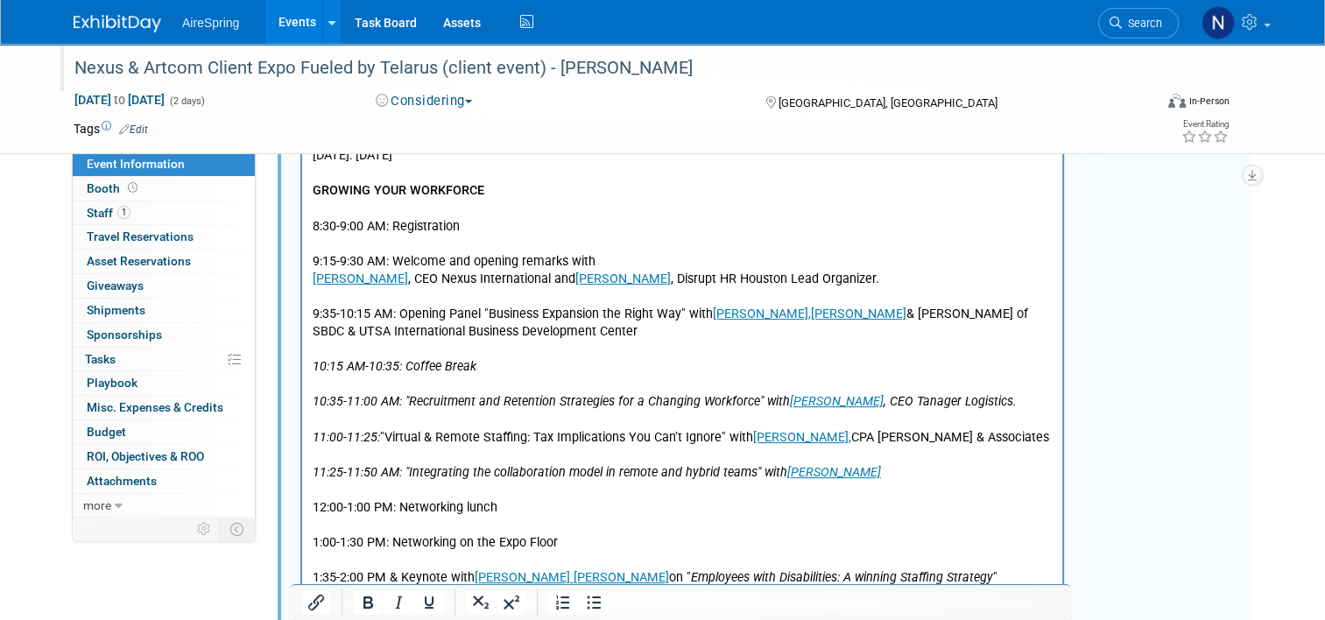
scroll to position [432, 0]
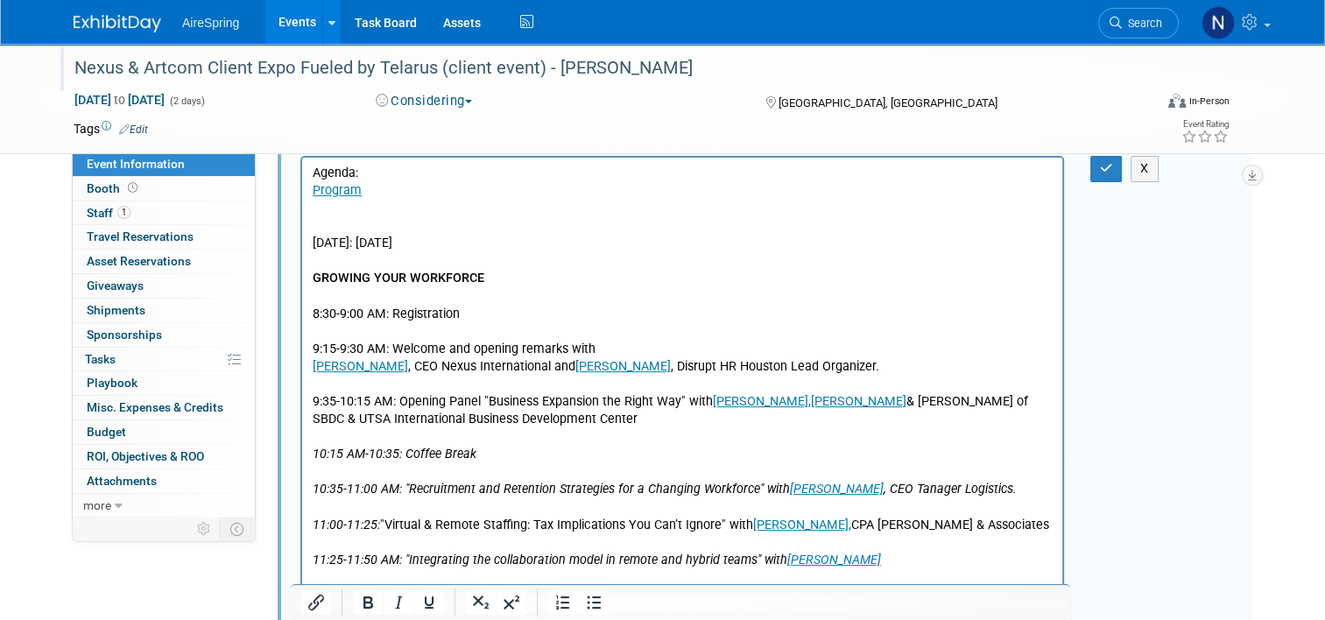
drag, startPoint x: 478, startPoint y: 249, endPoint x: 315, endPoint y: 234, distance: 163.6
click at [315, 234] on body "Agenda: Program Monday: Aug 25th GROWING YOUR WORKFORCE 8:30-9:00 AM: Registrat…" at bounding box center [683, 508] width 742 height 686
click at [427, 611] on icon "Underline" at bounding box center [429, 602] width 21 height 21
click at [607, 343] on p "9:15-9:30 AM: Welcome and opening remarks with" at bounding box center [683, 350] width 740 height 18
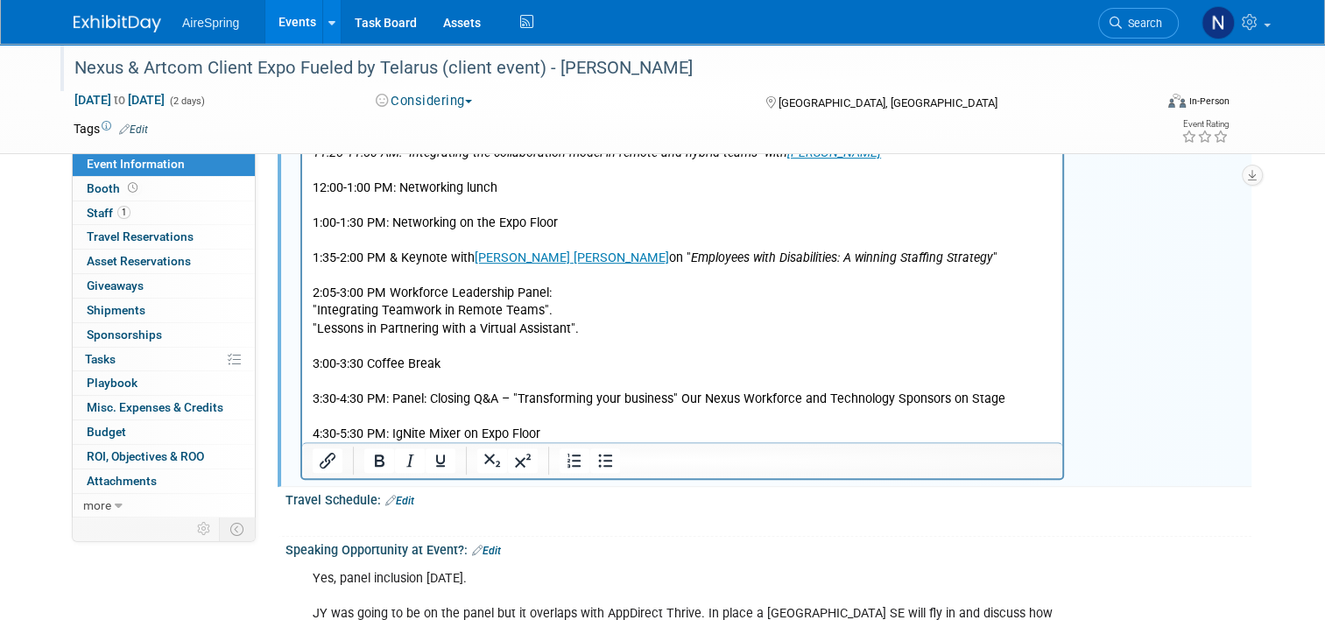
scroll to position [870, 0]
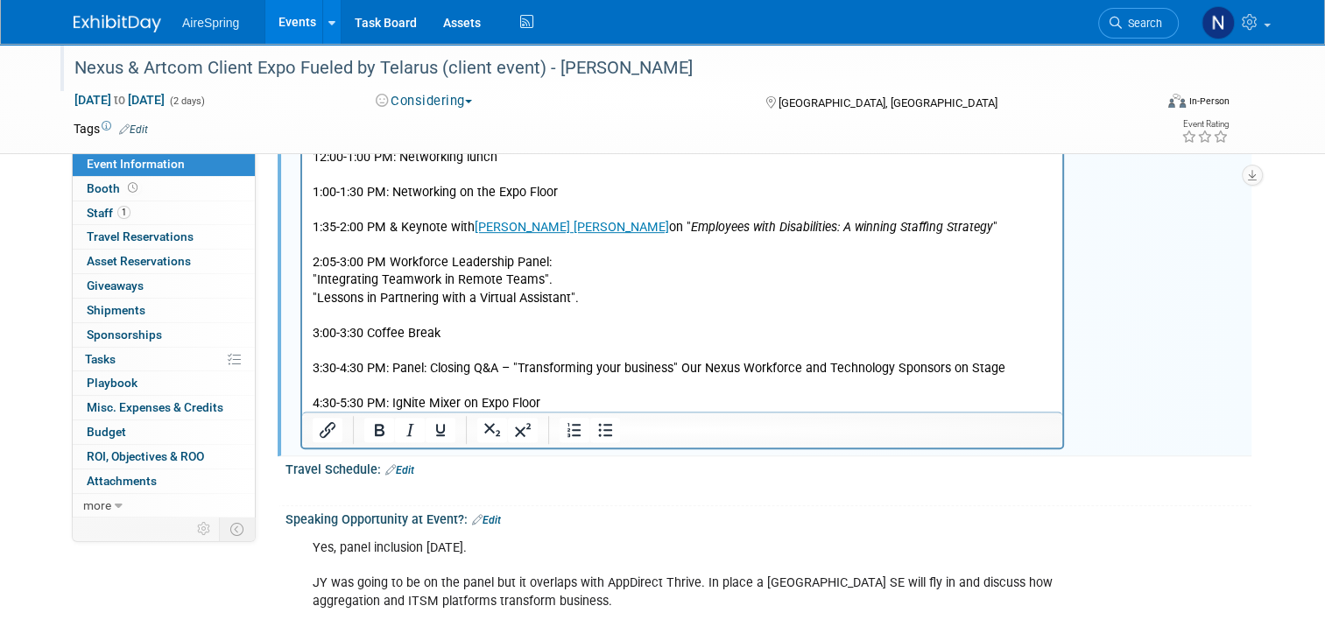
click at [605, 408] on p "4:30-5:30 PM: IgNite Mixer on Expo Floor" at bounding box center [683, 405] width 740 height 18
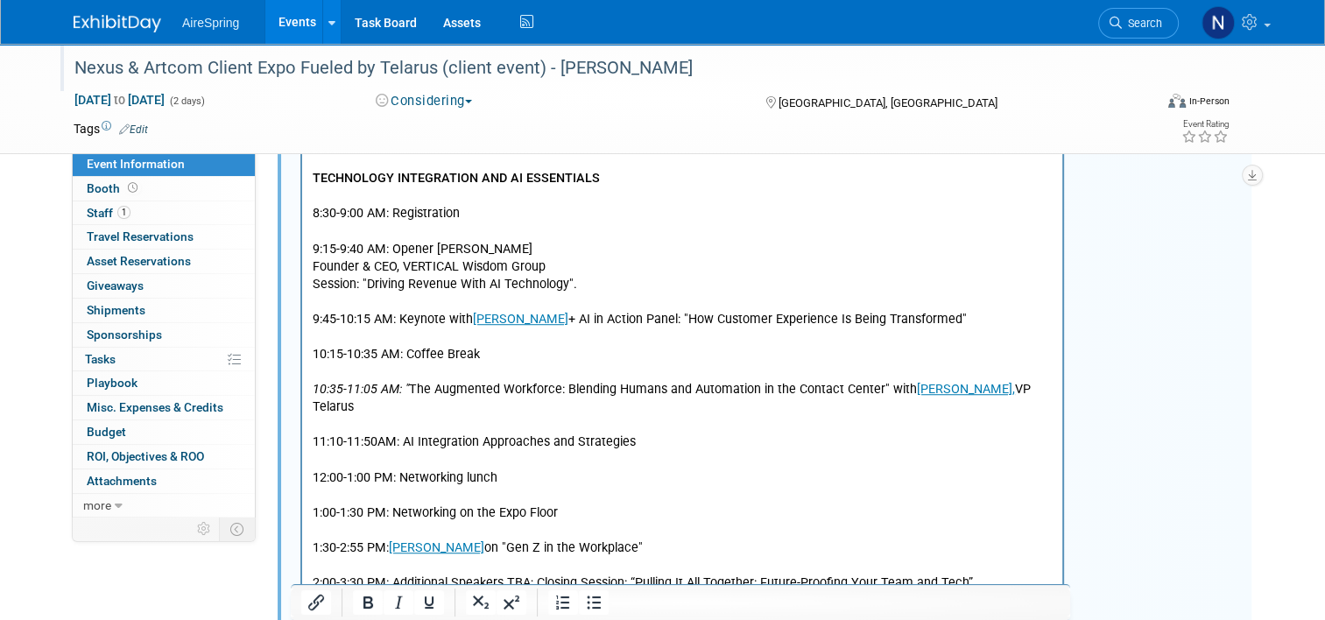
scroll to position [1134, 0]
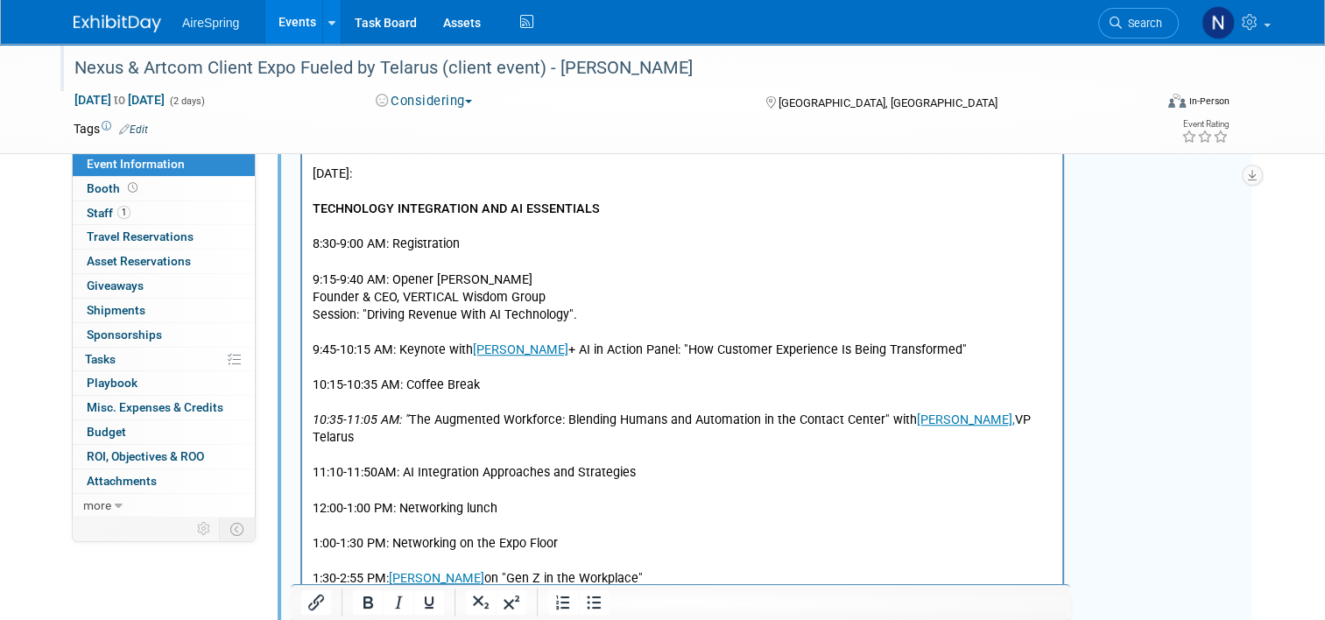
drag, startPoint x: 465, startPoint y: 181, endPoint x: 574, endPoint y: -376, distance: 567.6
click at [302, 173] on html "Agenda: Program Monday: Aug 25th GROWING YOUR WORKFORCE 8:30-9:00 AM: Registrat…" at bounding box center [682, 75] width 760 height 1238
click at [427, 603] on icon "Underline" at bounding box center [429, 602] width 21 height 21
click at [364, 598] on icon "Bold" at bounding box center [369, 603] width 10 height 12
click at [650, 465] on p "11:10-11:50AM: AI Integration Approaches and Strategies" at bounding box center [683, 474] width 740 height 18
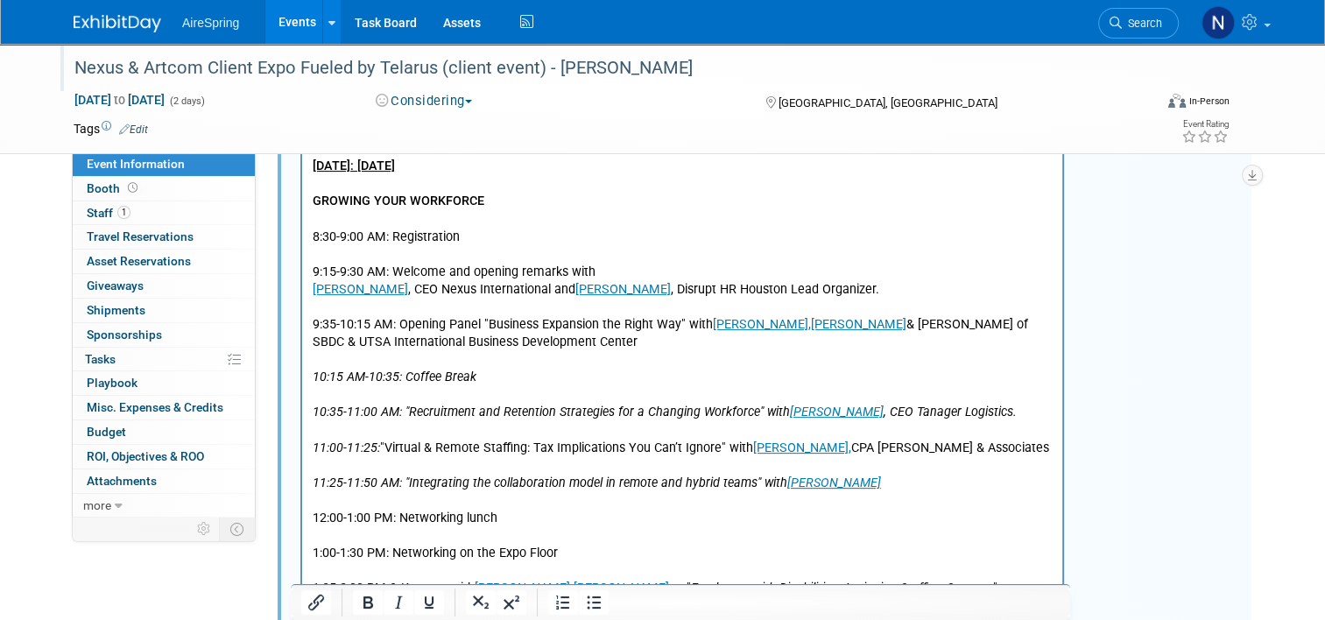
scroll to position [434, 0]
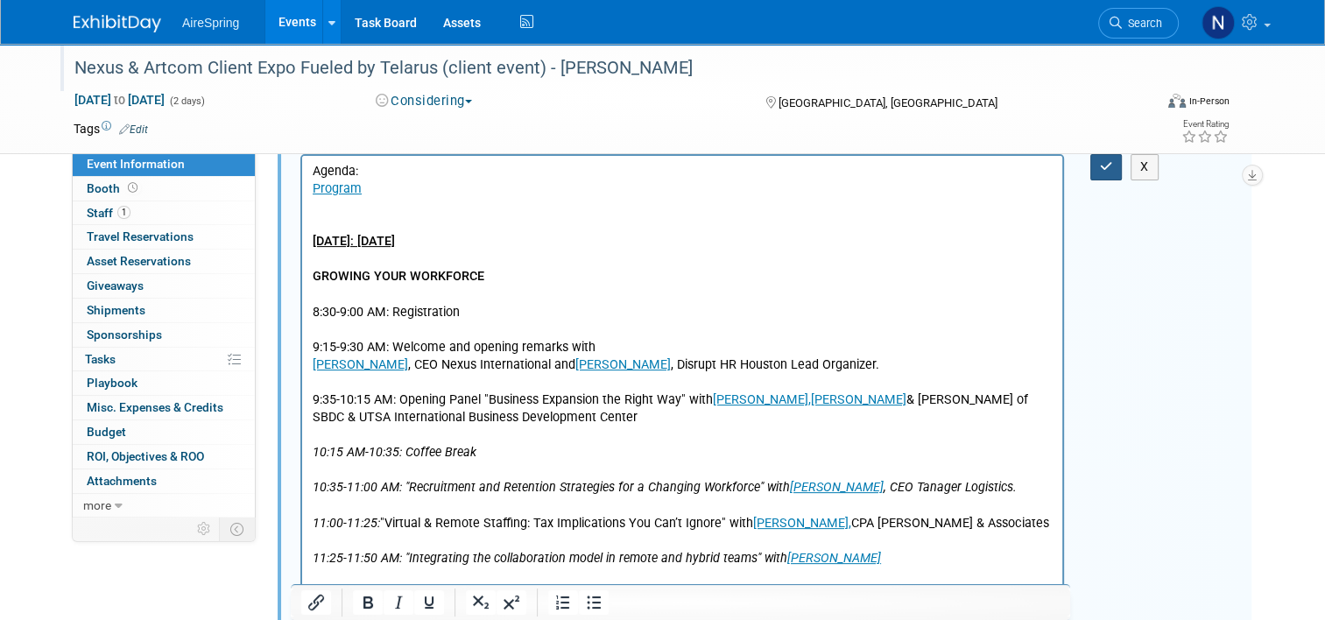
click at [1102, 170] on button "button" at bounding box center [1107, 166] width 32 height 25
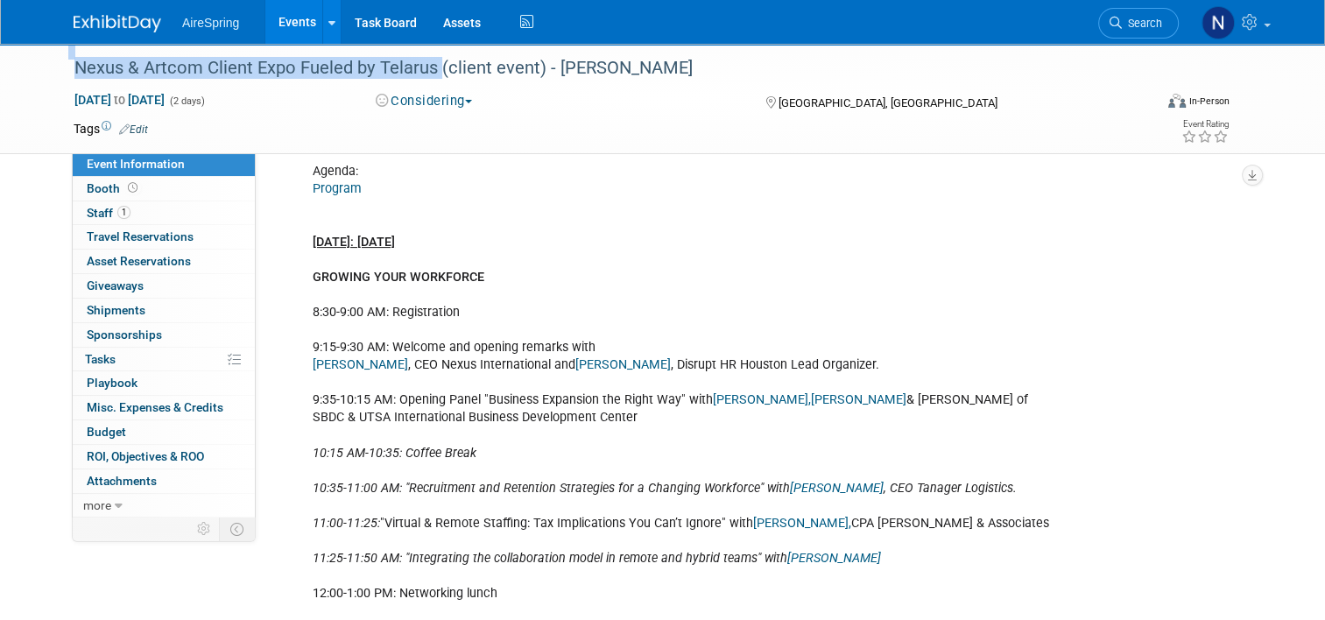
drag, startPoint x: 52, startPoint y: 55, endPoint x: 428, endPoint y: 56, distance: 376.7
click at [428, 56] on div "Nexus & Artcom Client Expo Fueled by Telarus (client event) - [PERSON_NAME]" at bounding box center [602, 67] width 1084 height 47
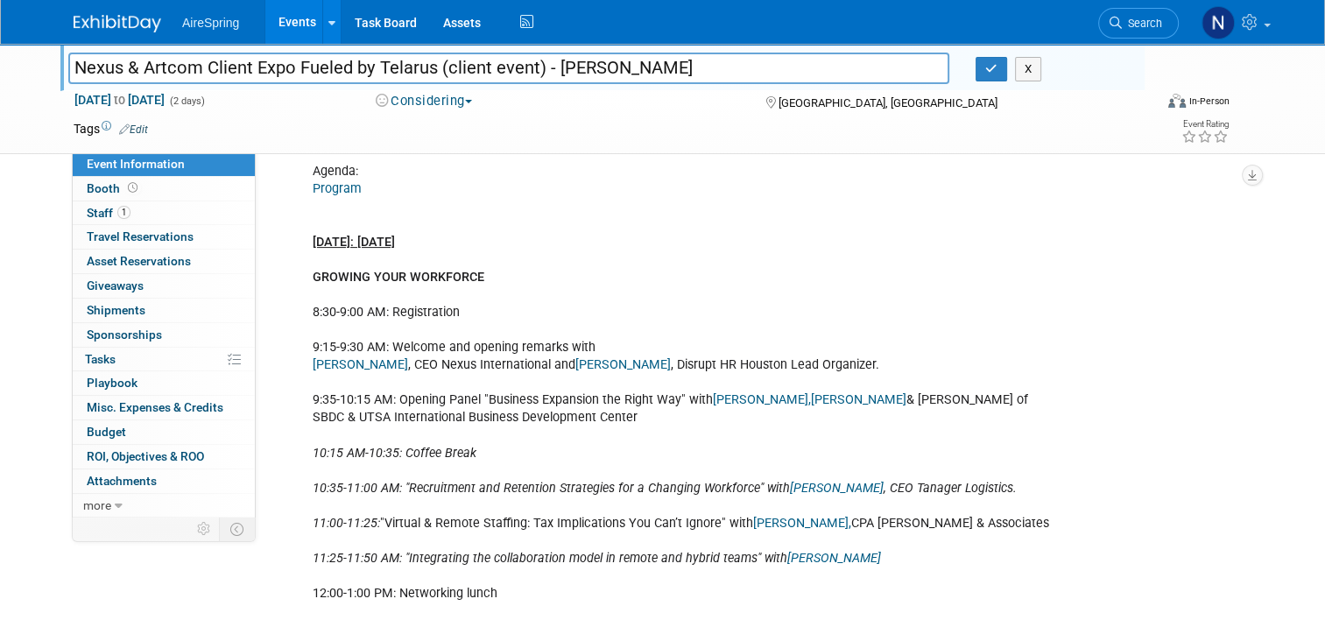
click at [310, 63] on input "Nexus & Artcom Client Expo Fueled by Telarus (client event) - [PERSON_NAME]" at bounding box center [508, 68] width 881 height 31
drag, startPoint x: 426, startPoint y: 69, endPoint x: 46, endPoint y: 71, distance: 379.3
click at [55, 71] on div "Nexus & Artcom Client Expo Fueled by Telarus (client event) - [PERSON_NAME]" at bounding box center [509, 70] width 908 height 26
click at [998, 70] on icon "button" at bounding box center [991, 68] width 12 height 11
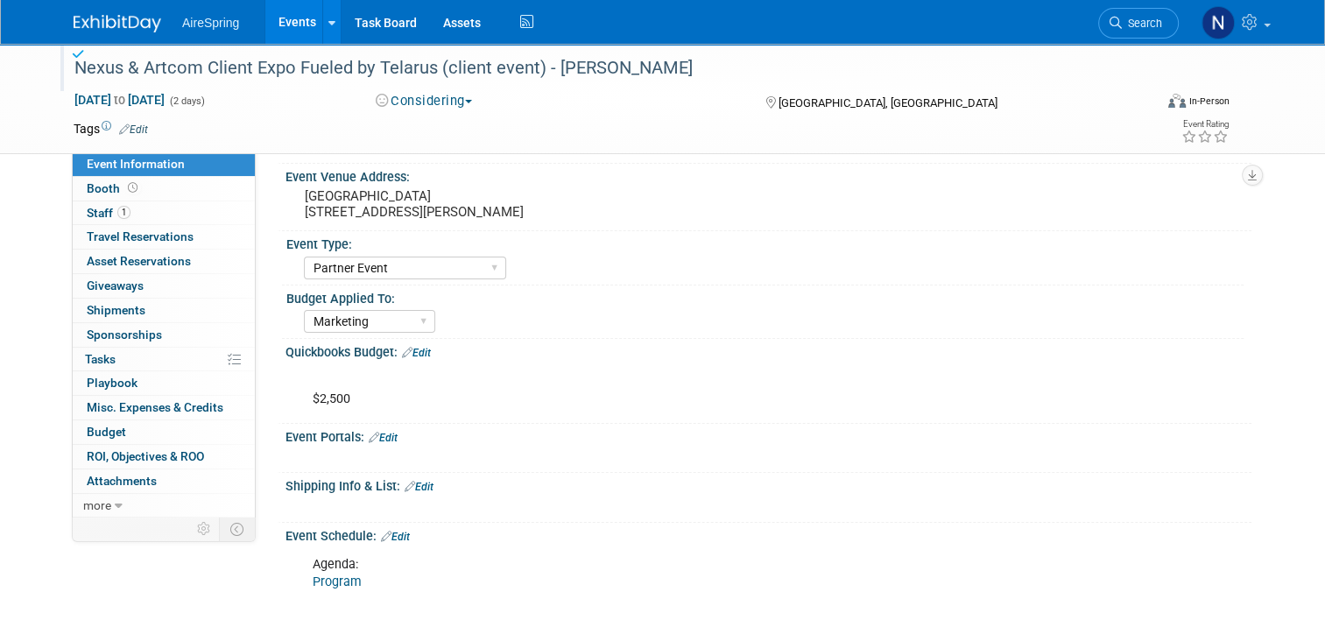
scroll to position [0, 0]
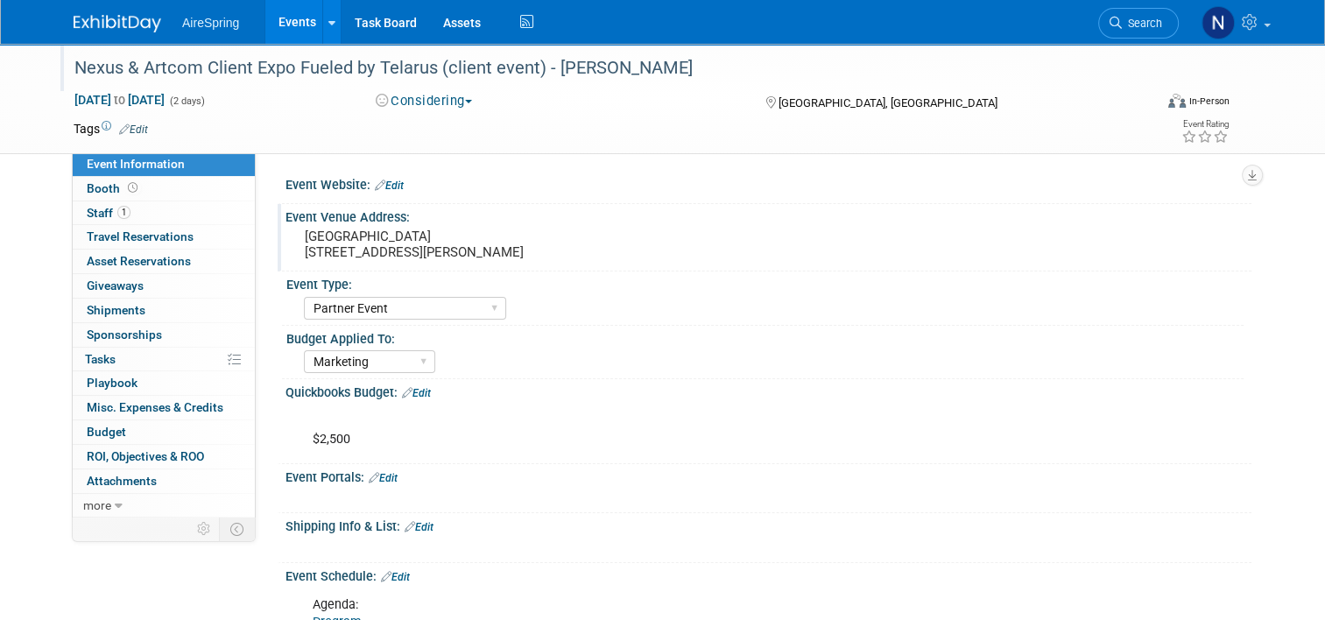
click at [438, 230] on pre "Eilán Hotel & Spa 18603 La Cantera Terrace, San Antonio, TX 78256" at bounding box center [487, 245] width 364 height 32
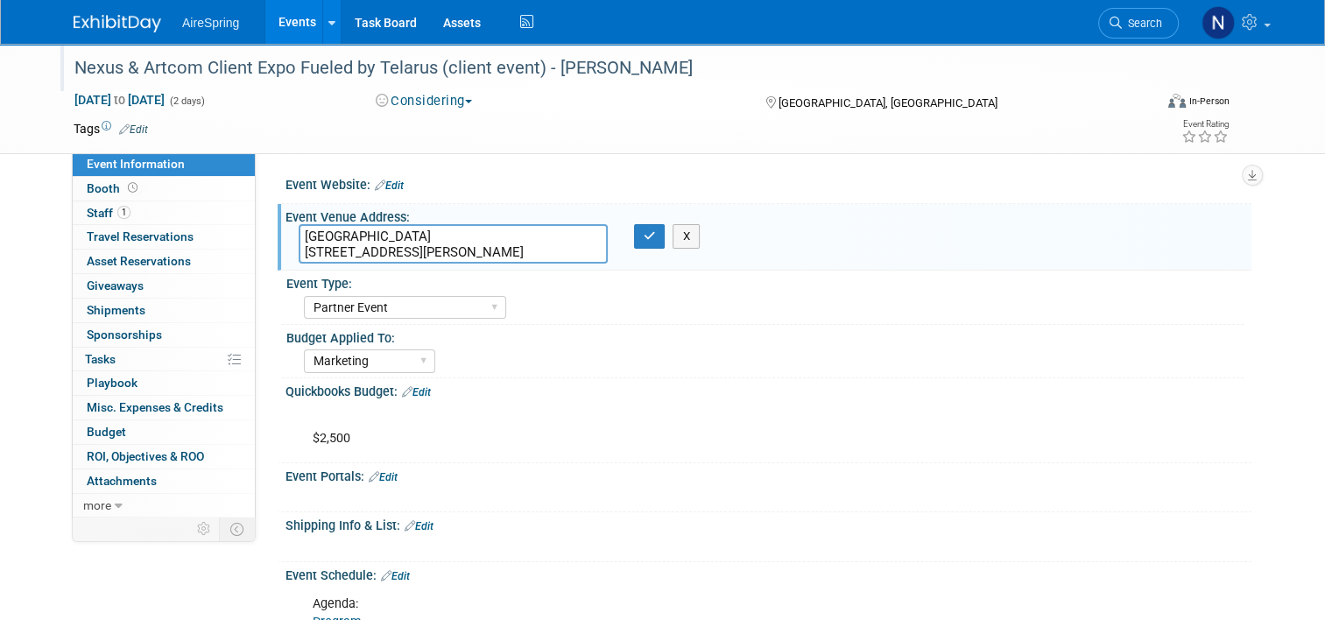
drag, startPoint x: 420, startPoint y: 235, endPoint x: 261, endPoint y: 240, distance: 158.6
click at [261, 240] on div "Event Website: Edit Event Venue Address: Eilán Hotel & Spa 18603 La Cantera Ter…" at bounding box center [754, 334] width 996 height 364
drag, startPoint x: 291, startPoint y: 249, endPoint x: 592, endPoint y: 253, distance: 301.4
click at [592, 253] on textarea "Eilán Hotel & Spa 18603 La Cantera Terrace, San Antonio, TX 78256" at bounding box center [453, 243] width 309 height 39
click at [650, 235] on icon "button" at bounding box center [650, 235] width 12 height 11
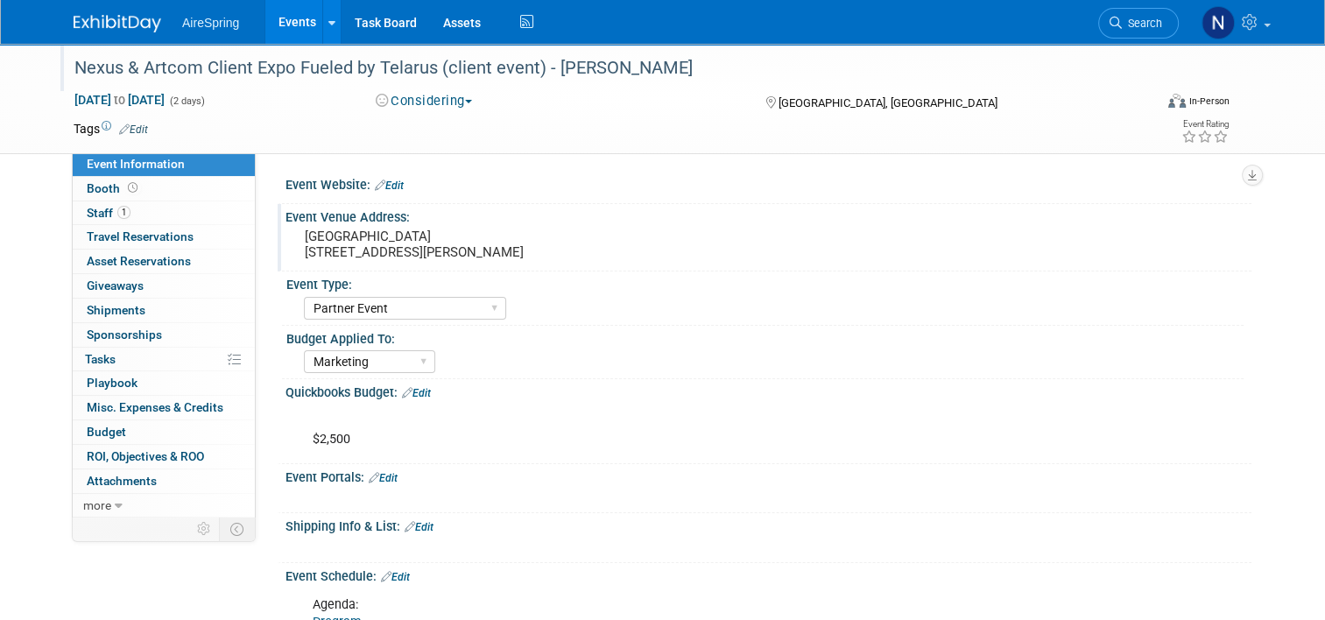
click at [300, 542] on div at bounding box center [682, 548] width 764 height 18
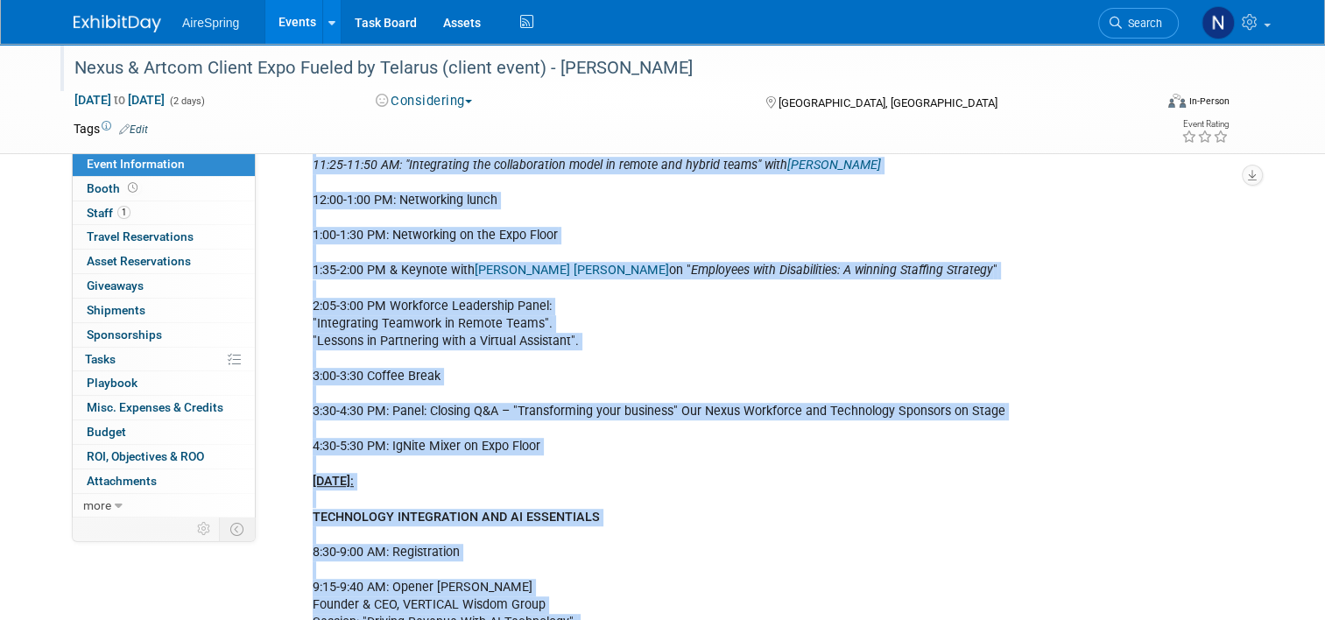
scroll to position [1051, 0]
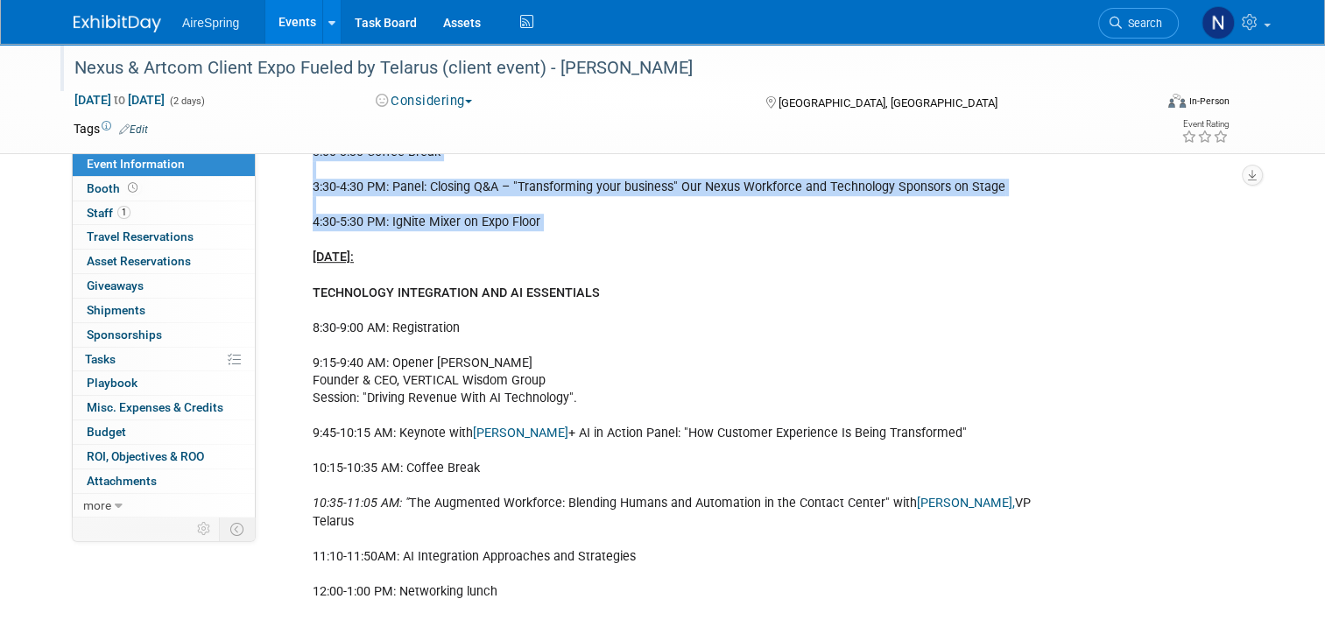
drag, startPoint x: 293, startPoint y: 230, endPoint x: 540, endPoint y: 230, distance: 246.2
click at [540, 230] on div "Agenda: Program Monday: Aug 25th GROWING YOUR WORKFORCE 8:30-9:00 AM: Registrat…" at bounding box center [682, 161] width 764 height 1248
copy div "Monday: Aug 25th GROWING YOUR WORKFORCE 8:30-9:00 AM: Registration 9:15-9:30 AM…"
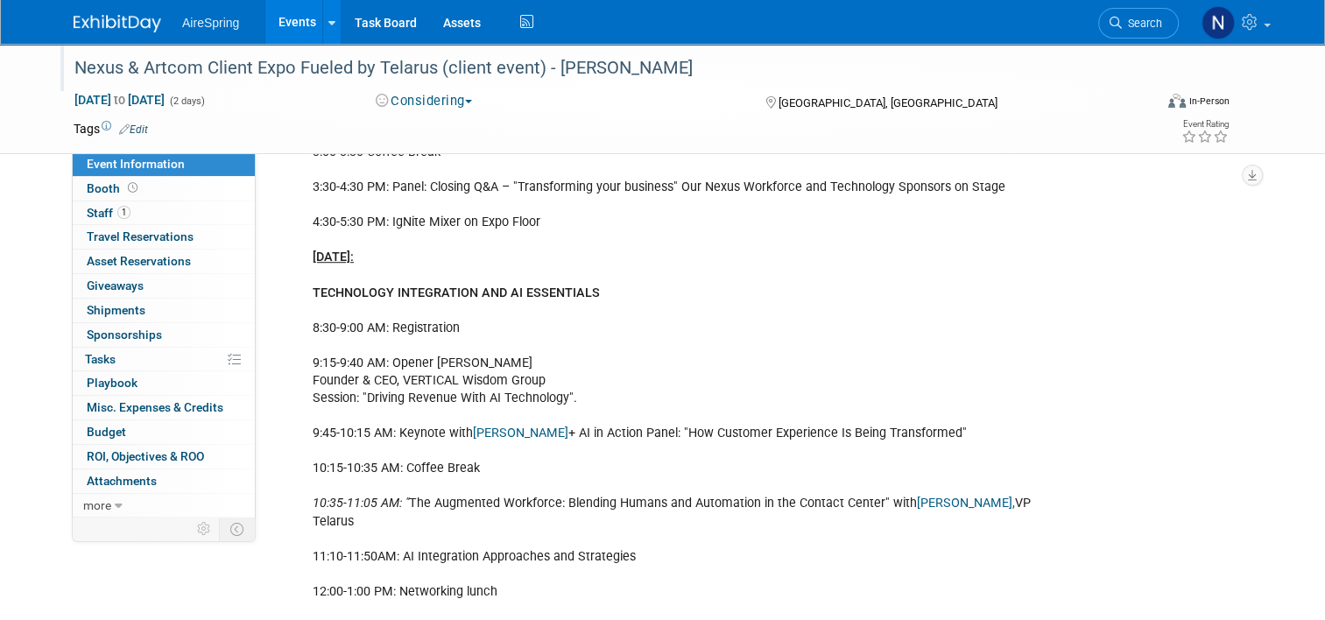
click at [354, 255] on u "Tuesday, Aug 26th:" at bounding box center [333, 257] width 41 height 15
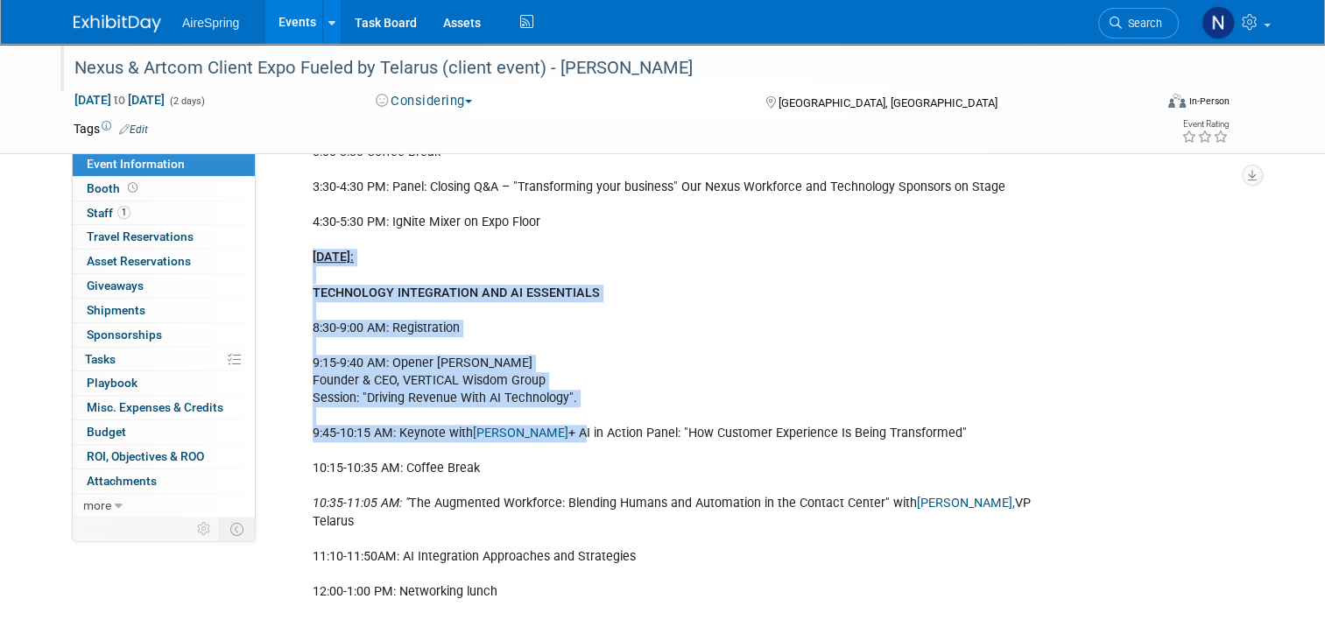
scroll to position [1402, 0]
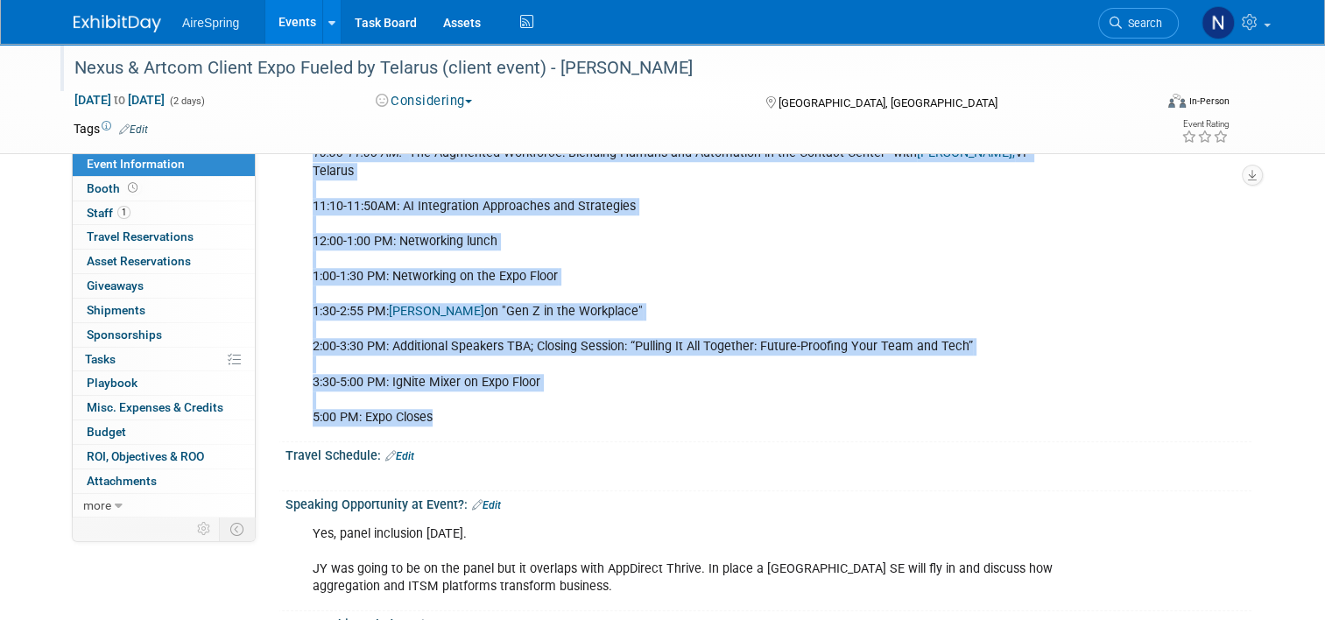
drag, startPoint x: 294, startPoint y: 251, endPoint x: 545, endPoint y: 395, distance: 288.8
copy div "Tuesday, Aug 26th: TECHNOLOGY INTEGRATION AND AI ESSENTIALS 8:30-9:00 AM: Regis…"
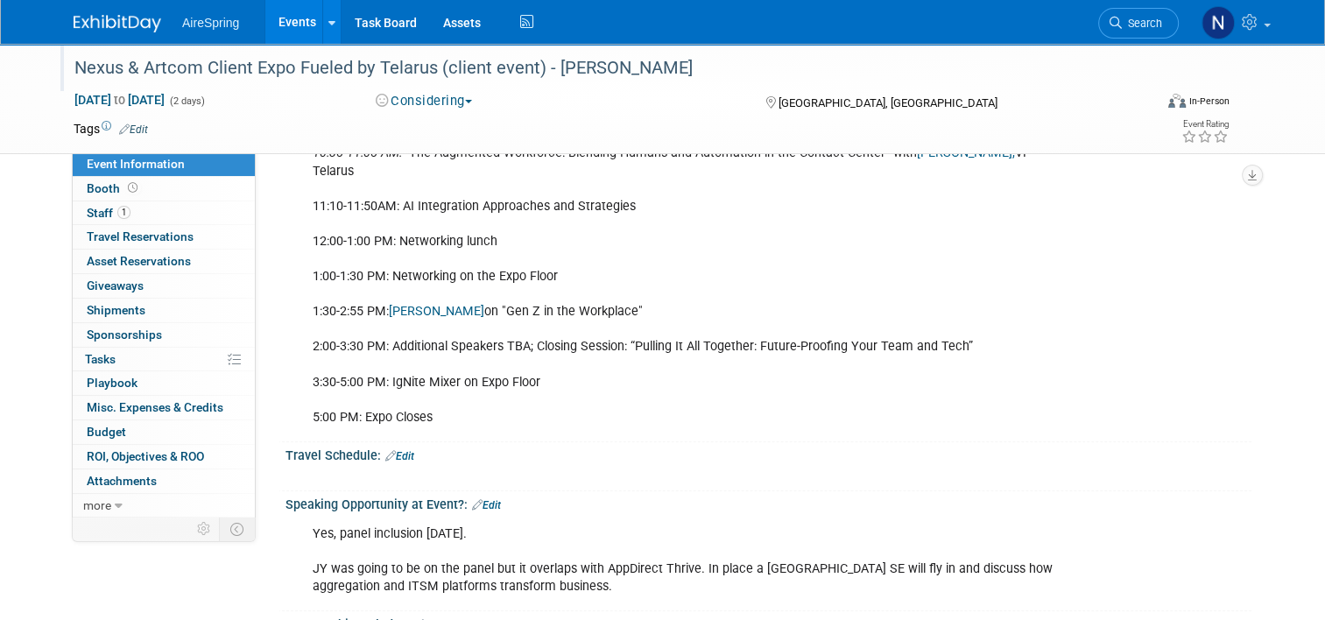
click at [189, 84] on div "Nexus & Artcom Client Expo Fueled by Telarus (client event) - [PERSON_NAME]" at bounding box center [606, 71] width 1077 height 29
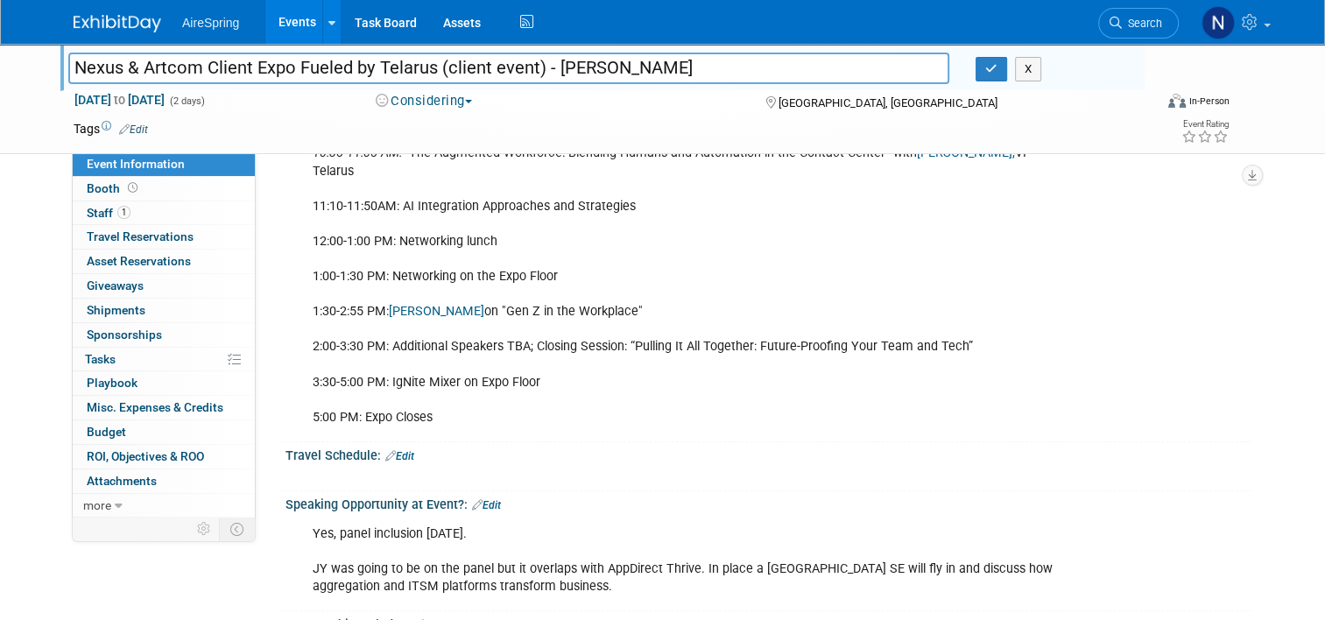
drag, startPoint x: 63, startPoint y: 65, endPoint x: 425, endPoint y: 69, distance: 361.8
click at [425, 69] on input "Nexus & Artcom Client Expo Fueled by Telarus (client event) - [PERSON_NAME]" at bounding box center [508, 68] width 881 height 31
click at [993, 60] on button "button" at bounding box center [992, 69] width 32 height 25
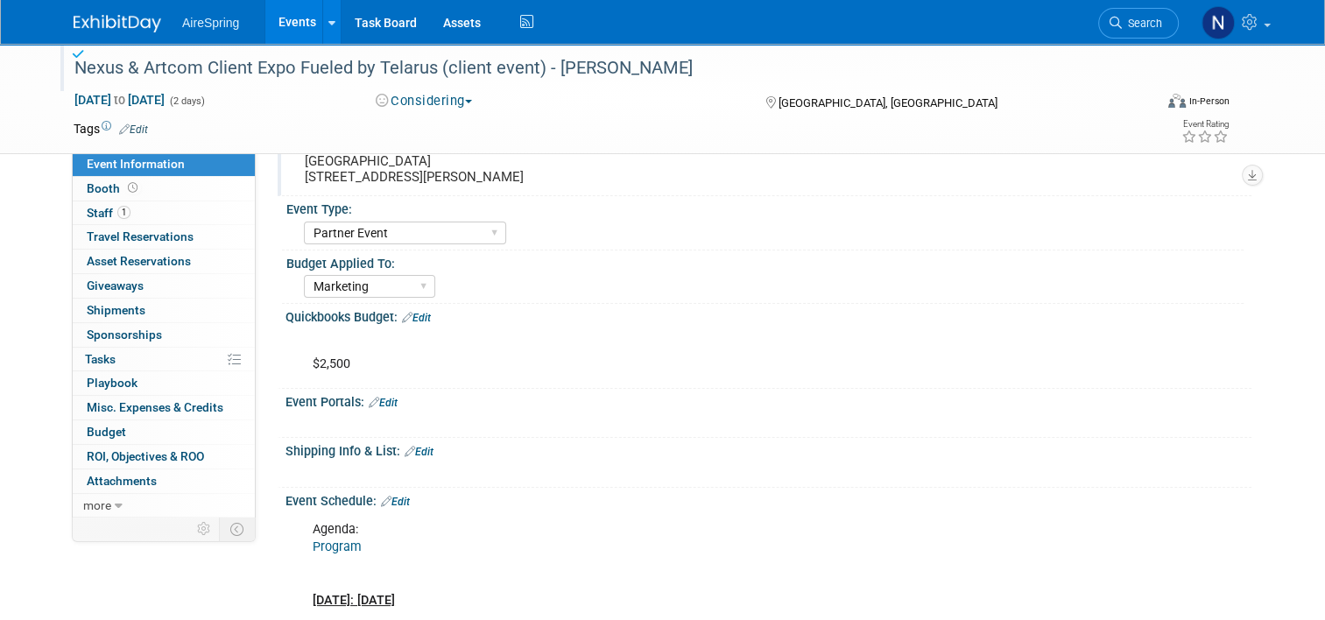
scroll to position [0, 0]
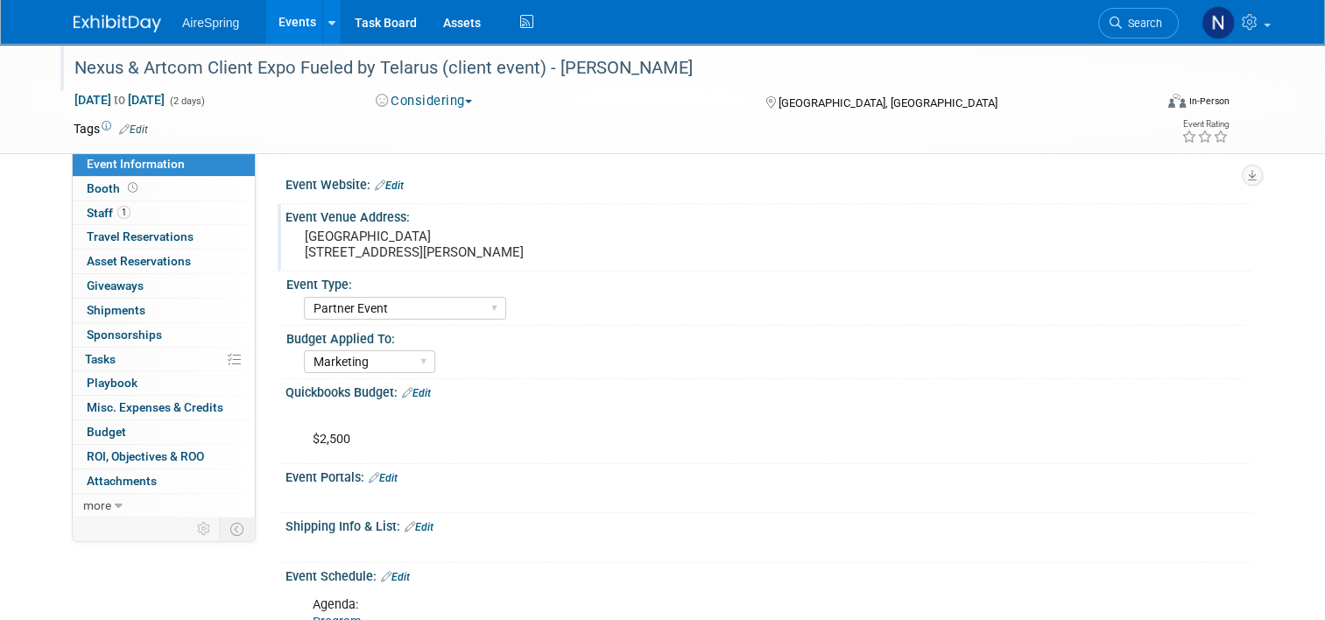
click at [442, 238] on pre "Eilán Hotel & Spa 18603 La Cantera Terrace, San Antonio, TX 78256" at bounding box center [487, 245] width 364 height 32
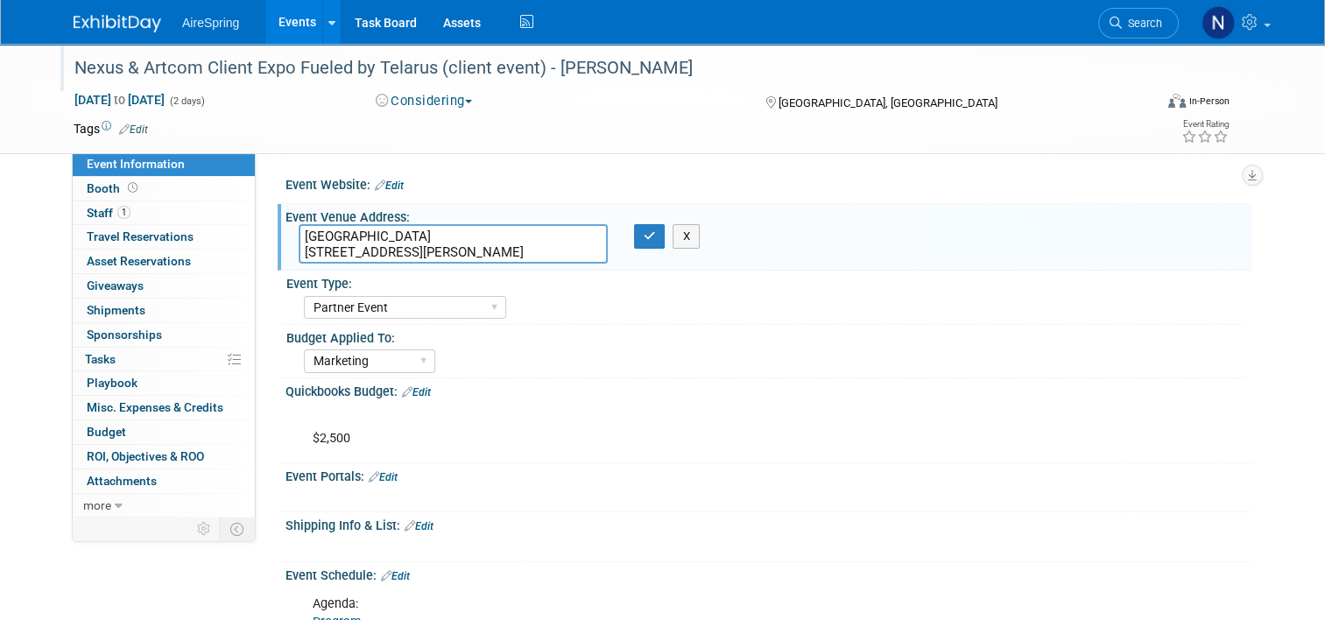
drag, startPoint x: 430, startPoint y: 235, endPoint x: 269, endPoint y: 230, distance: 161.2
click at [278, 230] on div "Event Venue Address: Eilán Hotel & Spa 18603 La Cantera Terrace, San Antonio, T…" at bounding box center [765, 237] width 974 height 67
drag, startPoint x: 595, startPoint y: 254, endPoint x: 290, endPoint y: 263, distance: 305.0
click at [299, 263] on div "Eilán Hotel & Spa 18603 La Cantera Terrace, San Antonio, TX 78256" at bounding box center [453, 243] width 309 height 39
click at [644, 239] on icon "button" at bounding box center [650, 235] width 12 height 11
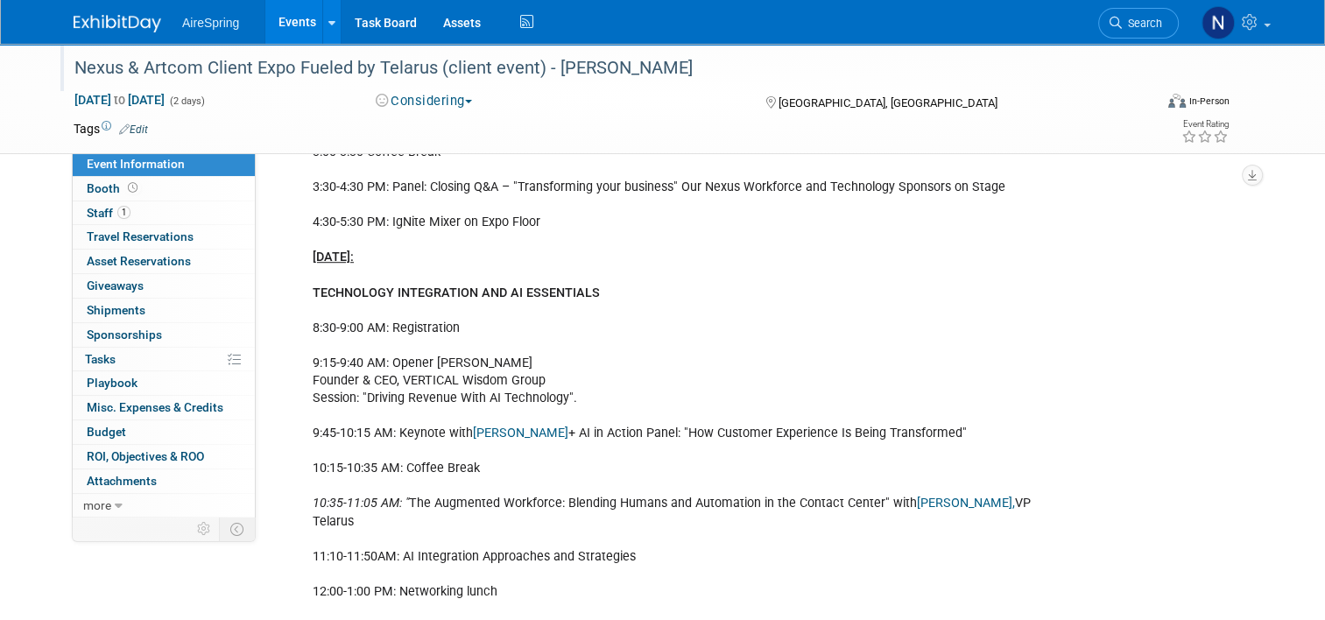
scroll to position [1664, 0]
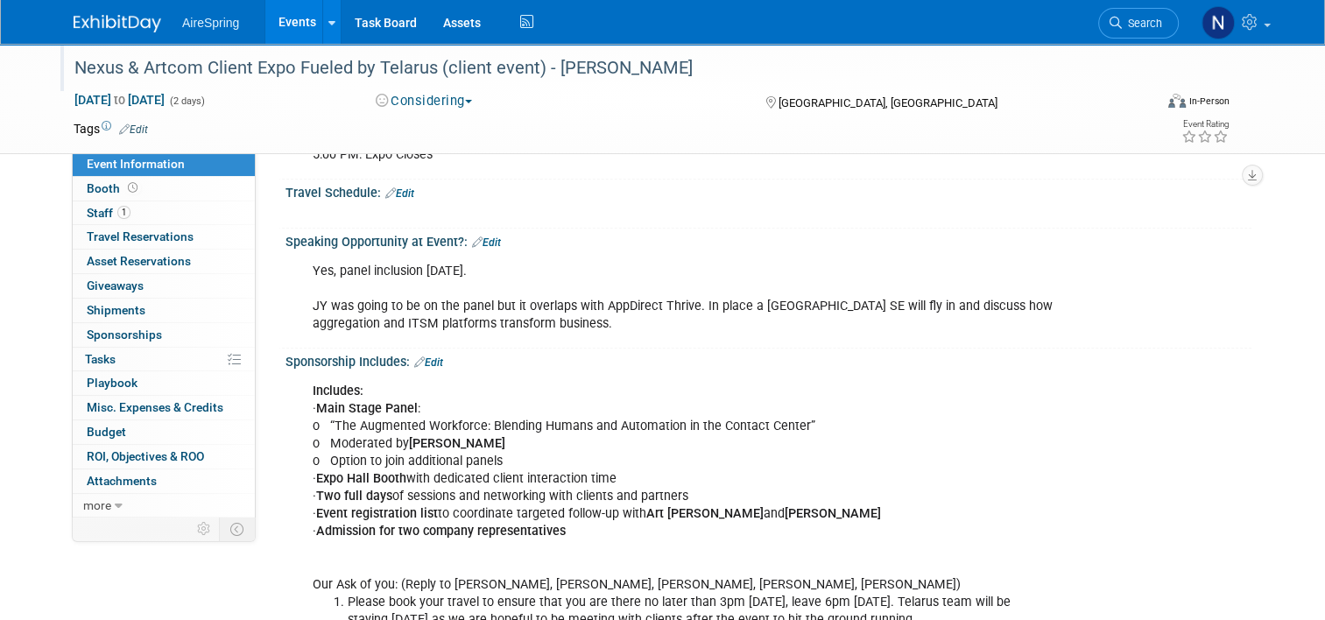
click at [301, 14] on link "Events" at bounding box center [297, 22] width 64 height 44
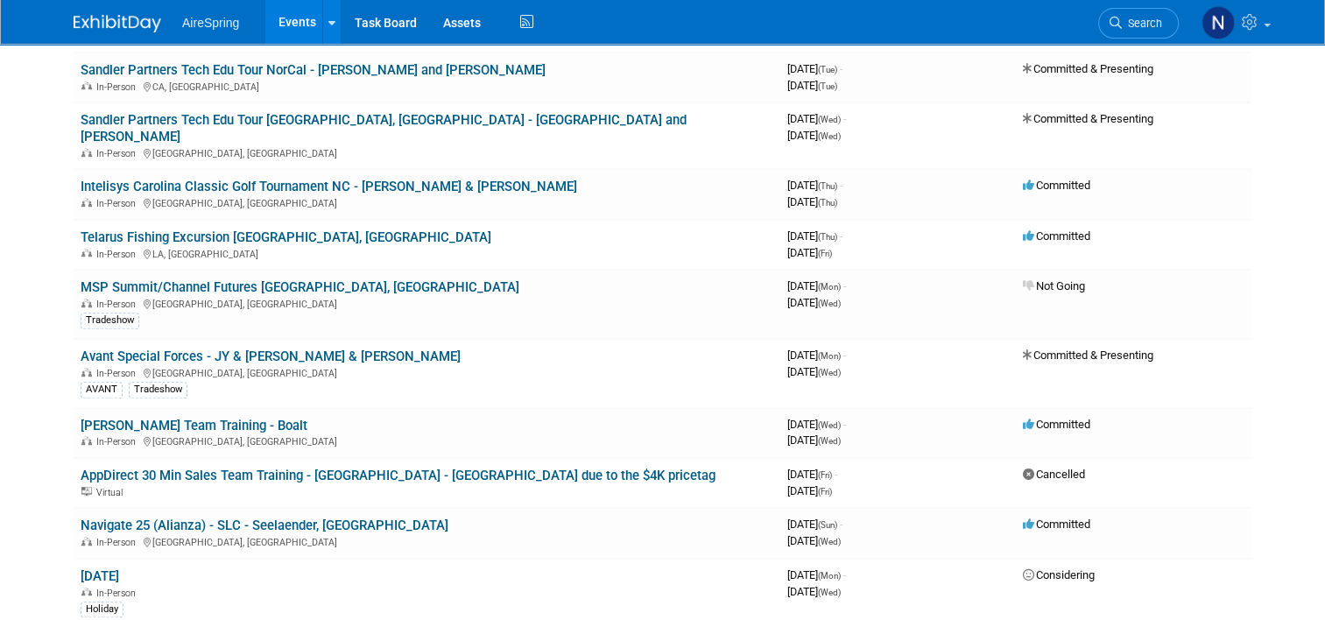
scroll to position [1314, 0]
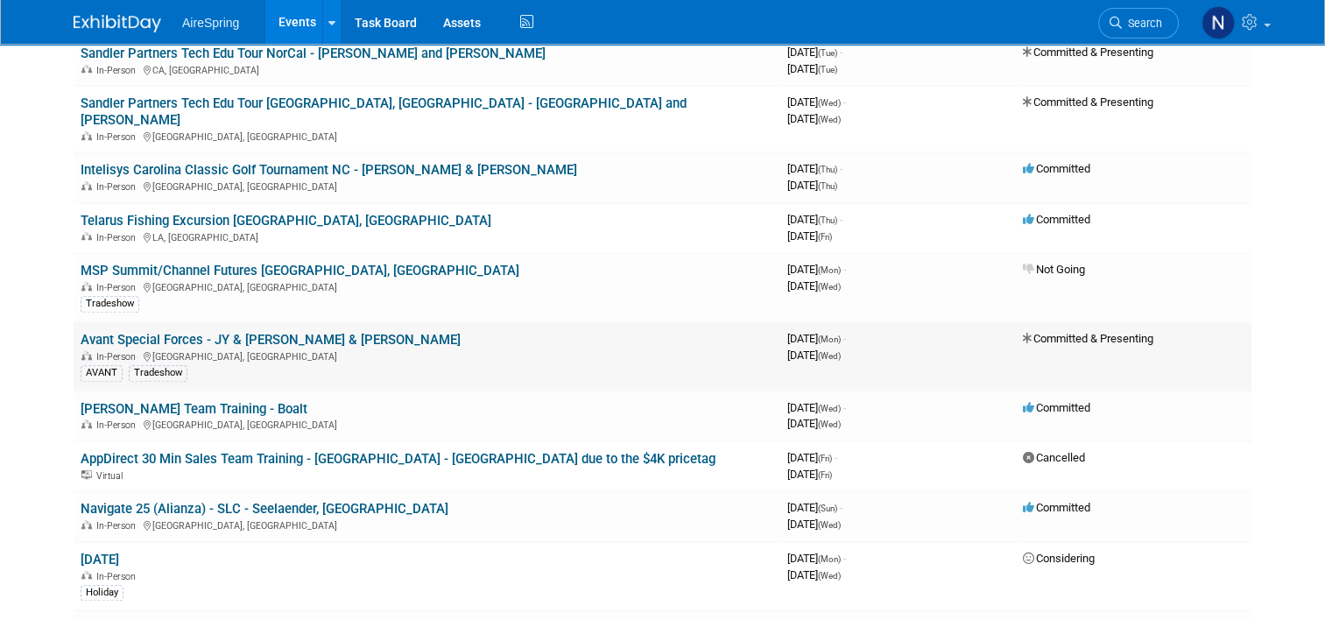
click at [133, 332] on link "Avant Special Forces - JY & [PERSON_NAME] & [PERSON_NAME]" at bounding box center [271, 340] width 380 height 16
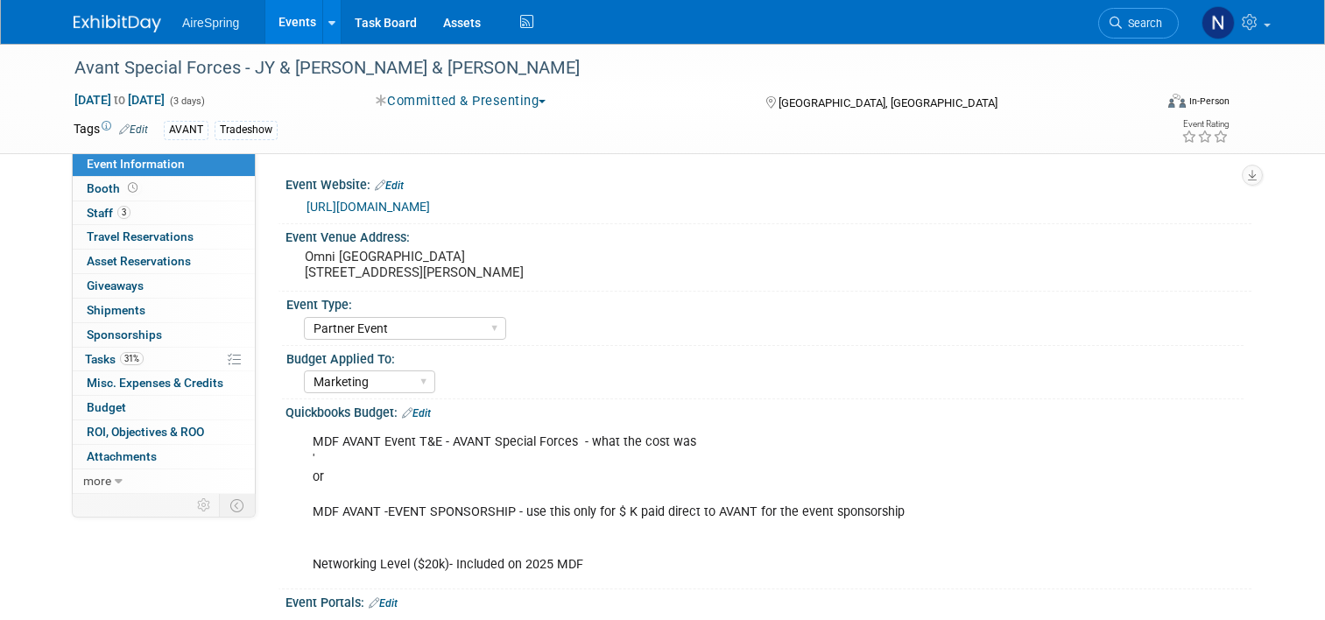
select select "Partner Event"
select select "Marketing"
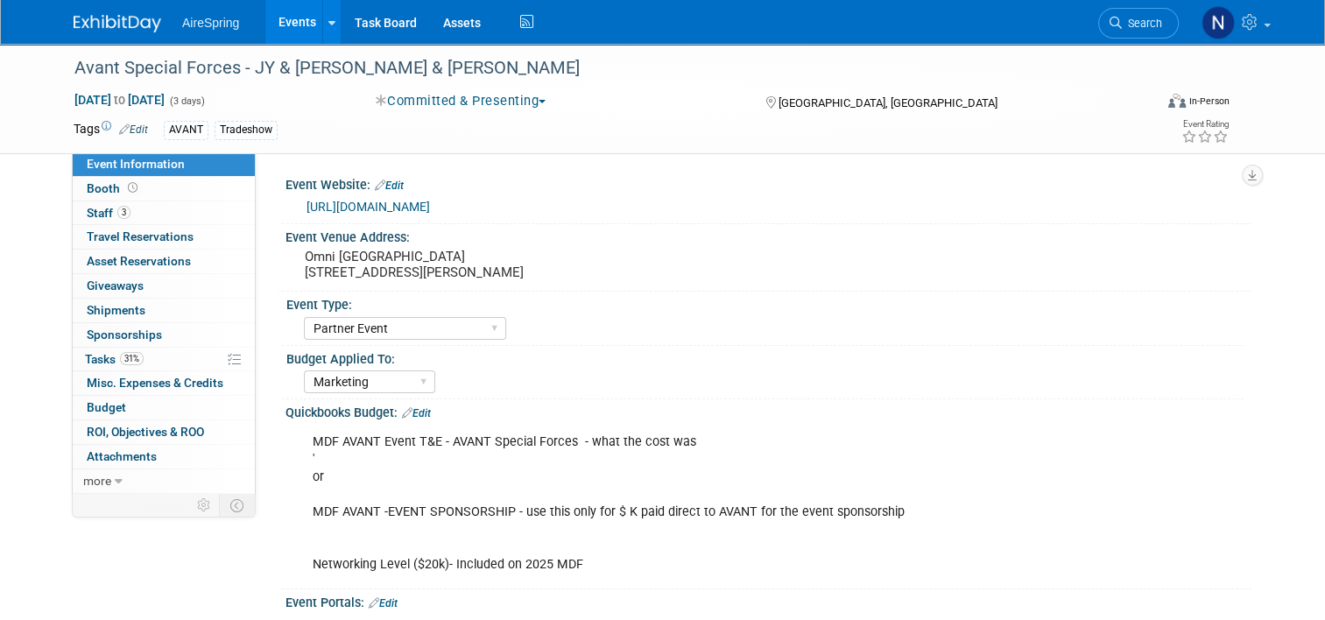
click at [427, 203] on link "[URL][DOMAIN_NAME]" at bounding box center [369, 207] width 124 height 14
